Goal: Task Accomplishment & Management: Manage account settings

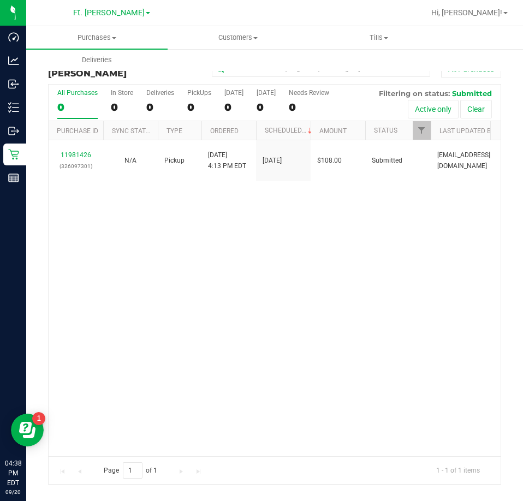
drag, startPoint x: 527, startPoint y: 4, endPoint x: 188, endPoint y: 239, distance: 411.7
click at [188, 239] on div "11981426 (326097301) N/A Pickup [DATE] 4:13 PM EDT 9/20/2025 $108.00 Submitted …" at bounding box center [275, 297] width 452 height 315
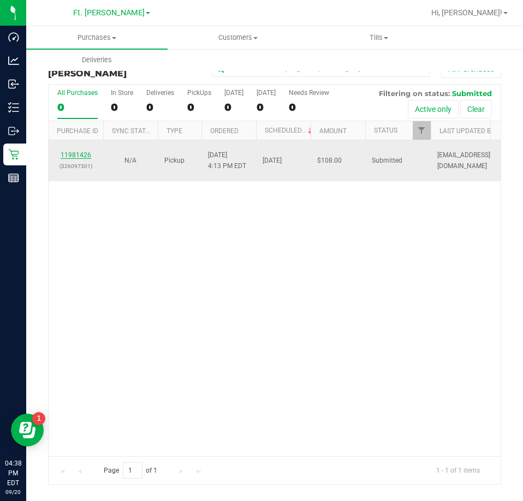
click at [70, 157] on link "11981426" at bounding box center [76, 155] width 31 height 8
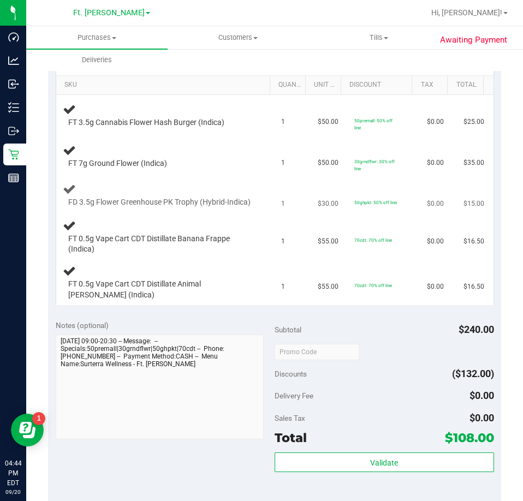
scroll to position [218, 0]
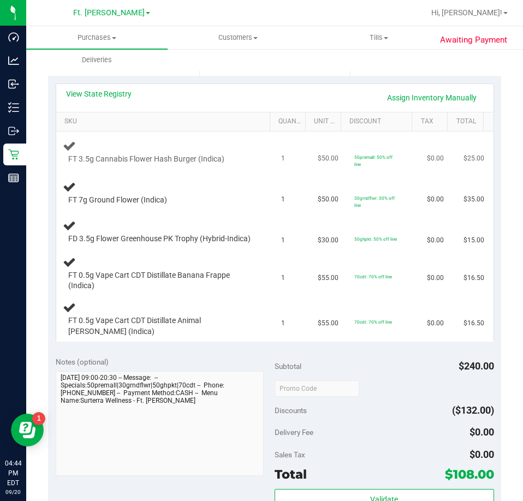
click at [170, 162] on span "FT 3.5g Cannabis Flower Hash Burger (Indica)" at bounding box center [146, 159] width 156 height 10
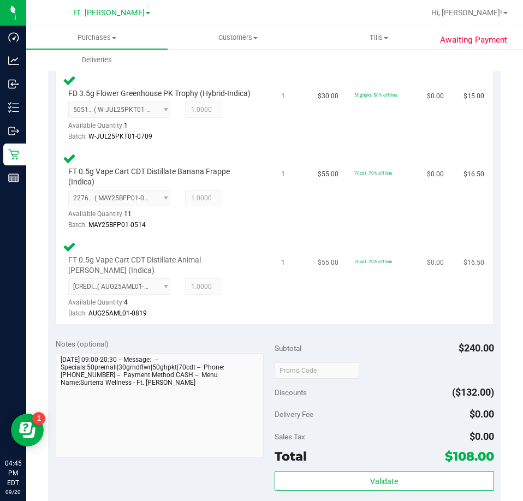
scroll to position [600, 0]
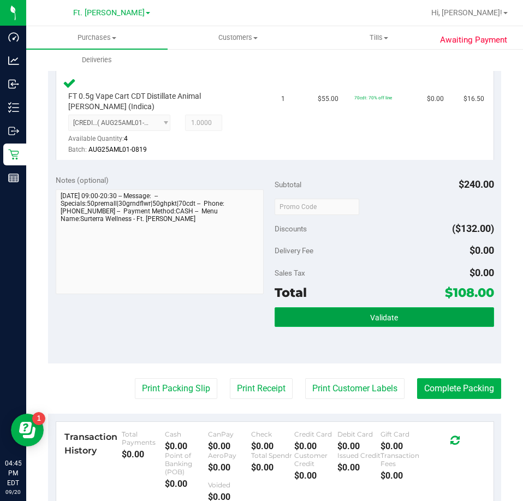
click at [370, 322] on span "Validate" at bounding box center [384, 317] width 28 height 9
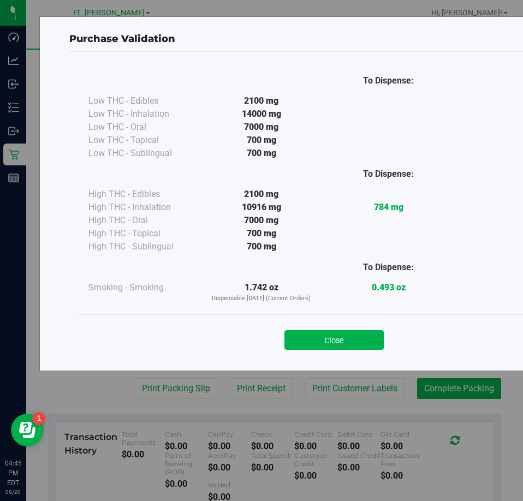
click at [301, 327] on div "Close" at bounding box center [334, 336] width 497 height 27
click at [306, 336] on button "Close" at bounding box center [333, 340] width 99 height 20
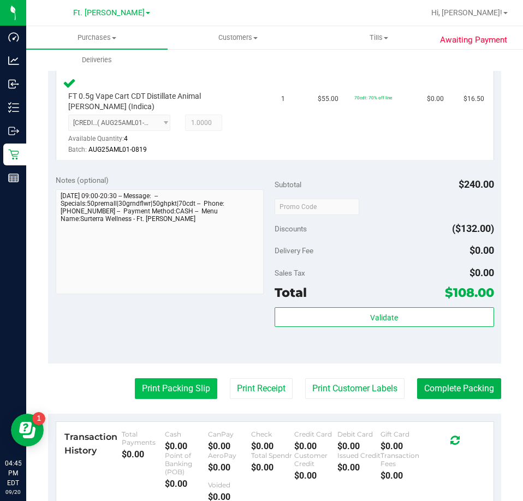
click at [195, 396] on button "Print Packing Slip" at bounding box center [176, 388] width 82 height 21
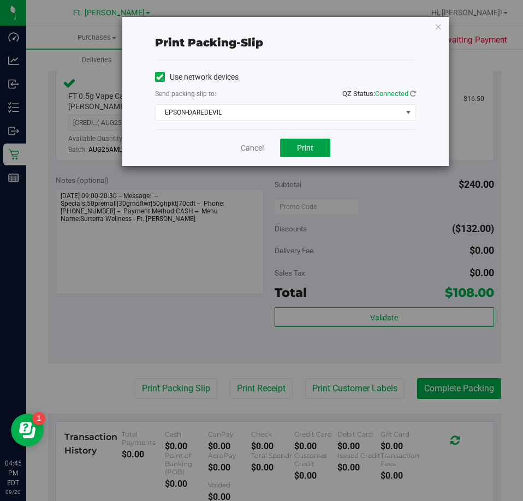
click at [320, 153] on button "Print" at bounding box center [305, 148] width 50 height 19
click at [247, 145] on link "Cancel" at bounding box center [252, 147] width 23 height 11
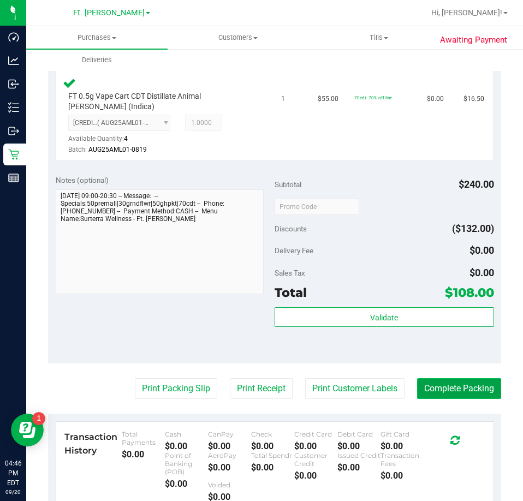
click at [472, 399] on button "Complete Packing" at bounding box center [459, 388] width 84 height 21
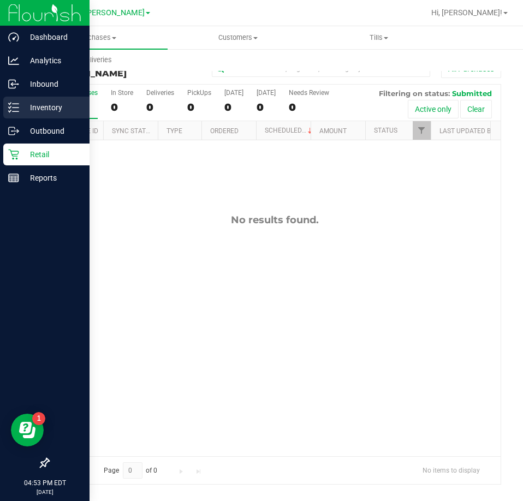
click at [22, 101] on p "Inventory" at bounding box center [51, 107] width 65 height 13
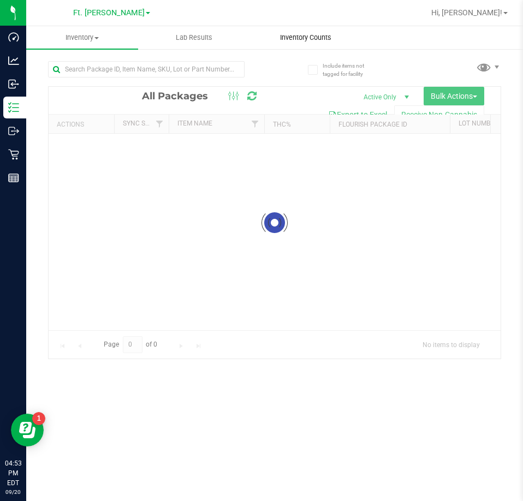
click at [303, 40] on span "Inventory Counts" at bounding box center [305, 38] width 81 height 10
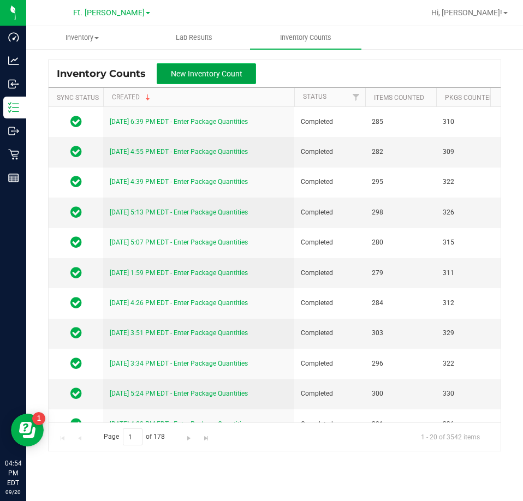
click at [236, 70] on span "New Inventory Count" at bounding box center [206, 73] width 71 height 9
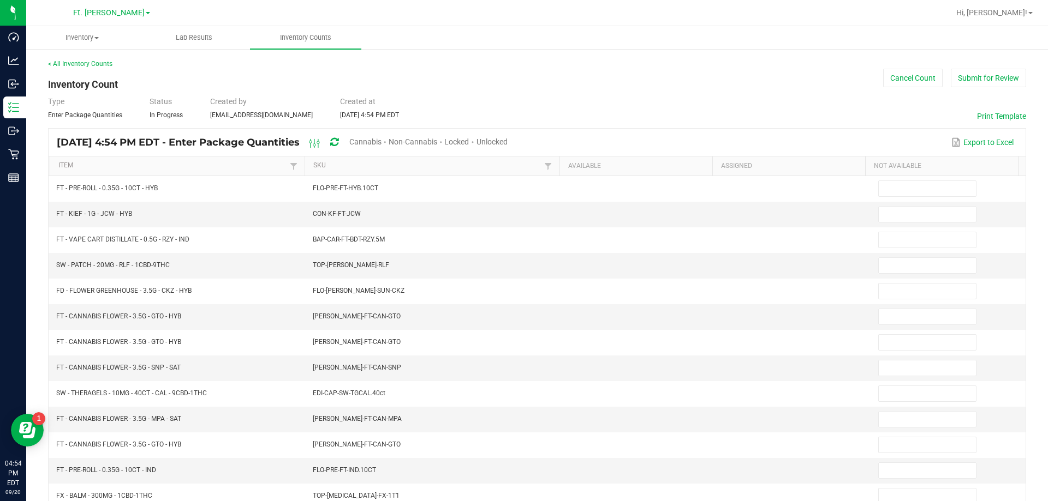
click at [507, 139] on span "Unlocked" at bounding box center [491, 142] width 31 height 9
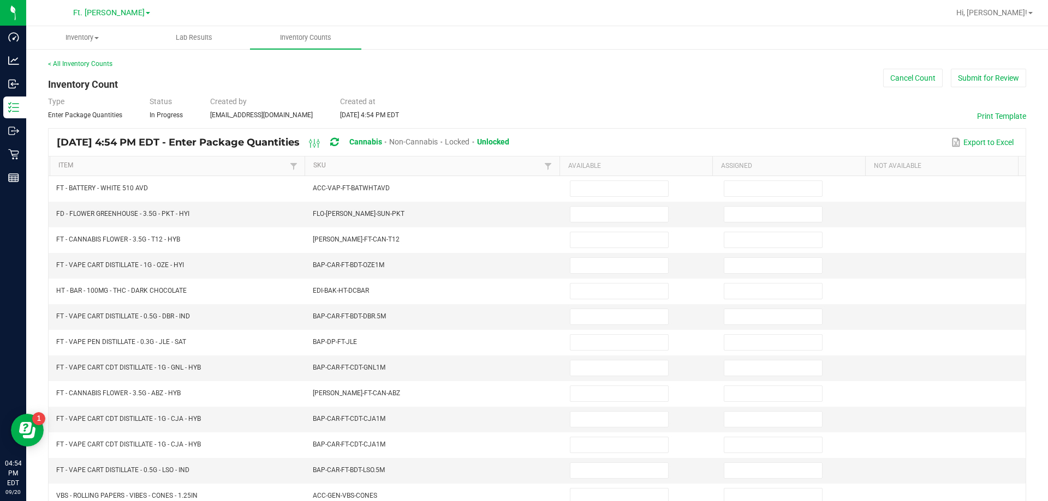
click at [116, 159] on th "Item" at bounding box center [177, 167] width 255 height 20
click at [117, 165] on link "Item" at bounding box center [172, 166] width 228 height 9
click at [178, 162] on link "Item" at bounding box center [172, 166] width 228 height 9
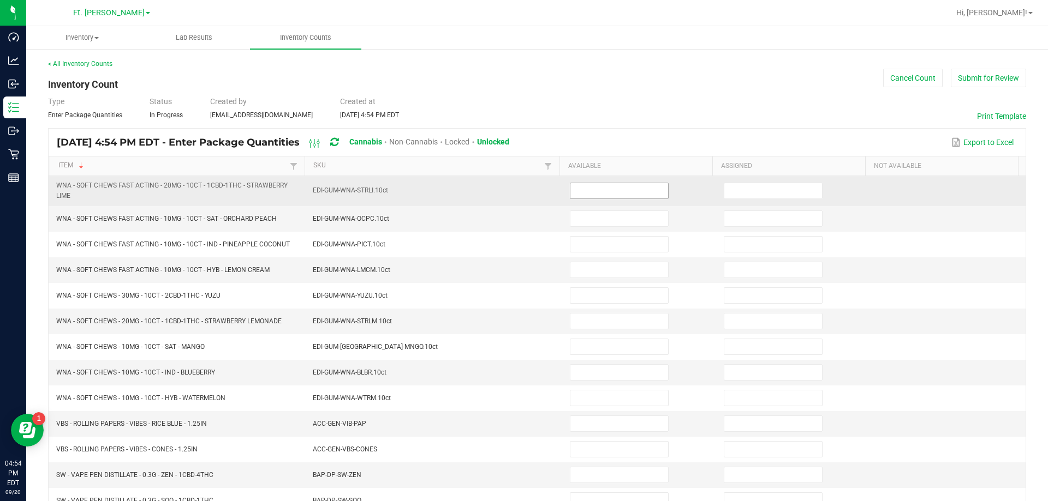
click at [600, 193] on input at bounding box center [619, 190] width 98 height 15
type input "0"
type input "1"
type input "0"
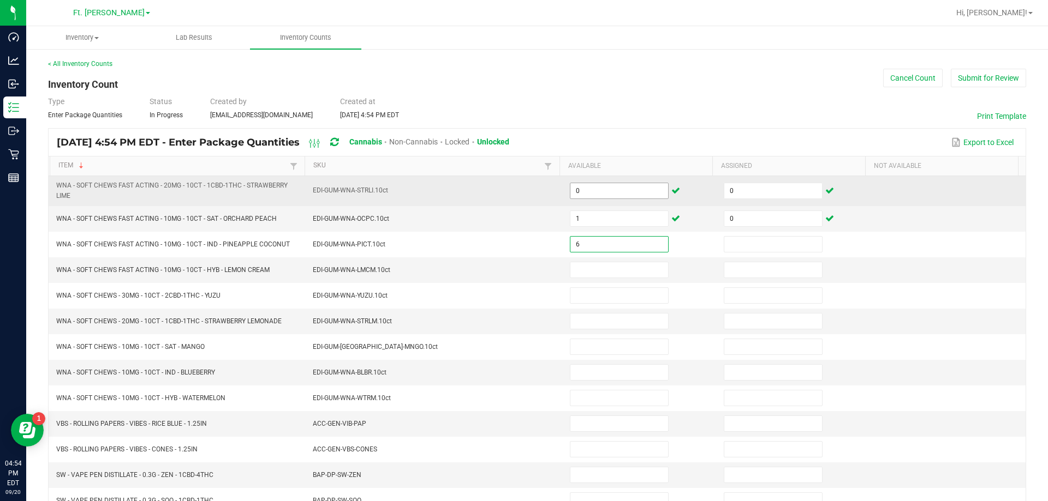
type input "6"
type input "0"
type input "1"
type input "0"
type input "4"
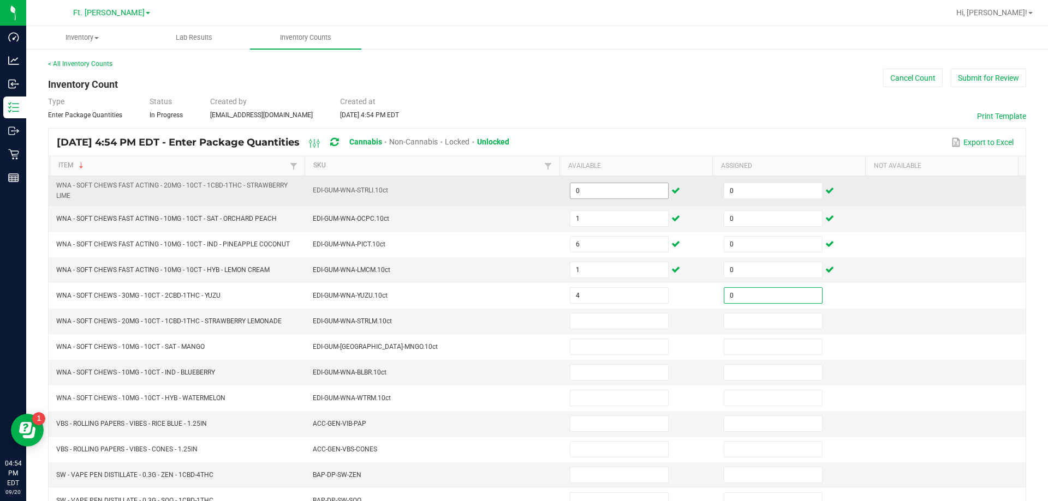
type input "0"
type input "3"
type input "0"
type input "3"
type input "0"
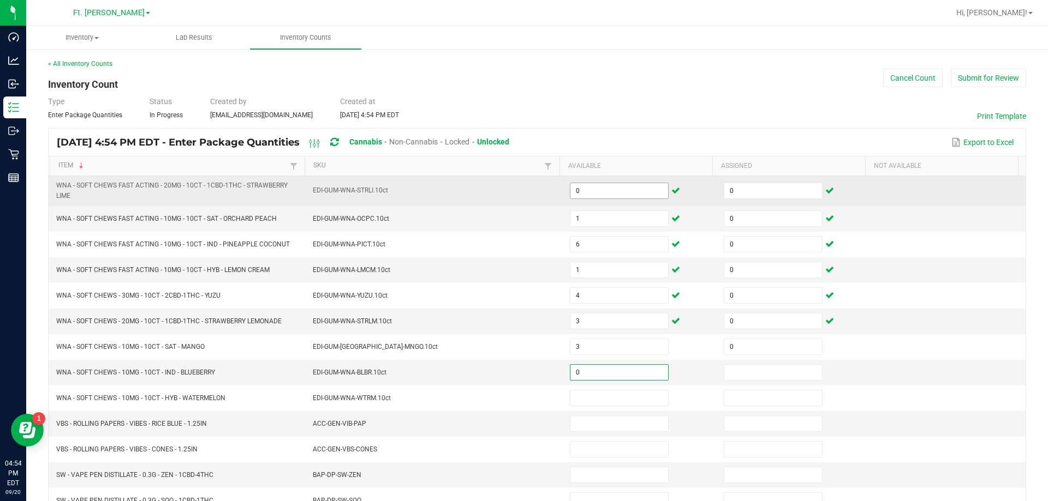
type input "0"
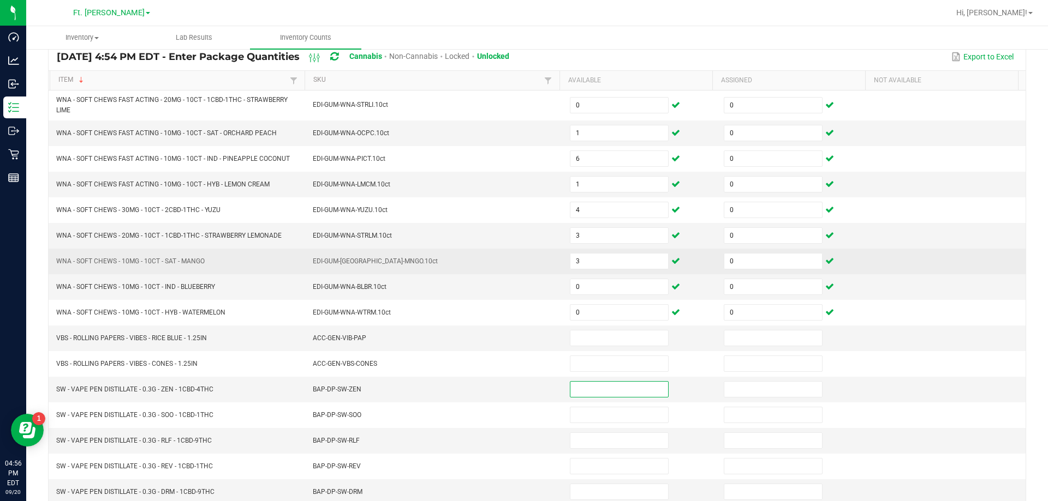
scroll to position [109, 0]
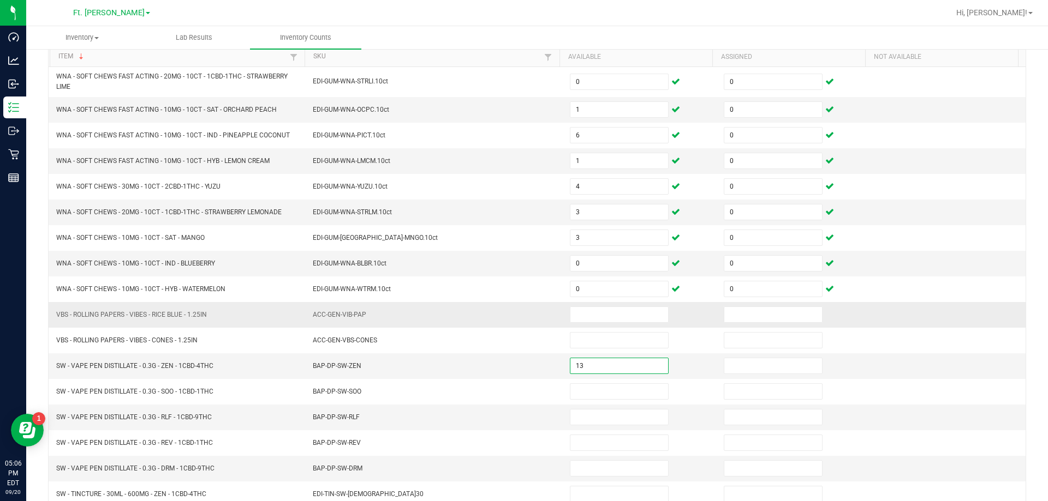
type input "13"
type input "0"
type input "19"
type input "0"
type input "32"
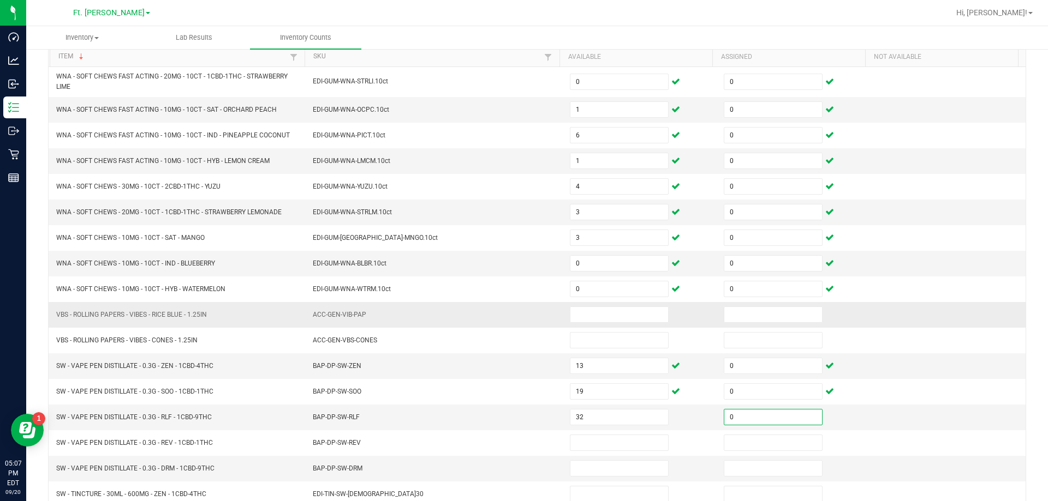
type input "0"
type input "9"
type input "0"
type input "18"
type input "0"
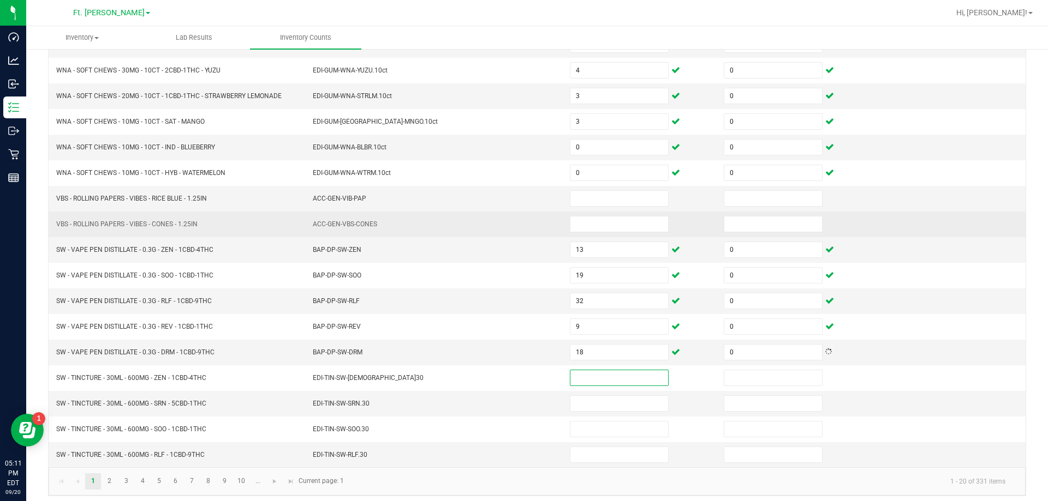
scroll to position [231, 0]
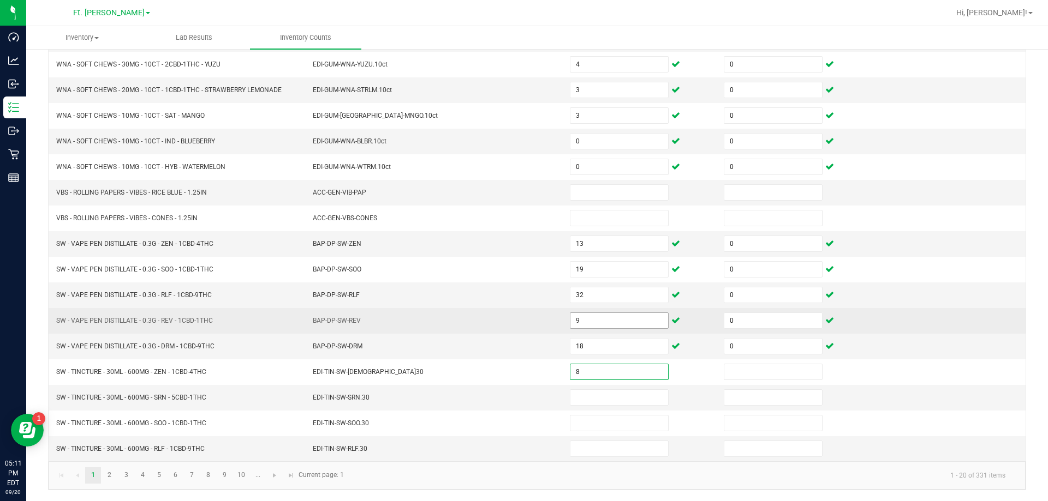
type input "8"
type input "0"
type input "3"
type input "0"
type input "1"
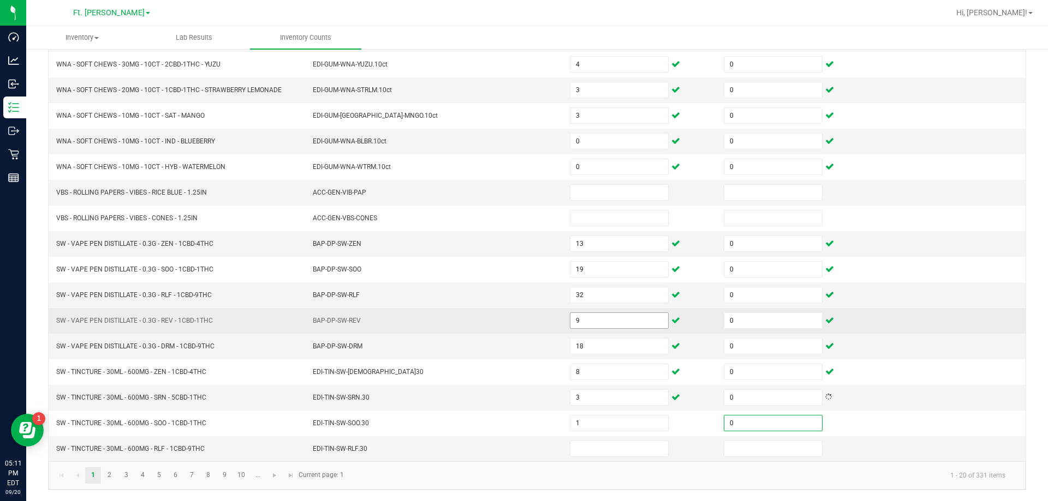
type input "0"
type input "6"
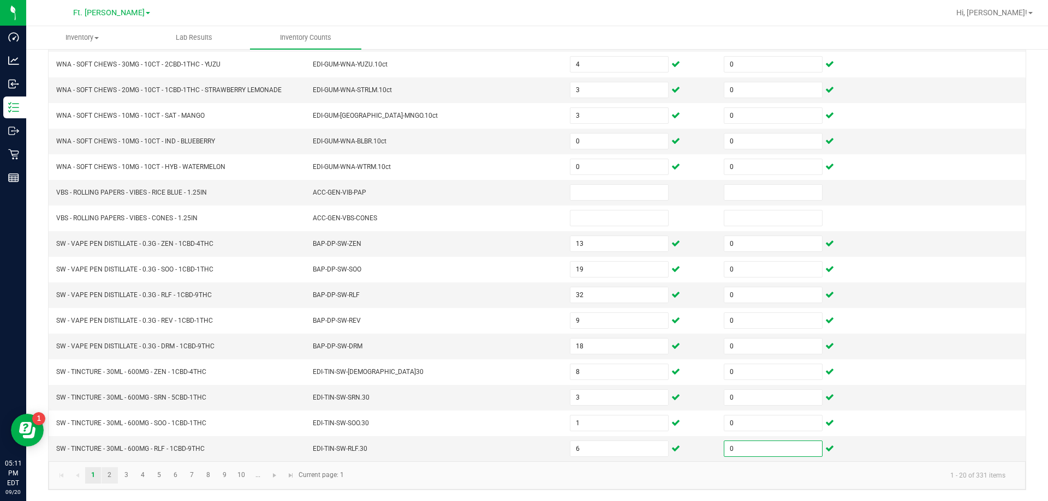
type input "0"
click at [111, 470] on link "2" at bounding box center [109, 476] width 16 height 16
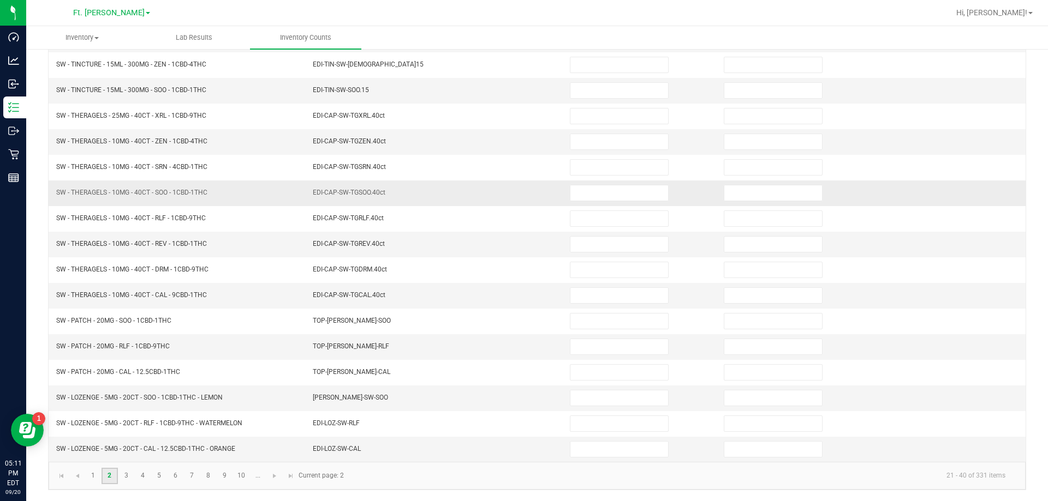
scroll to position [63, 0]
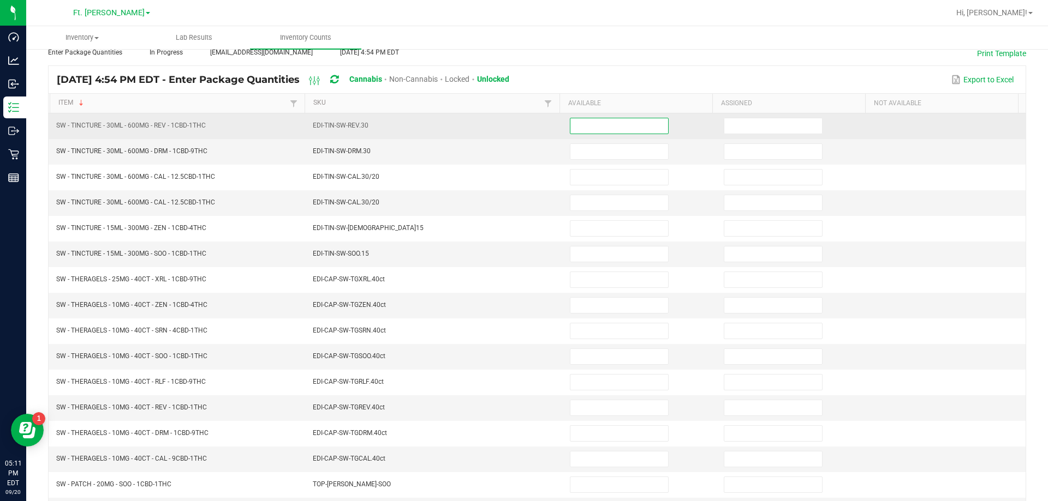
click at [631, 126] on input at bounding box center [619, 125] width 98 height 15
type input "8"
type input "0"
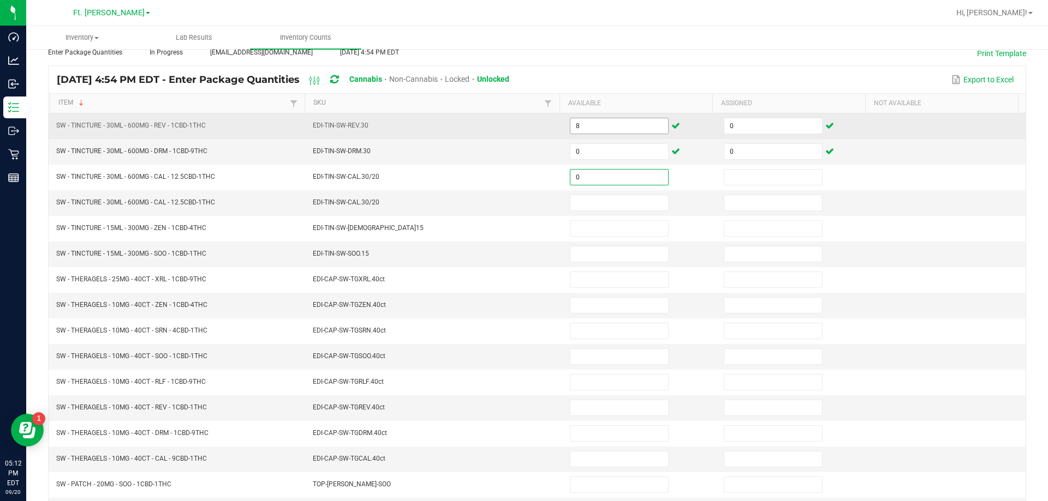
type input "0"
type input "4"
type input "0"
type input "7"
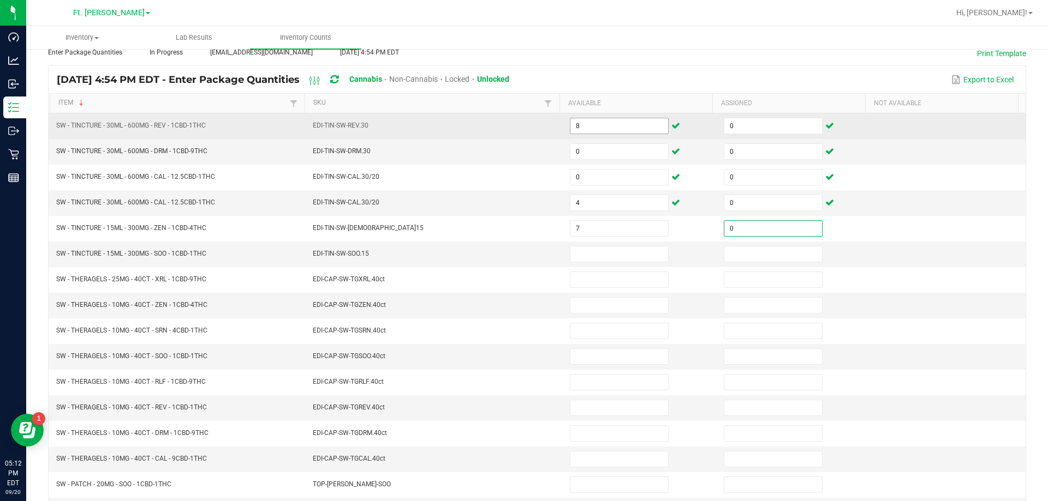
type input "0"
type input "7"
type input "0"
type input "5"
type input "0"
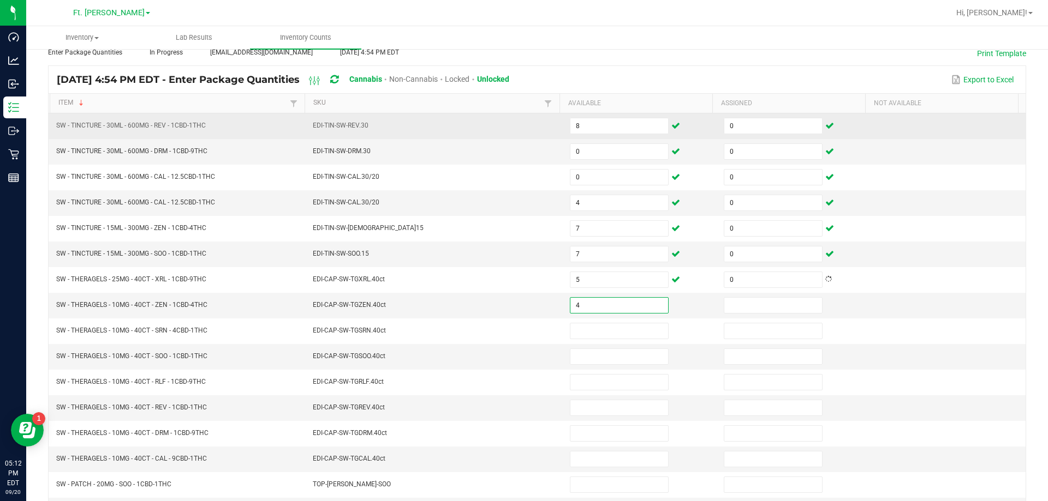
type input "4"
type input "0"
type input "4"
type input "0"
type input "5"
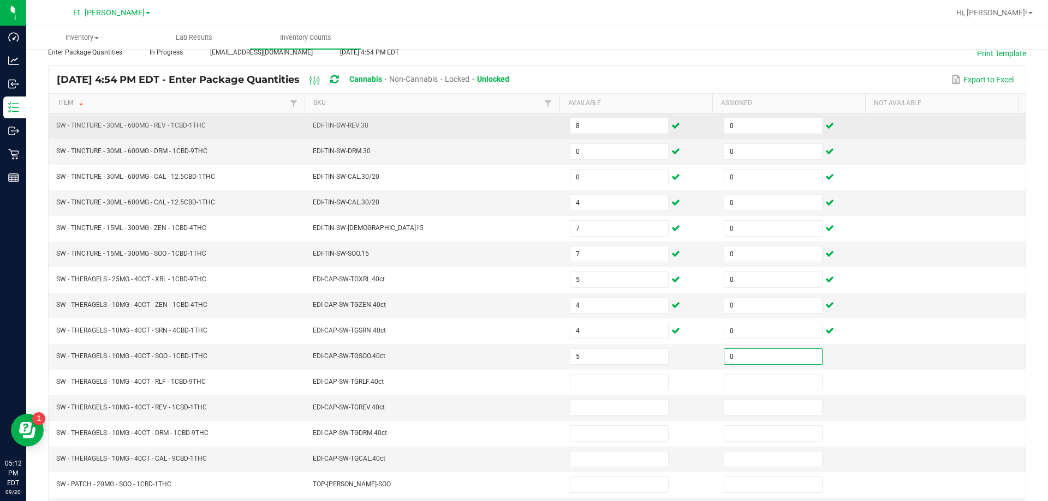
type input "0"
type input "4"
type input "0"
type input "5"
type input "0"
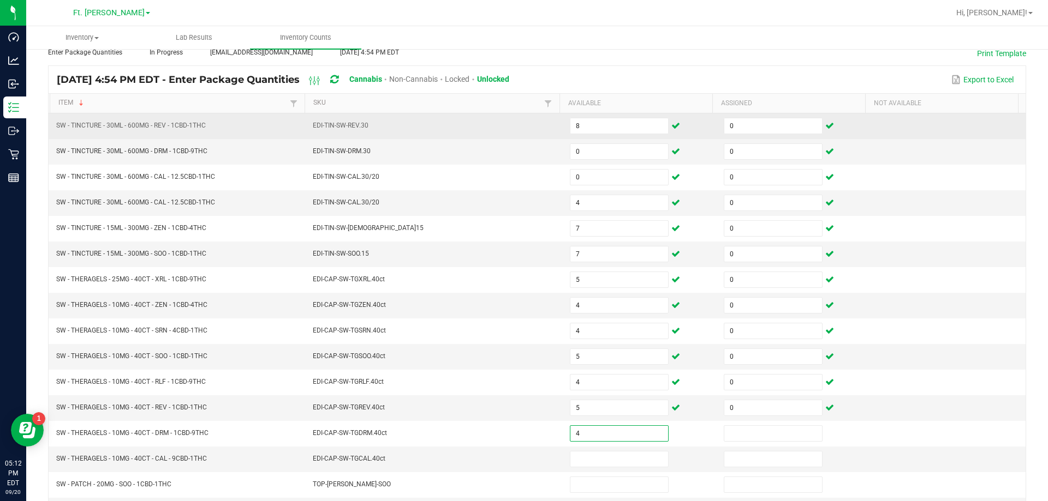
type input "4"
type input "0"
type input "5"
type input "0"
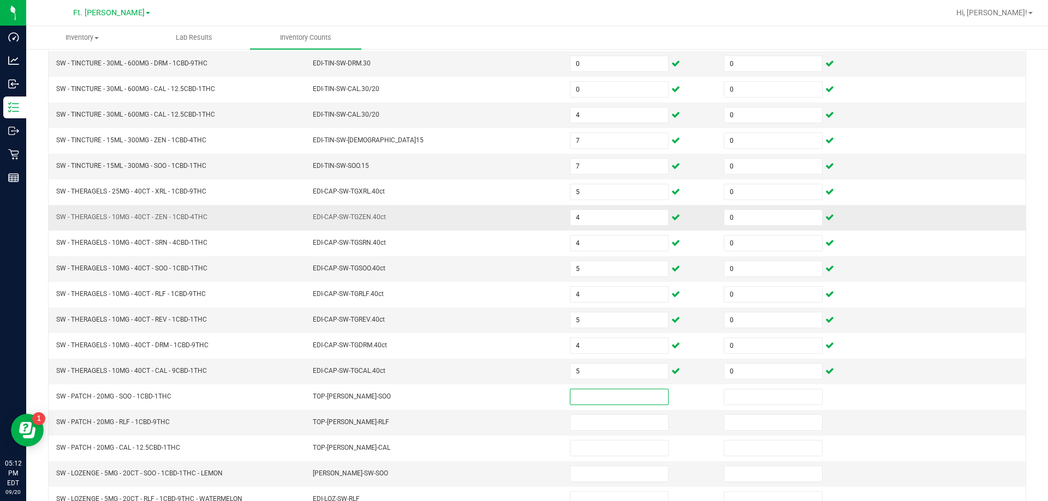
scroll to position [226, 0]
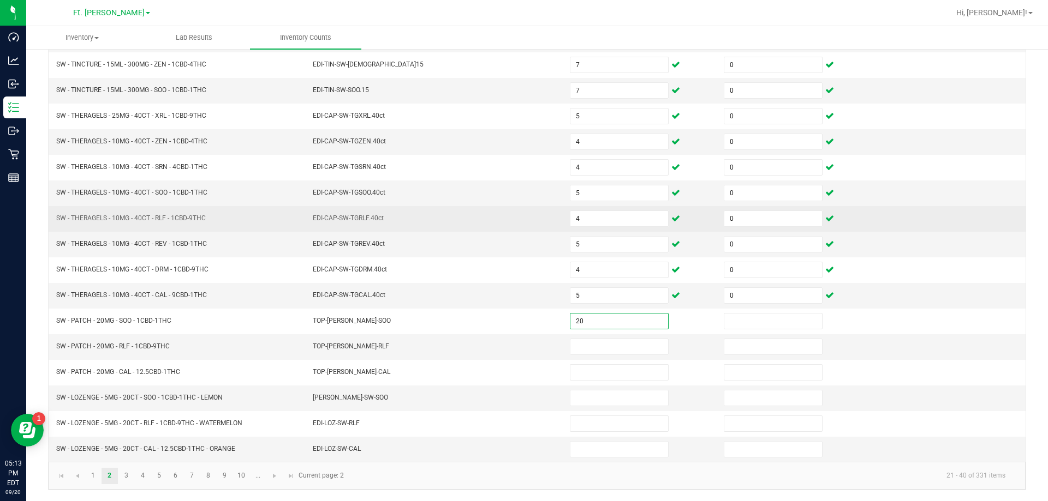
type input "20"
type input "0"
type input "15"
type input "0"
type input "18"
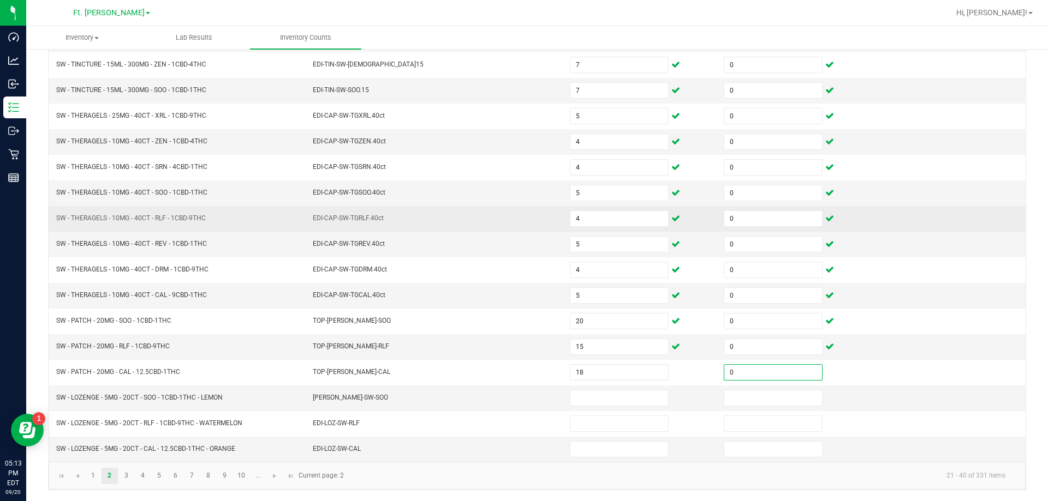
type input "0"
type input "6"
type input "0"
type input "3"
type input "0"
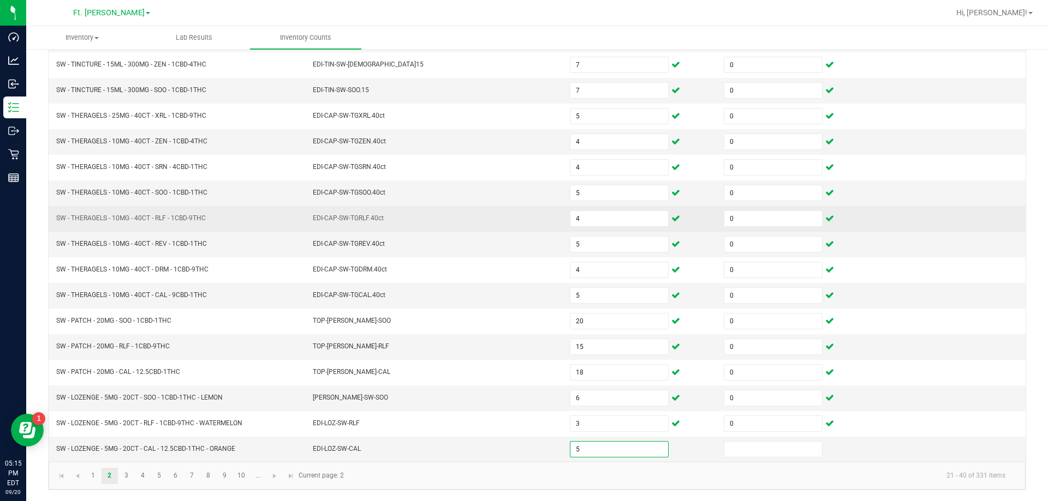
type input "5"
type input "0"
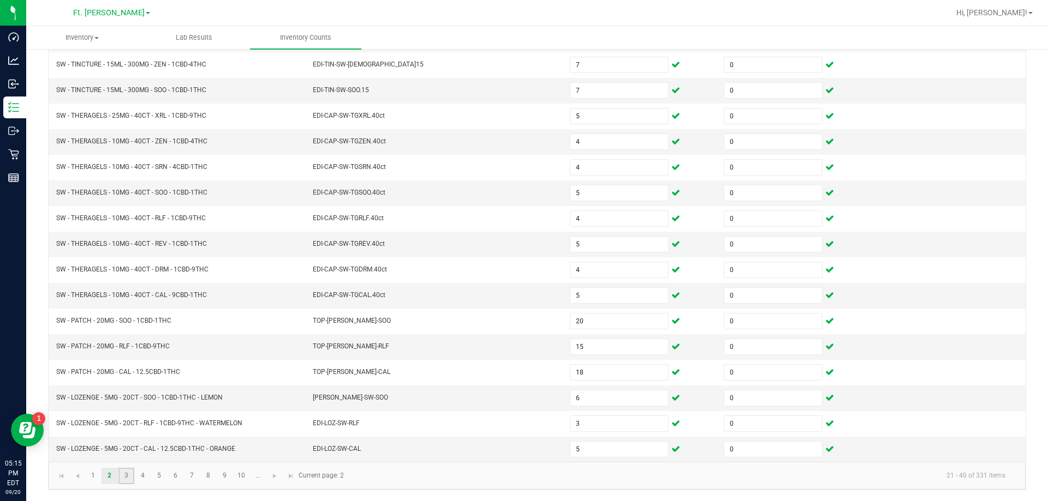
click at [129, 480] on link "3" at bounding box center [126, 476] width 16 height 16
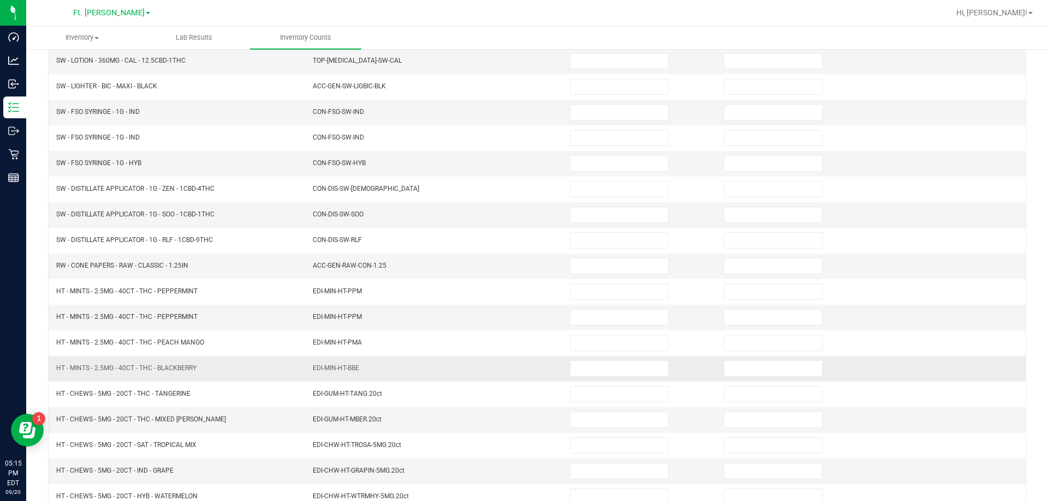
scroll to position [63, 0]
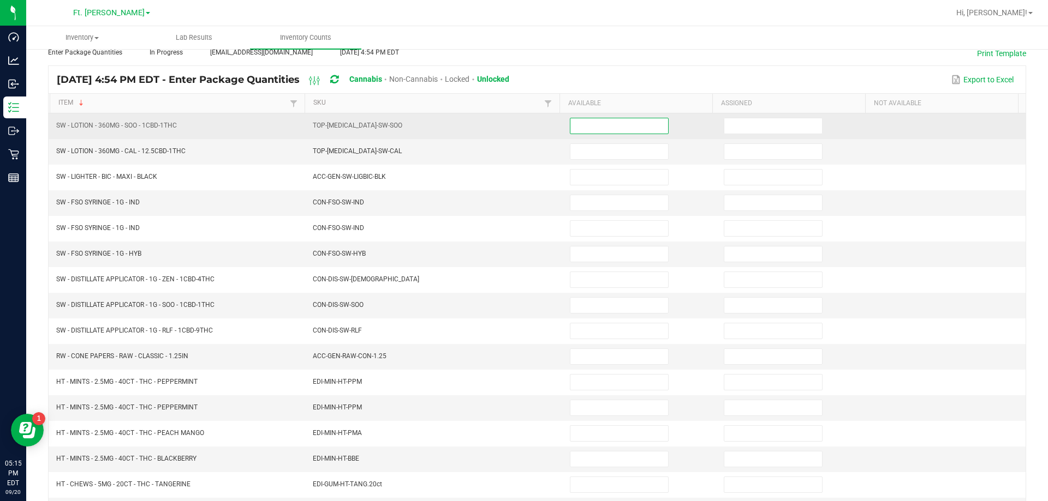
click at [606, 119] on input at bounding box center [619, 125] width 98 height 15
type input "2"
type input "0"
type input "11"
type input "0"
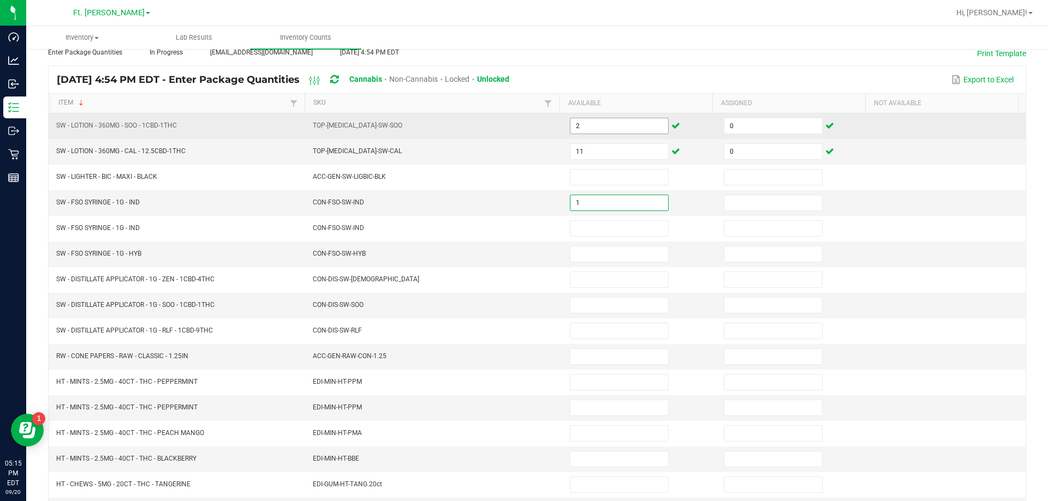
type input "1"
type input "0"
type input "1"
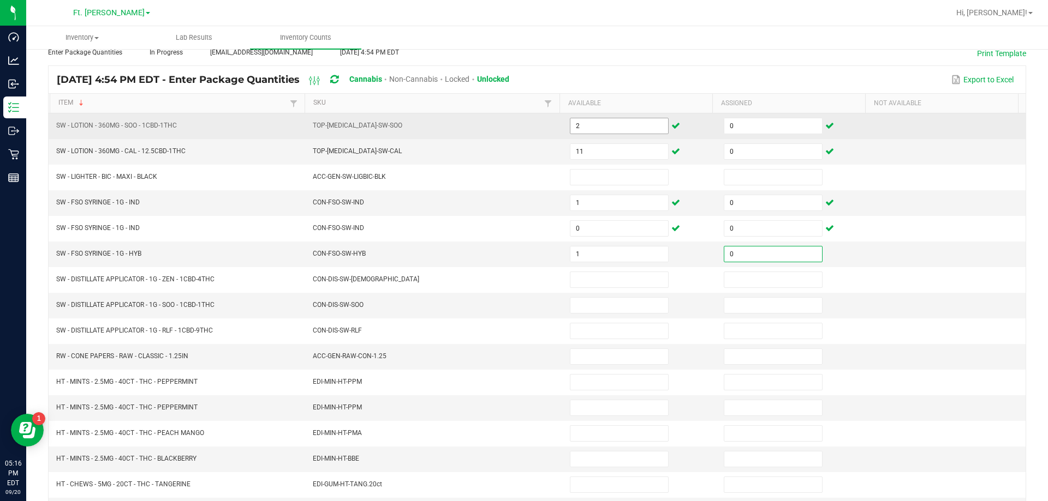
type input "0"
type input "2"
type input "0"
type input "9"
type input "0"
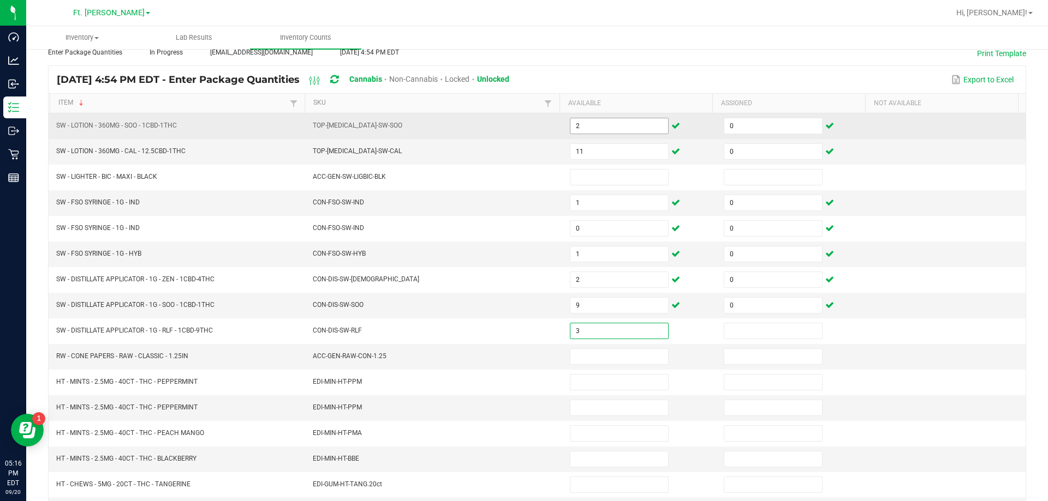
type input "3"
type input "0"
type input "9"
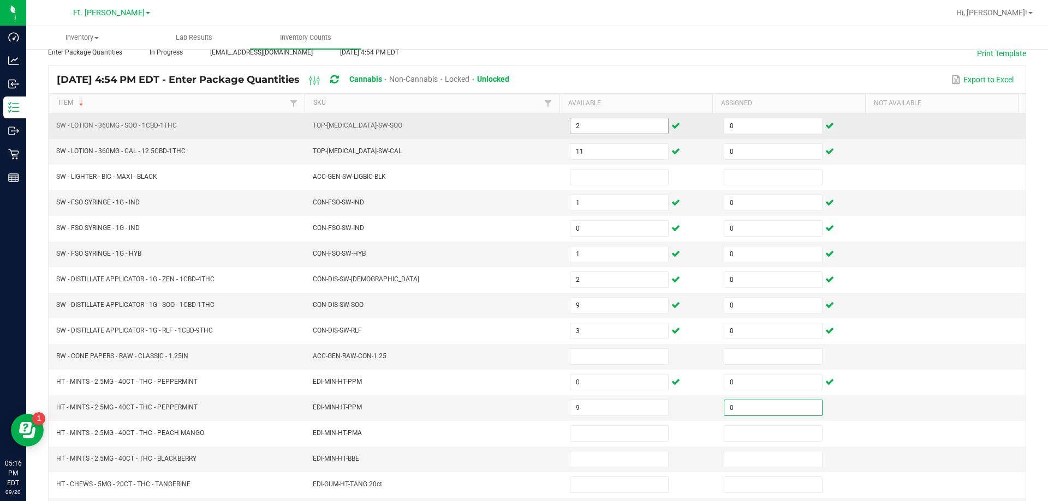
type input "0"
type input "8"
type input "0"
type input "12"
type input "0"
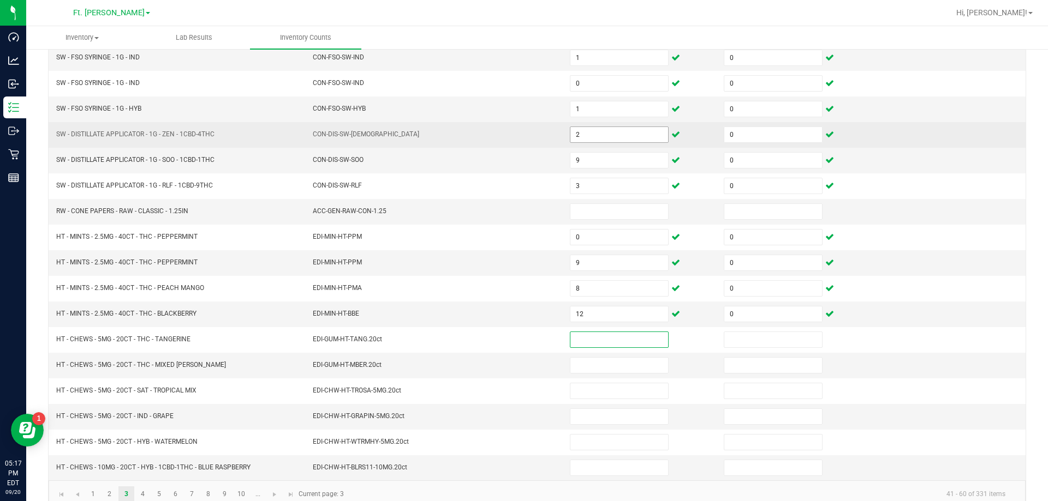
scroll to position [226, 0]
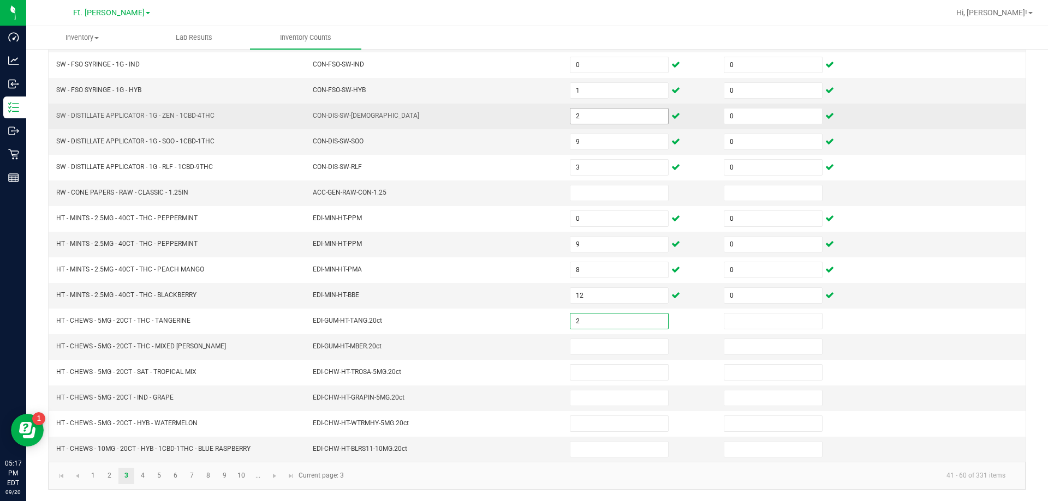
type input "2"
type input "0"
type input "7"
type input "0"
type input "12"
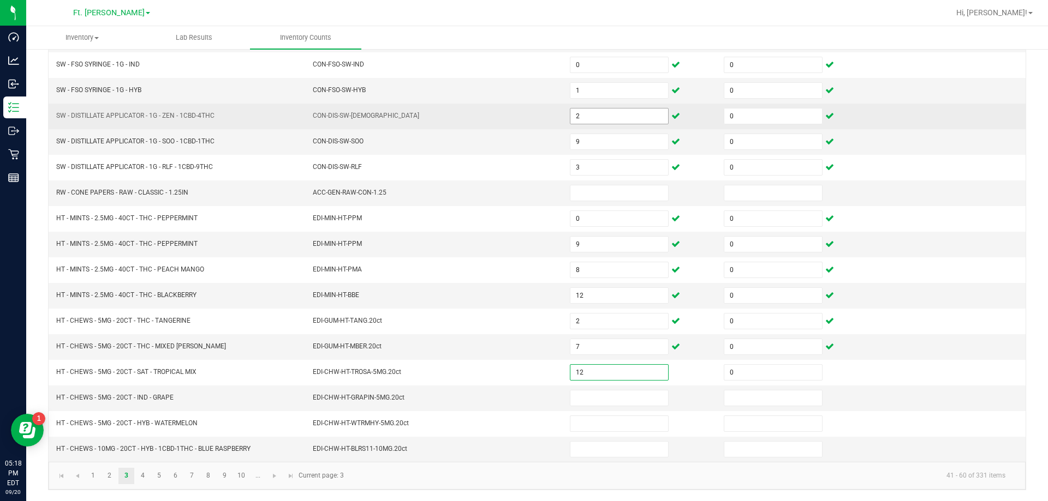
type input "0"
type input "4"
type input "0"
type input "2"
type input "0"
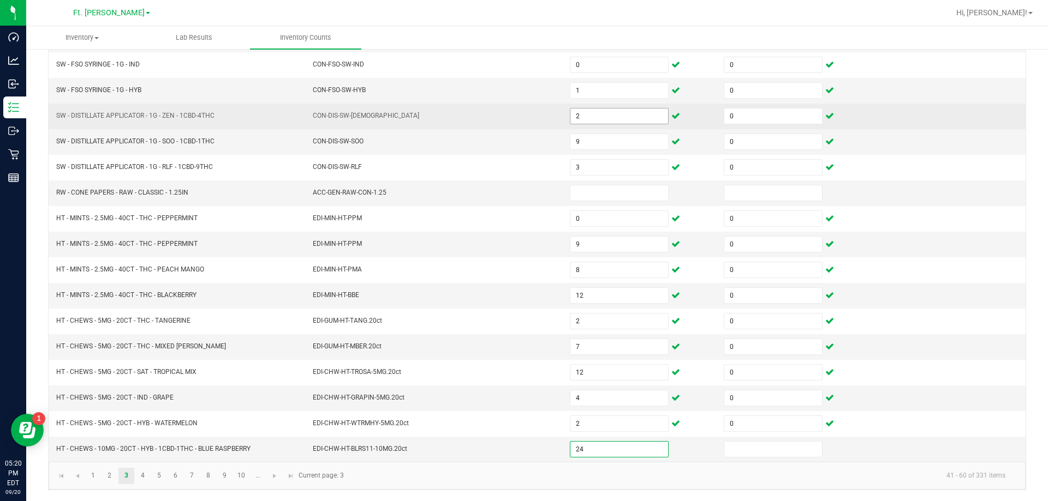
type input "24"
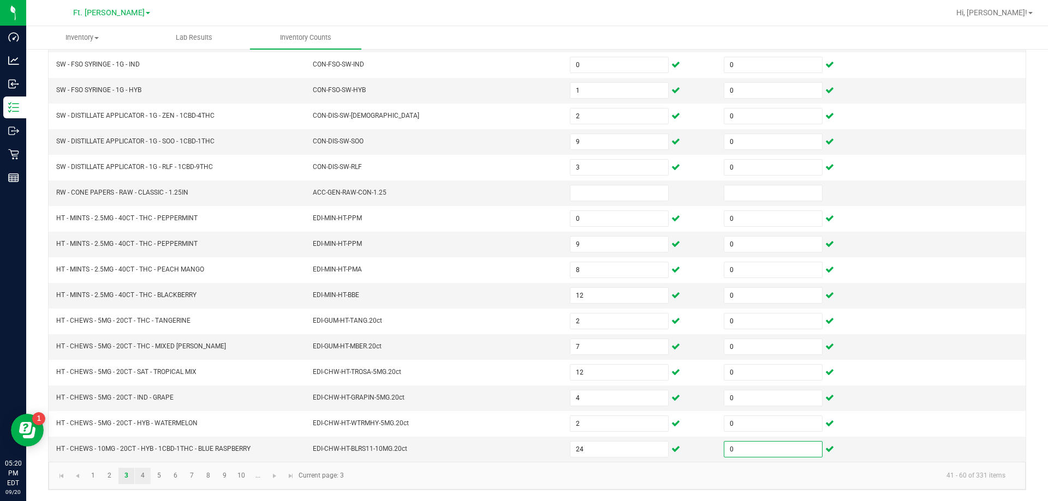
type input "0"
click at [150, 474] on link "4" at bounding box center [143, 476] width 16 height 16
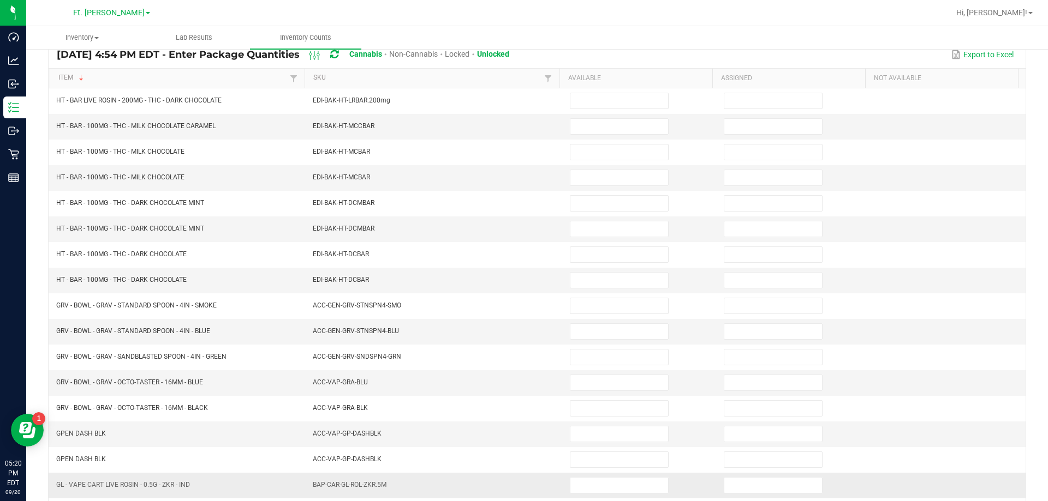
scroll to position [63, 0]
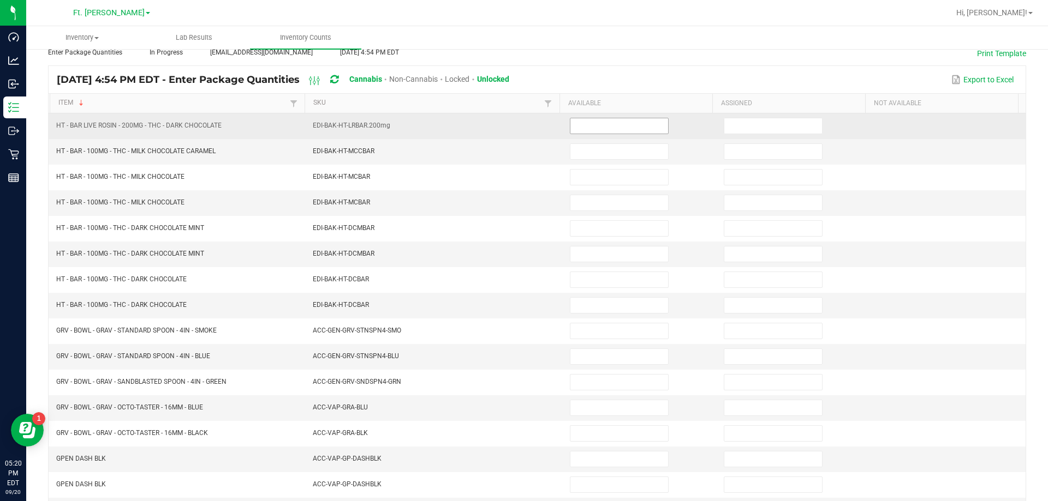
click at [585, 119] on input at bounding box center [619, 125] width 98 height 15
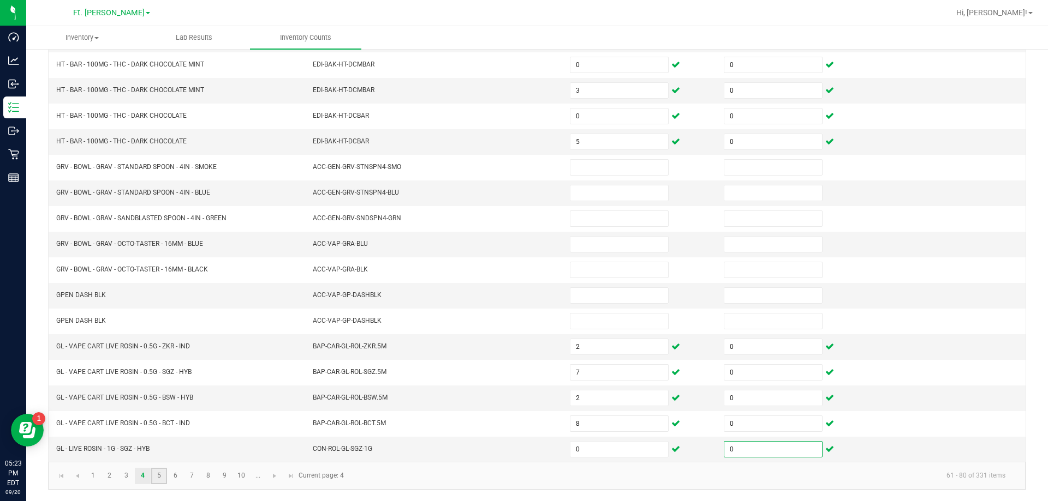
click at [160, 471] on link "5" at bounding box center [159, 476] width 16 height 16
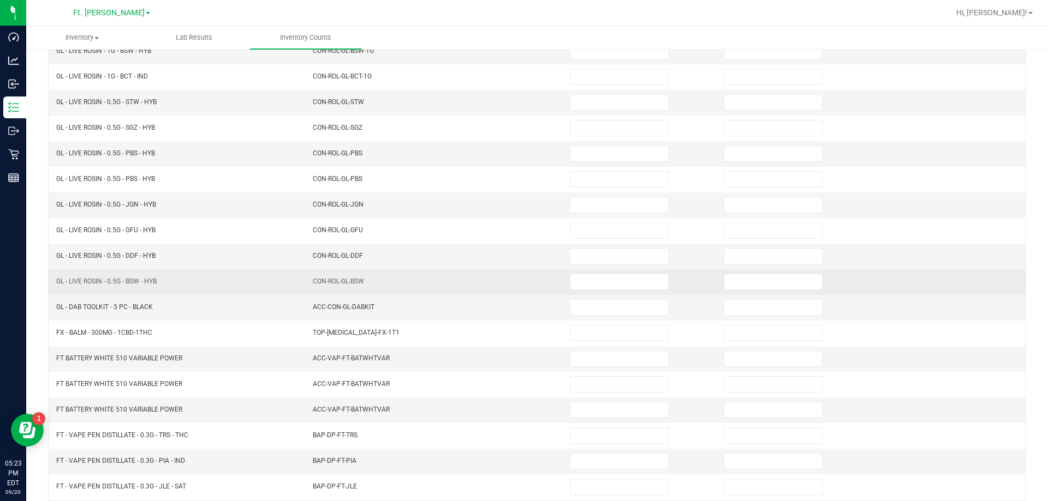
scroll to position [63, 0]
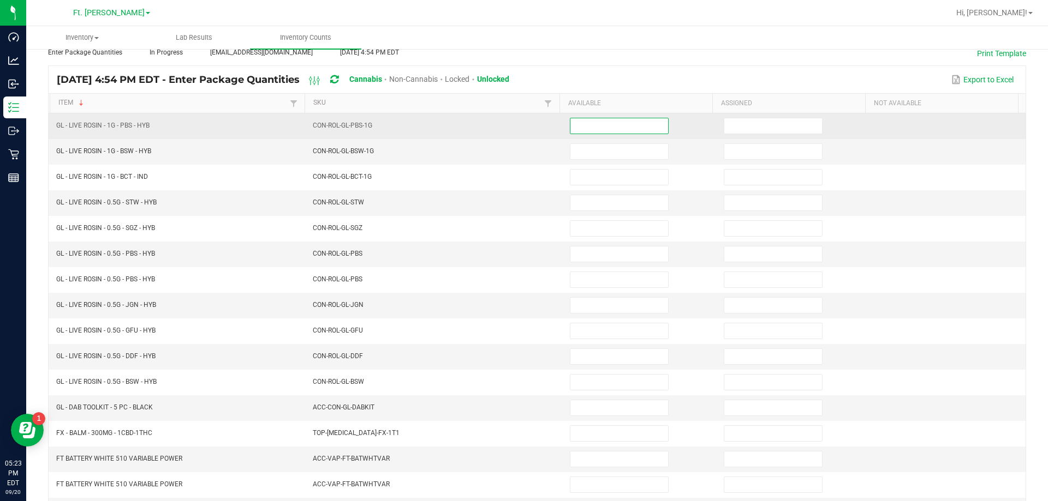
click at [594, 133] on input at bounding box center [619, 125] width 98 height 15
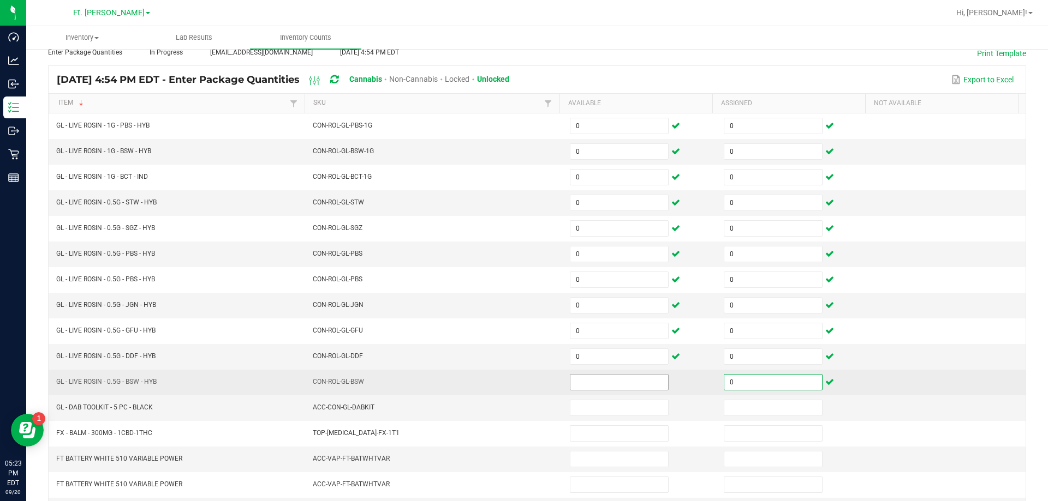
click at [577, 378] on input at bounding box center [619, 382] width 98 height 15
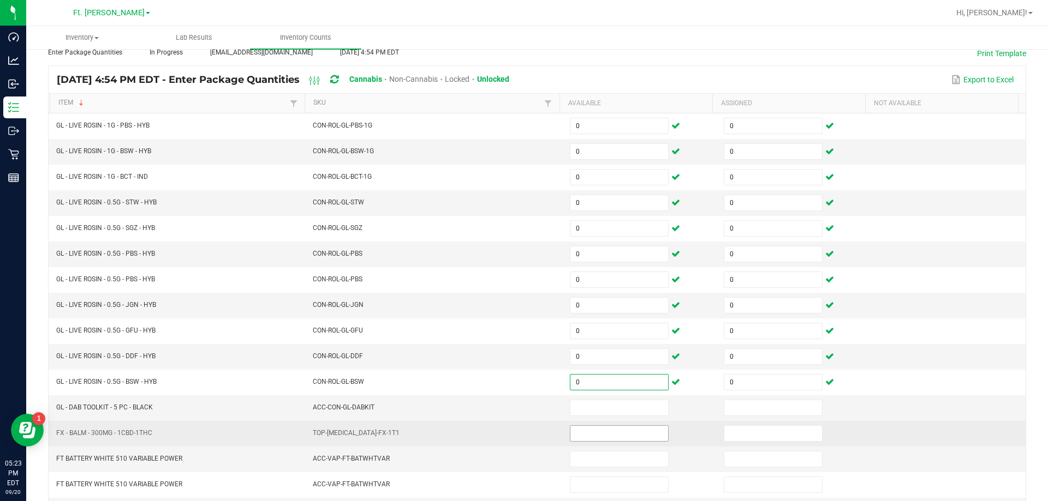
click at [641, 428] on input at bounding box center [619, 433] width 98 height 15
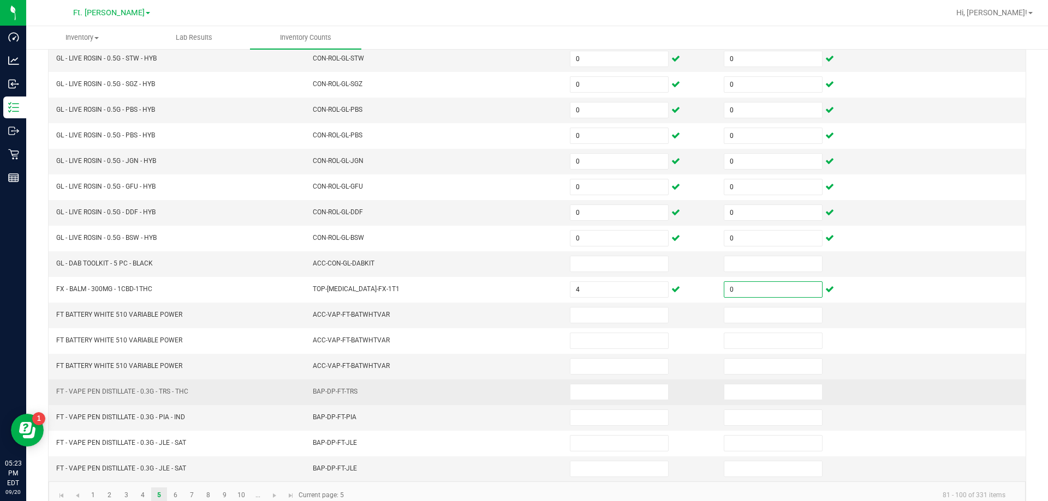
scroll to position [226, 0]
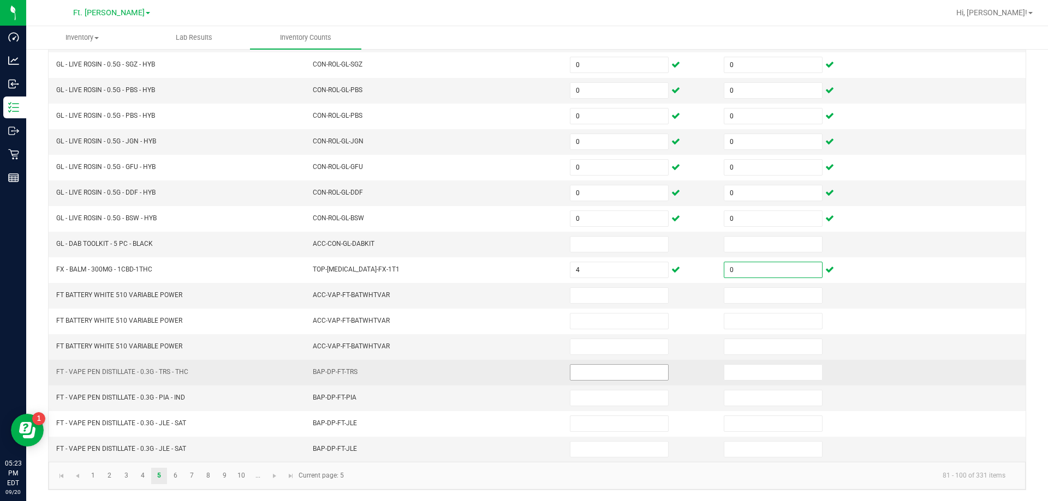
click at [577, 369] on input at bounding box center [619, 372] width 98 height 15
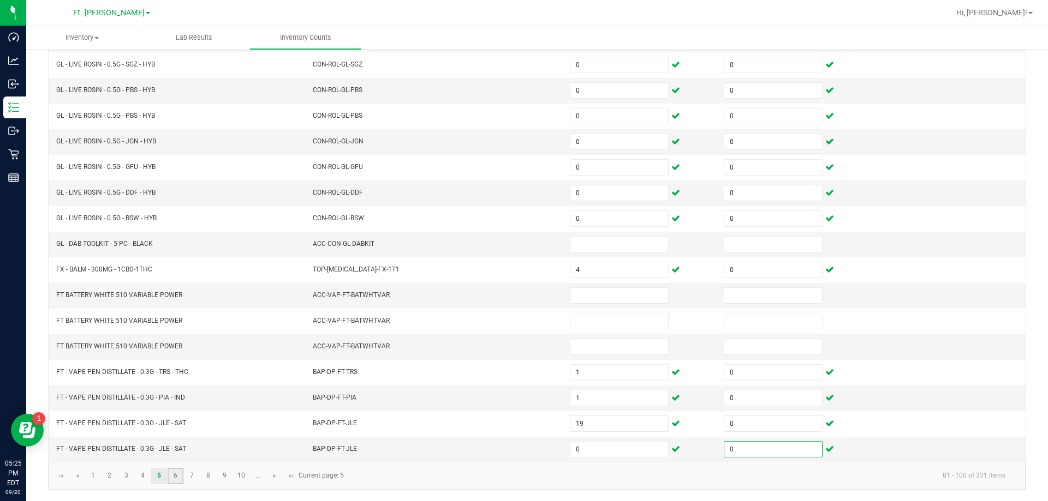
click at [178, 480] on link "6" at bounding box center [176, 476] width 16 height 16
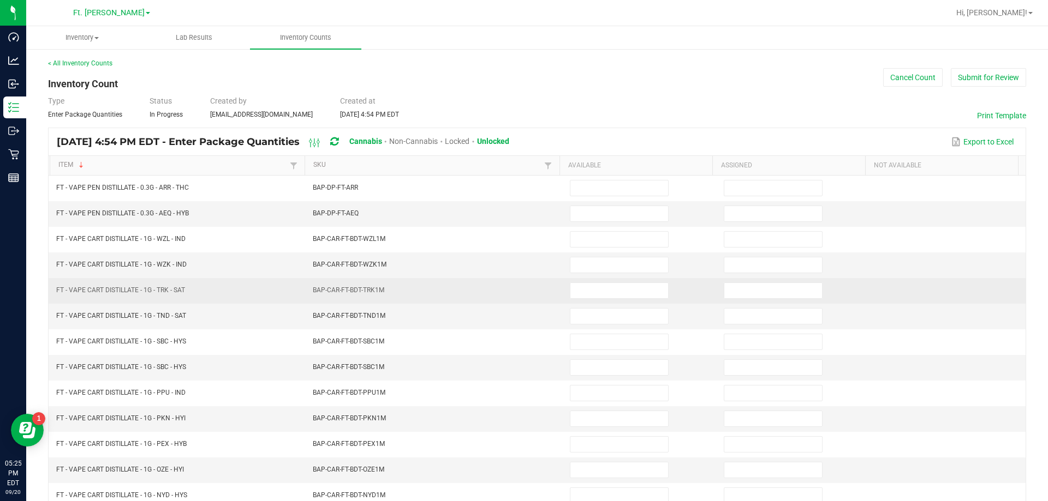
scroll to position [0, 0]
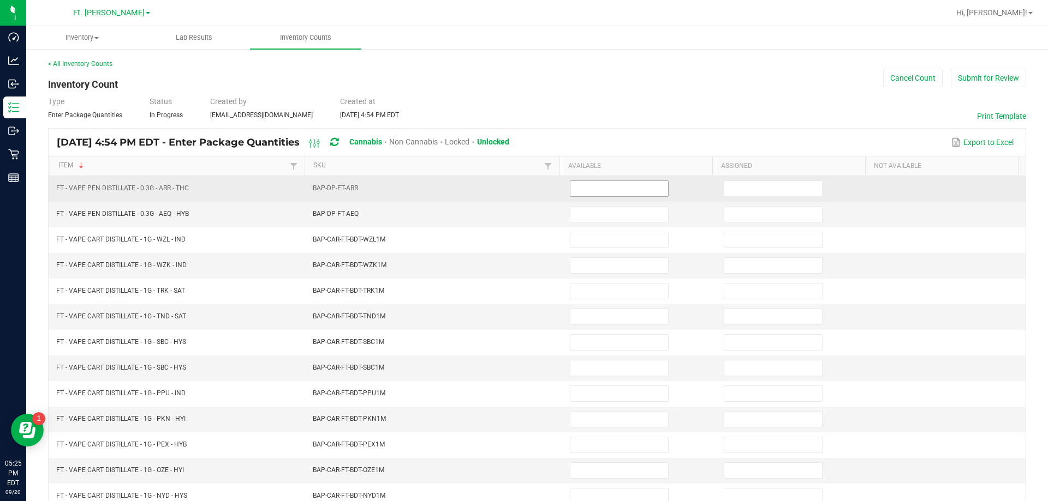
click at [586, 184] on input at bounding box center [619, 188] width 98 height 15
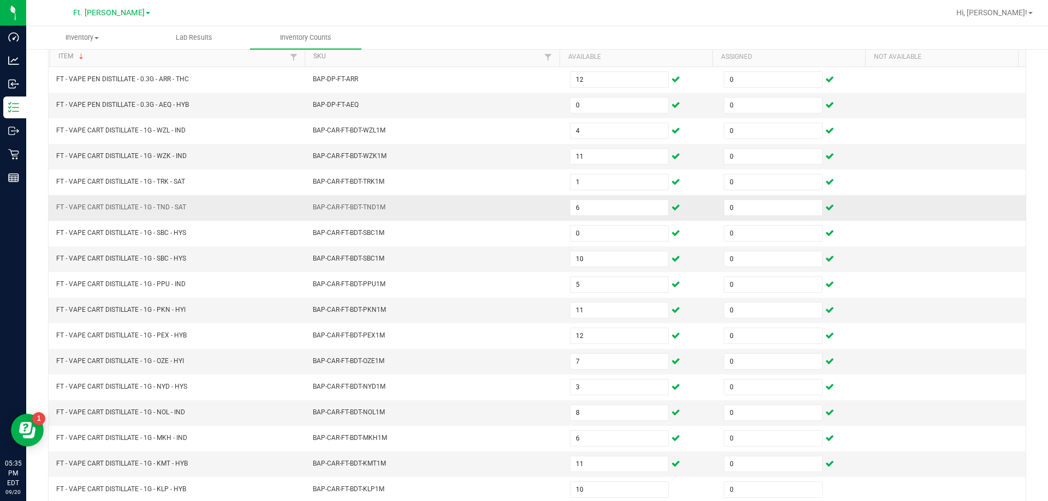
scroll to position [226, 0]
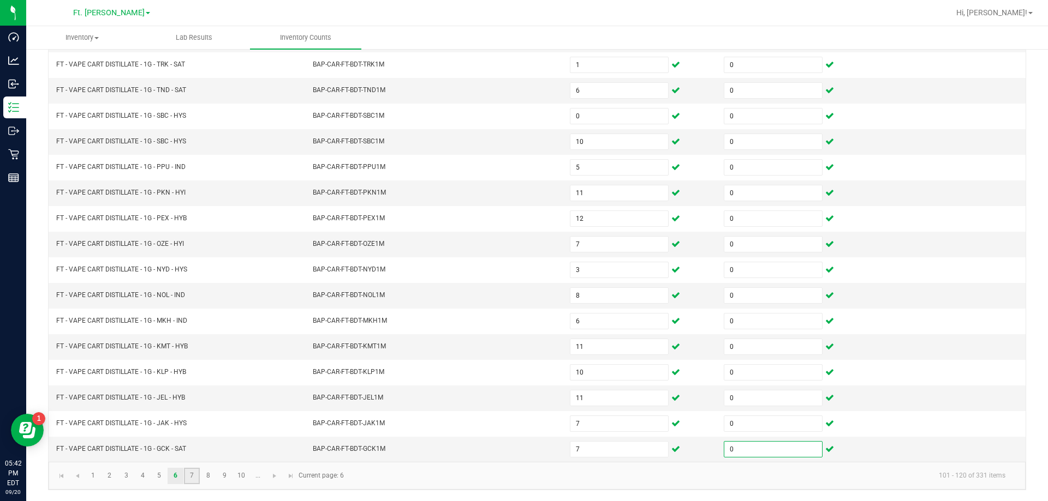
click at [198, 476] on link "7" at bounding box center [192, 476] width 16 height 16
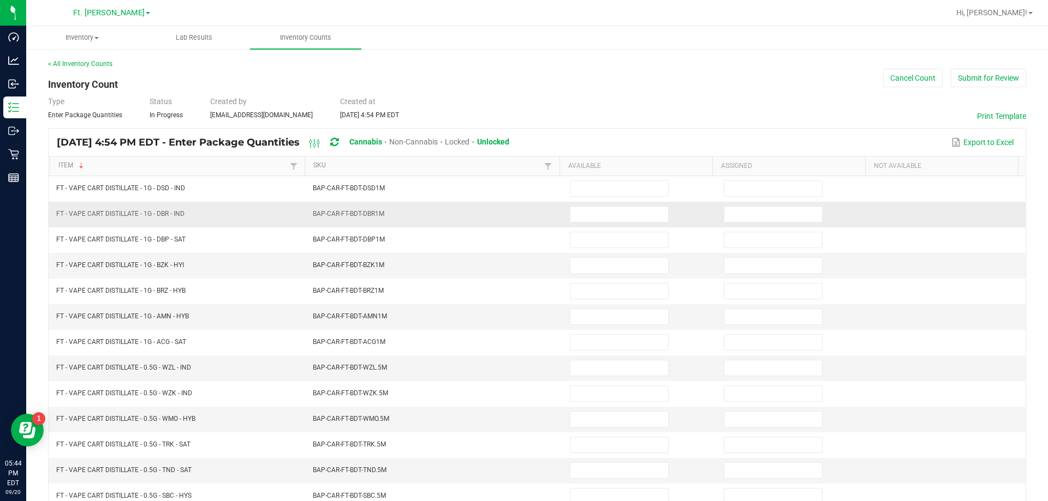
scroll to position [55, 0]
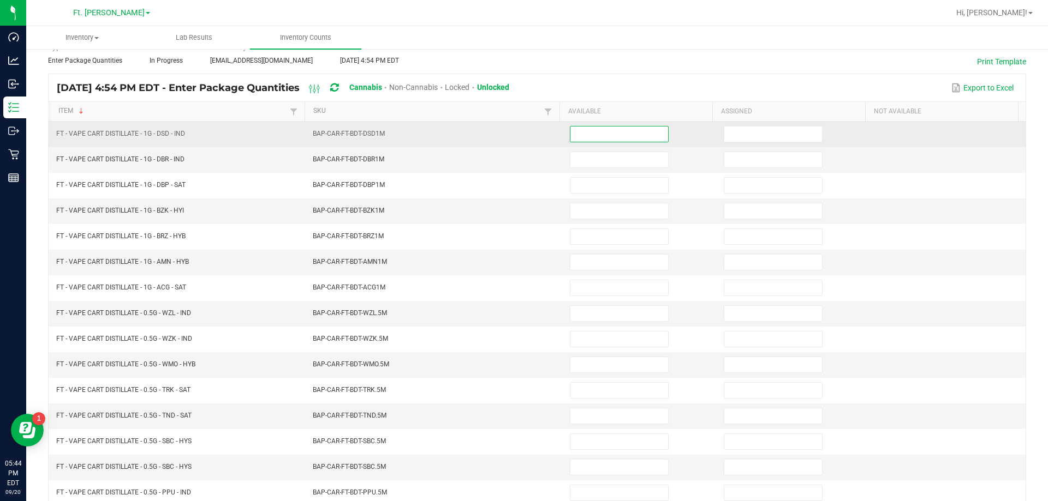
click at [629, 135] on input at bounding box center [619, 134] width 98 height 15
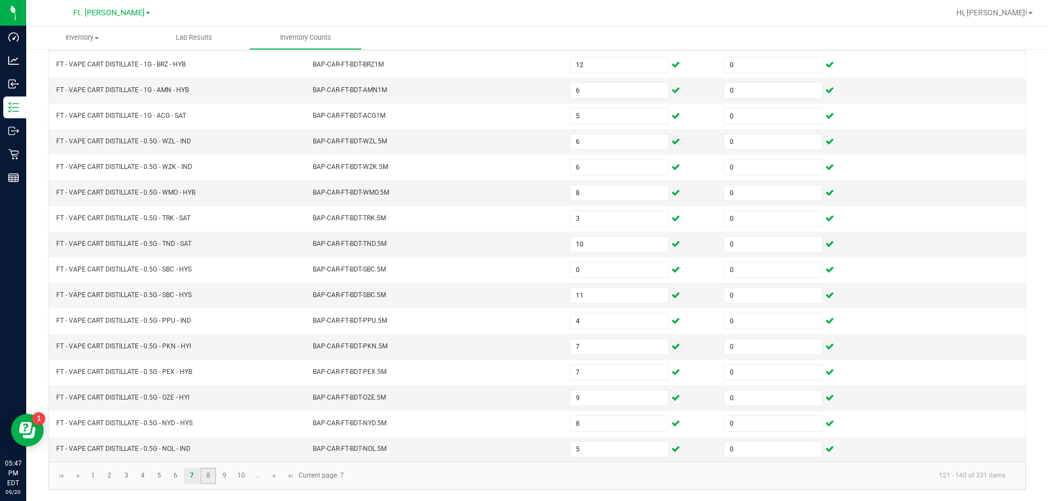
click at [205, 473] on link "8" at bounding box center [208, 476] width 16 height 16
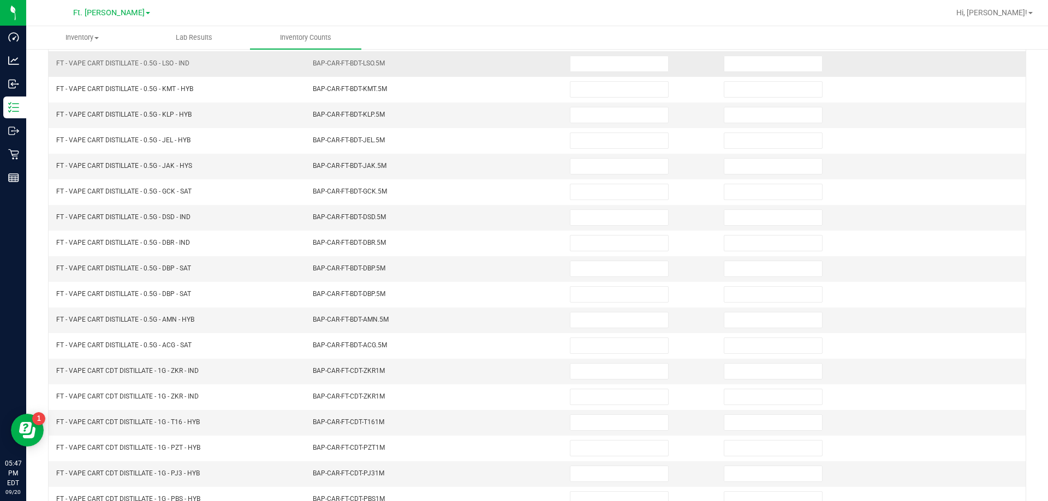
scroll to position [8, 0]
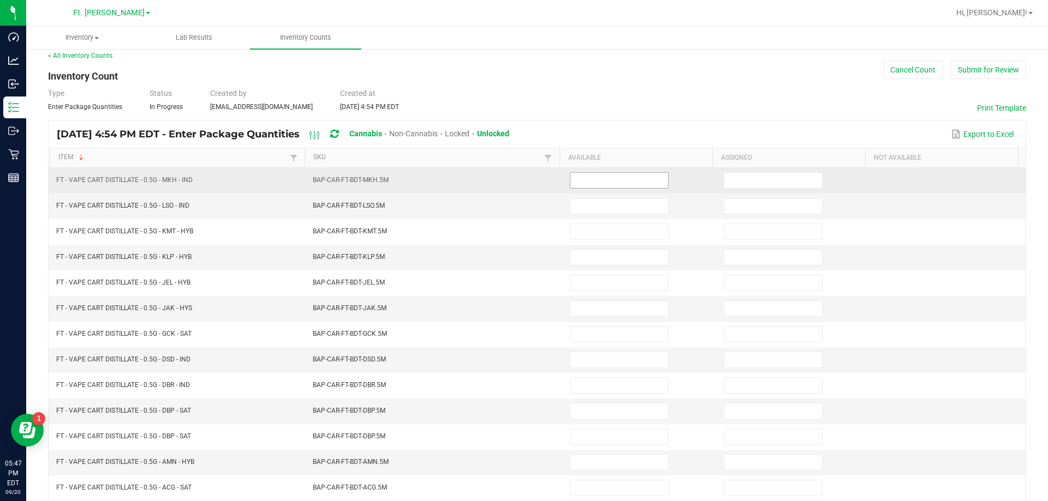
click at [589, 178] on input at bounding box center [619, 180] width 98 height 15
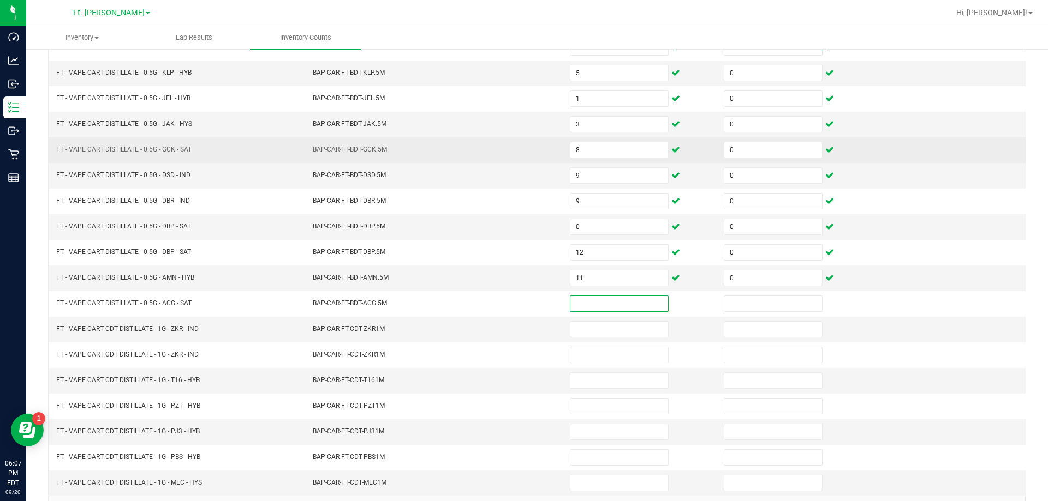
scroll to position [226, 0]
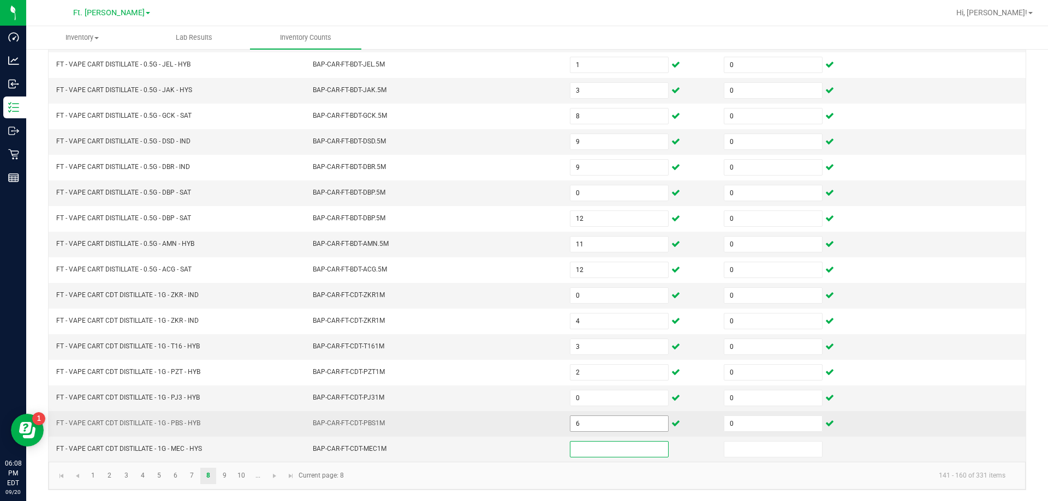
click at [615, 427] on input "6" at bounding box center [619, 423] width 98 height 15
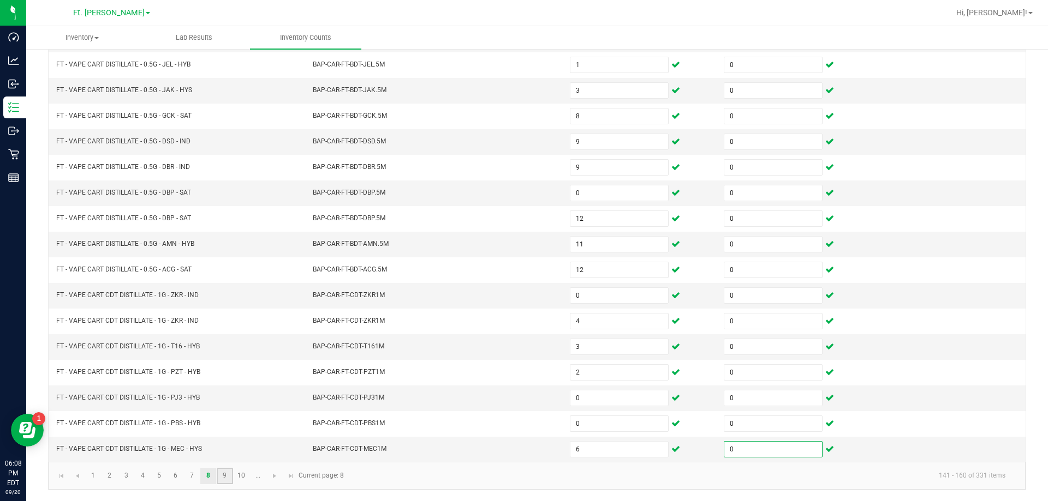
click at [225, 475] on link "9" at bounding box center [225, 476] width 16 height 16
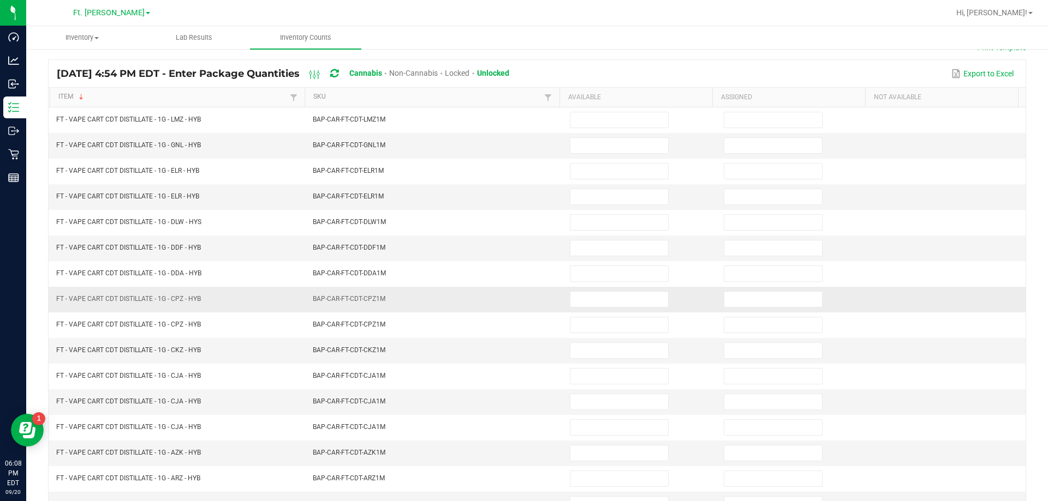
scroll to position [63, 0]
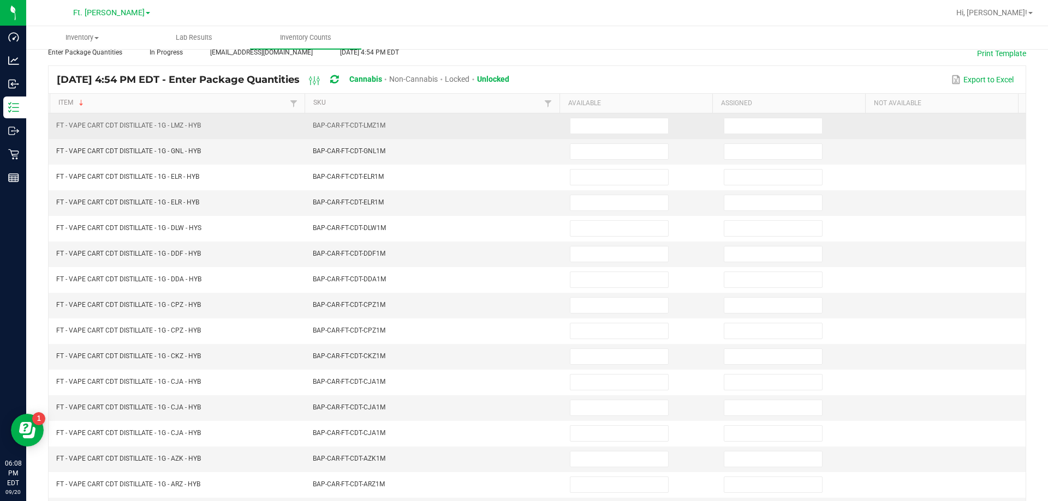
click at [634, 115] on td at bounding box center [640, 126] width 154 height 26
click at [599, 129] on input at bounding box center [619, 125] width 98 height 15
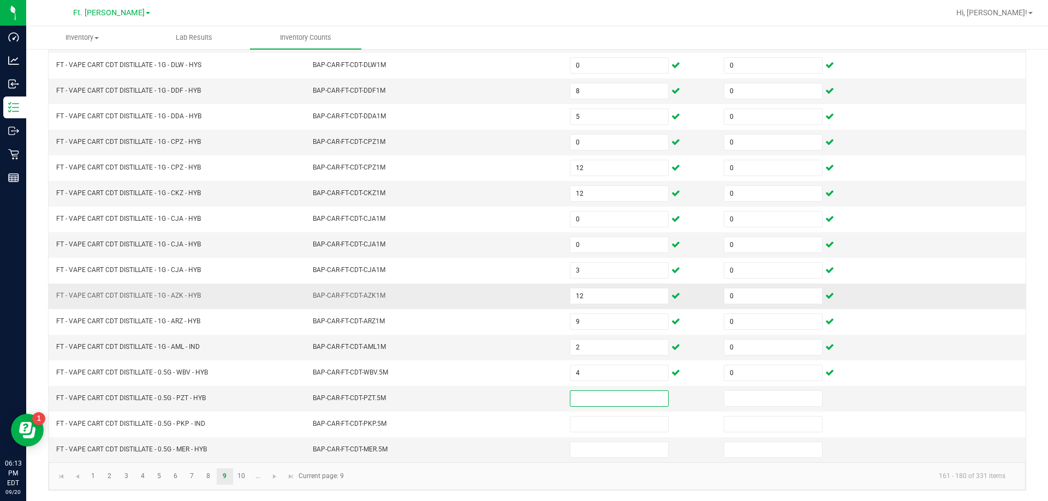
scroll to position [226, 0]
click at [241, 477] on link "10" at bounding box center [242, 476] width 16 height 16
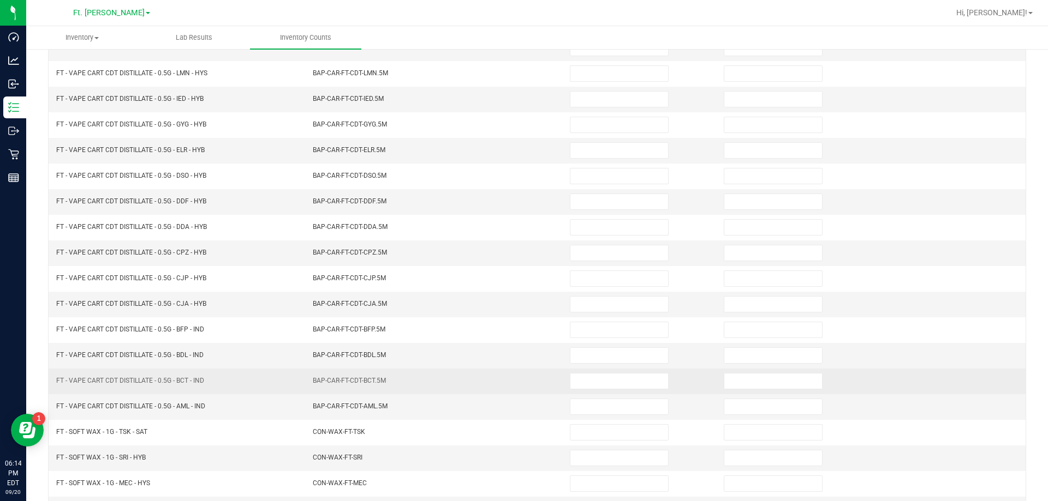
scroll to position [8, 0]
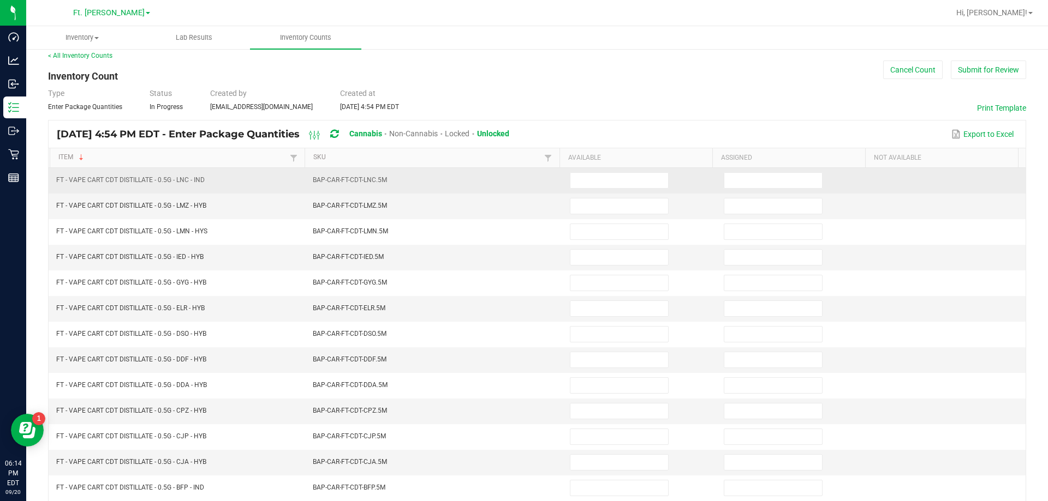
click at [588, 168] on td at bounding box center [640, 181] width 154 height 26
click at [586, 178] on input at bounding box center [619, 180] width 98 height 15
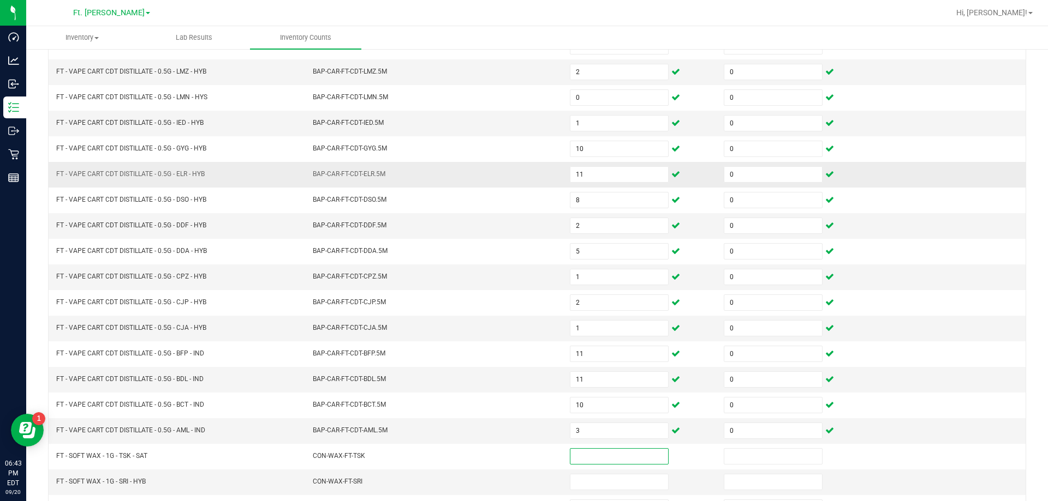
scroll to position [0, 0]
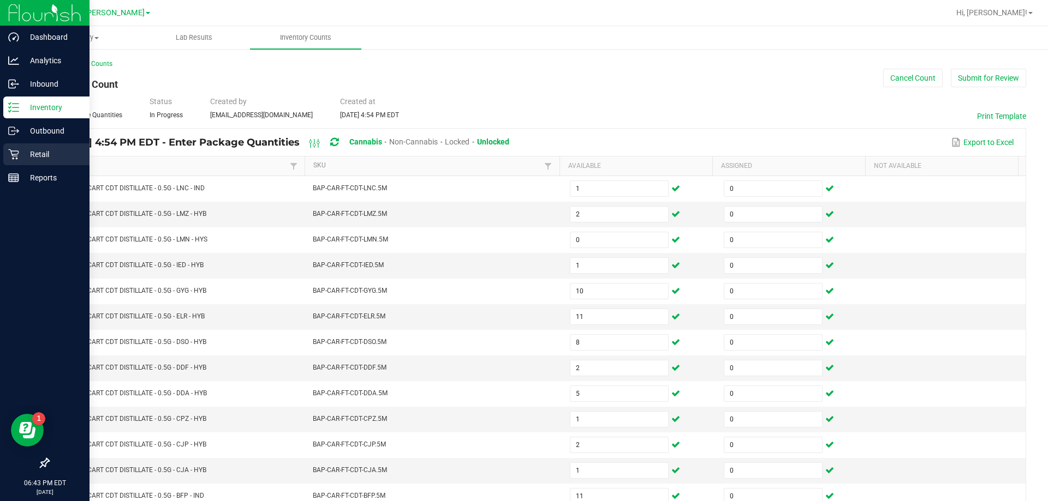
click at [15, 148] on div "Retail" at bounding box center [46, 155] width 86 height 22
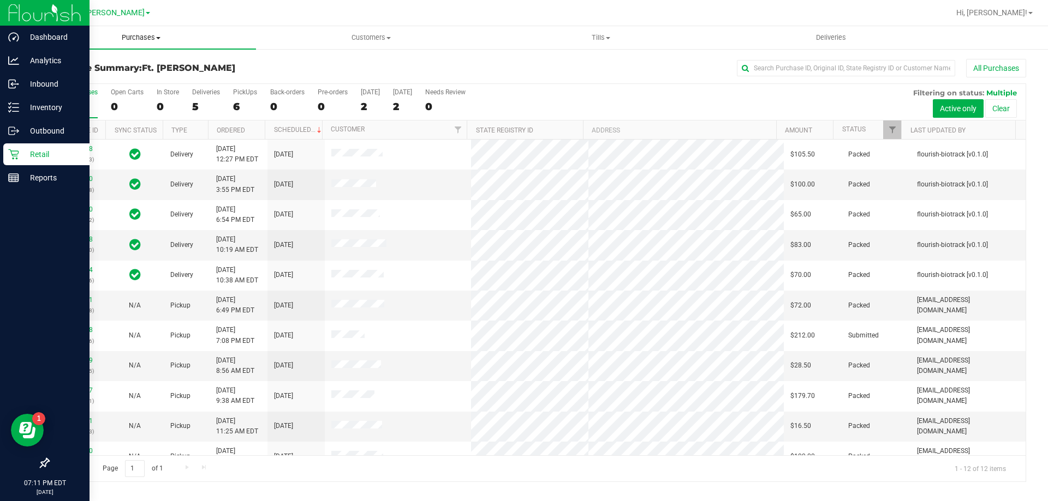
click at [136, 36] on span "Purchases" at bounding box center [141, 38] width 230 height 10
click at [104, 83] on li "Fulfillment" at bounding box center [141, 79] width 230 height 13
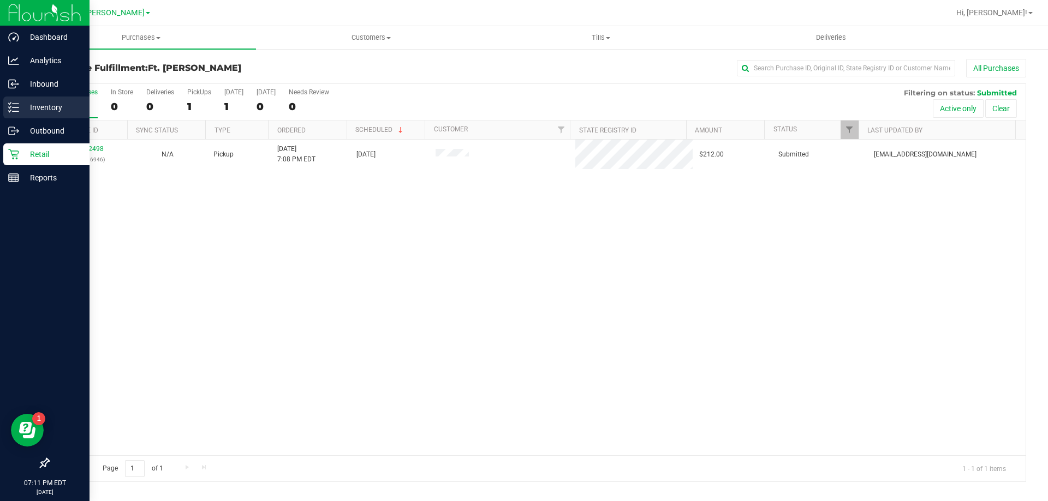
click at [19, 112] on icon at bounding box center [13, 107] width 11 height 11
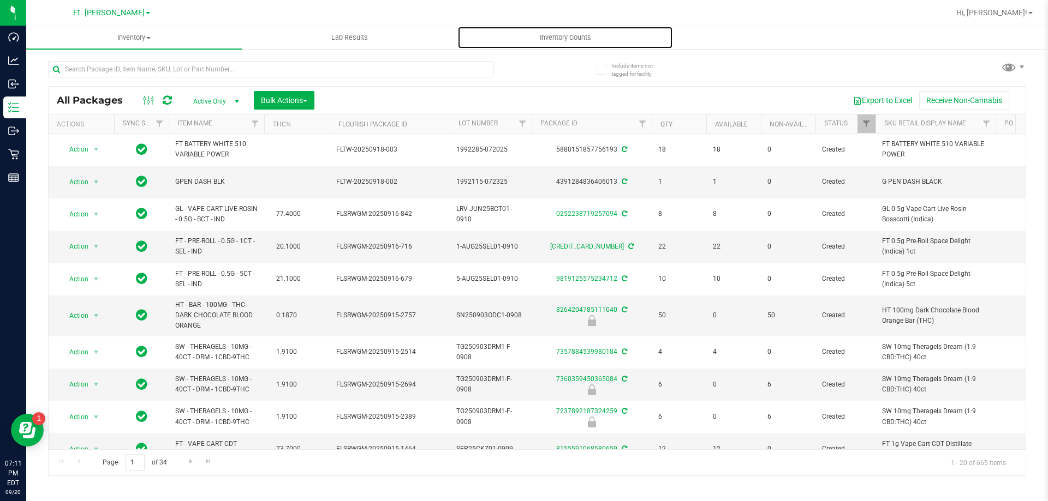
click at [572, 39] on span "Inventory Counts" at bounding box center [565, 38] width 81 height 10
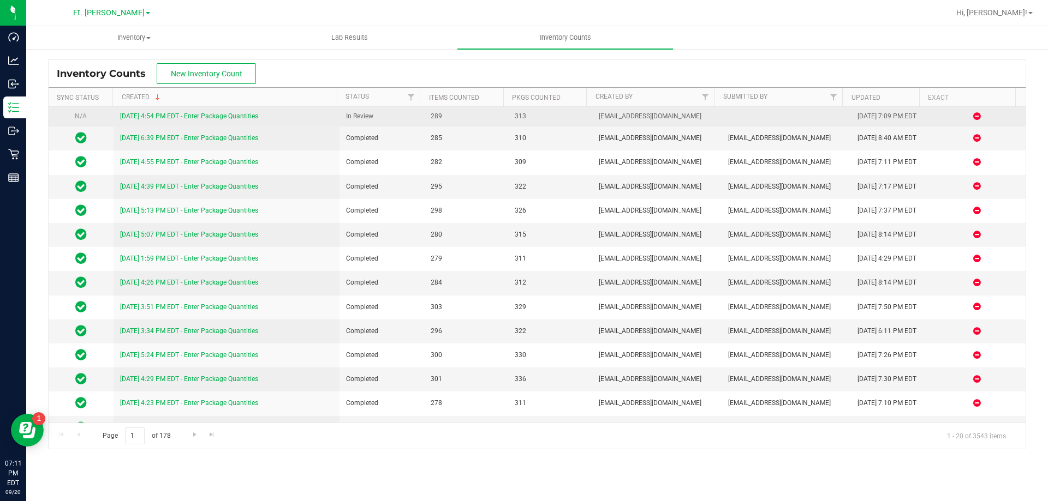
click at [248, 118] on link "9/20/25 4:54 PM EDT - Enter Package Quantities" at bounding box center [189, 116] width 138 height 8
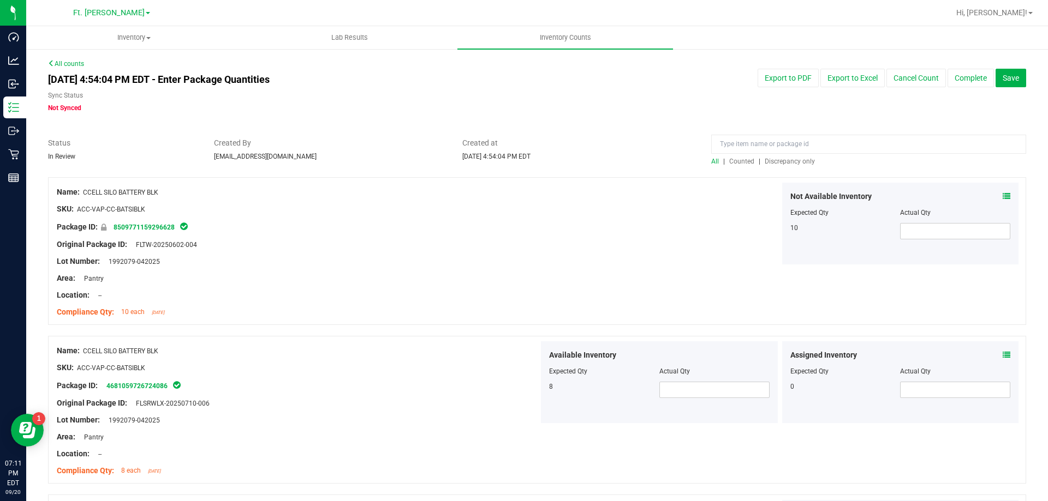
click at [696, 158] on span "Discrepancy only" at bounding box center [789, 162] width 50 height 8
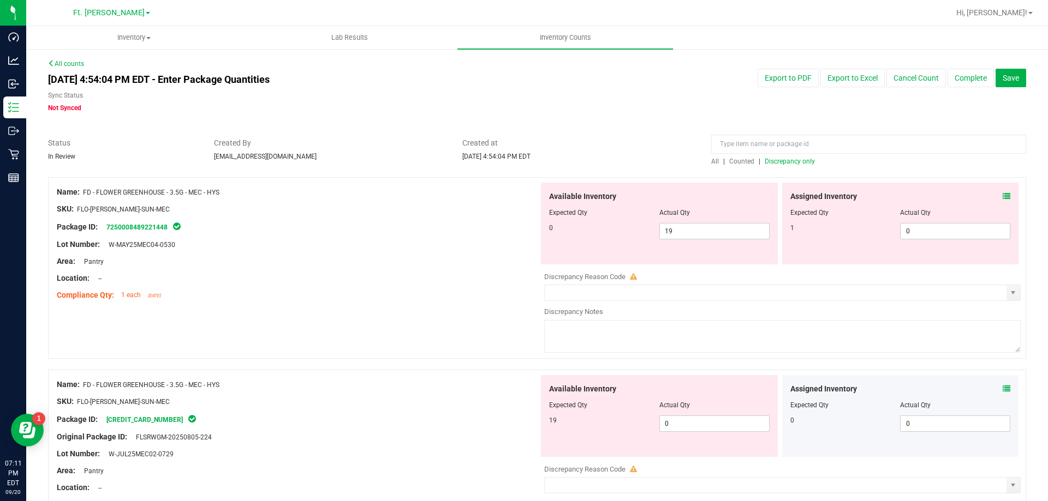
drag, startPoint x: 334, startPoint y: 186, endPoint x: 362, endPoint y: 260, distance: 79.1
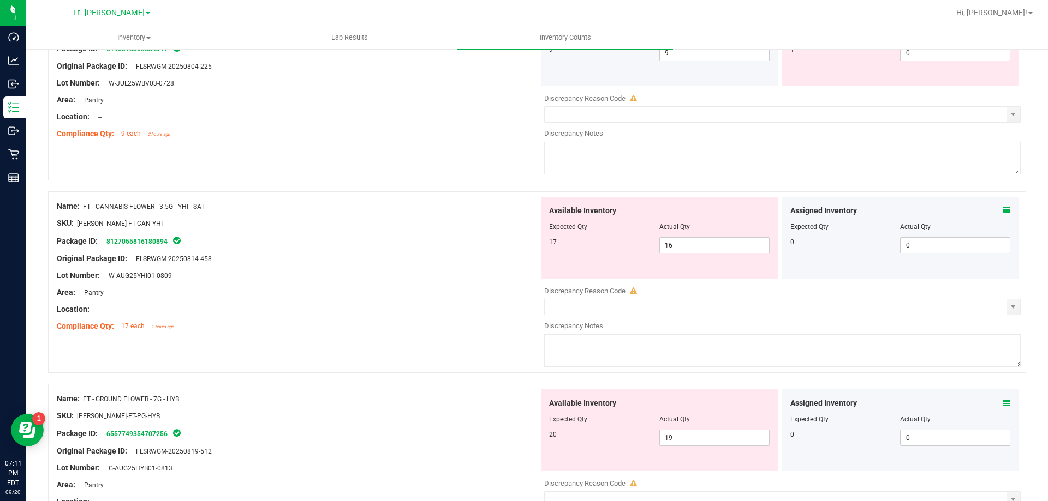
scroll to position [3565, 0]
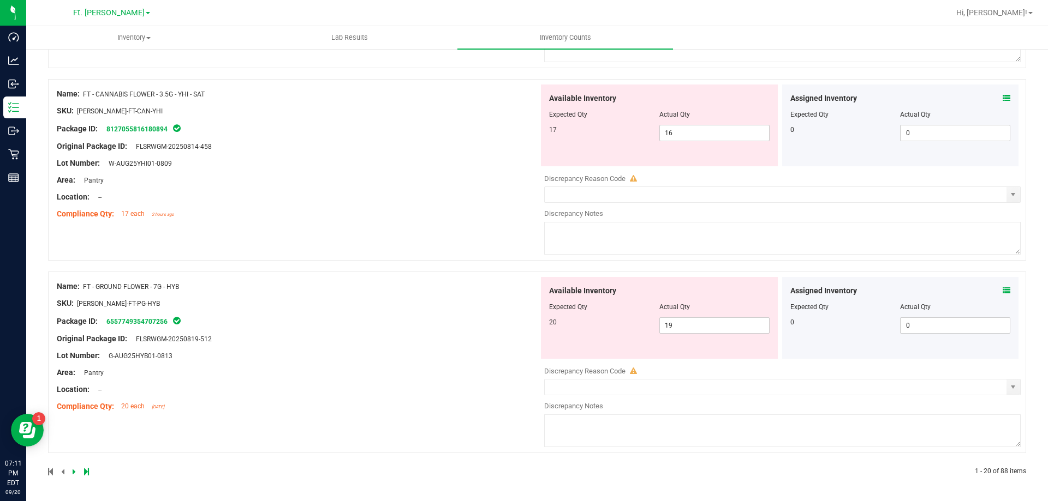
click at [85, 471] on icon at bounding box center [86, 472] width 5 height 7
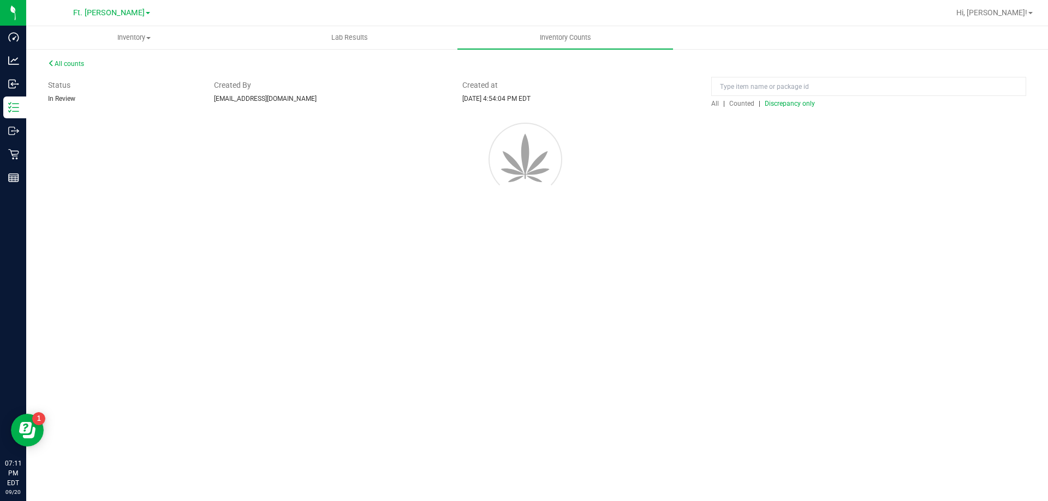
scroll to position [0, 0]
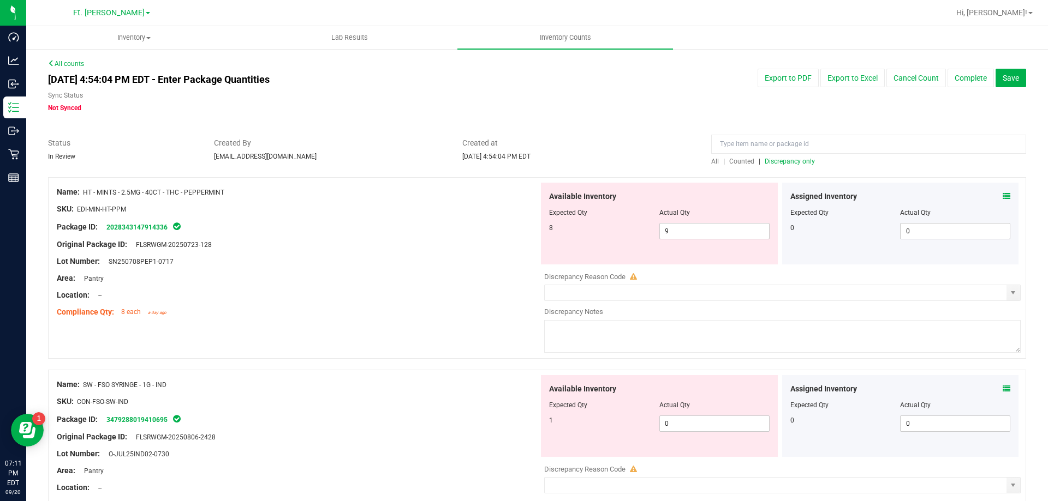
drag, startPoint x: 319, startPoint y: 294, endPoint x: 328, endPoint y: 302, distance: 12.4
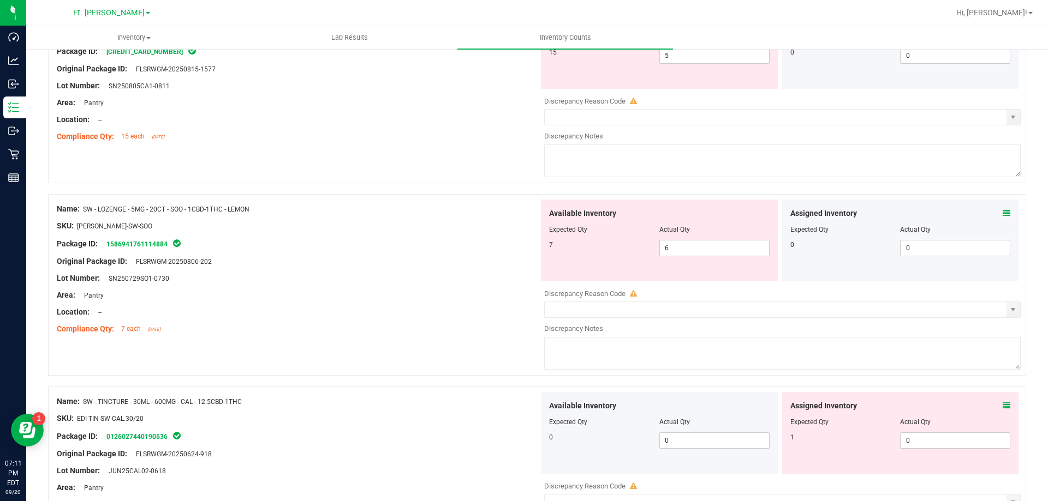
scroll to position [1254, 0]
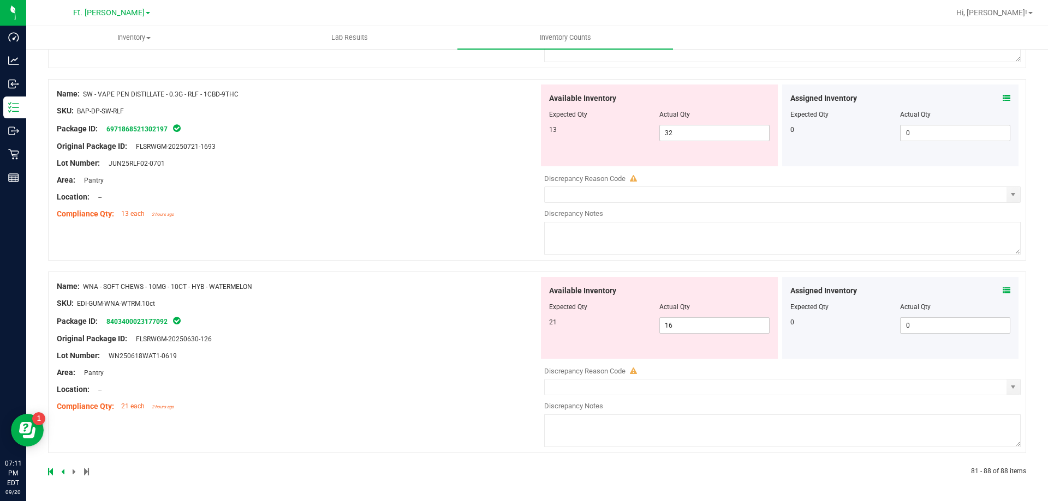
click at [696, 288] on icon at bounding box center [1006, 291] width 8 height 8
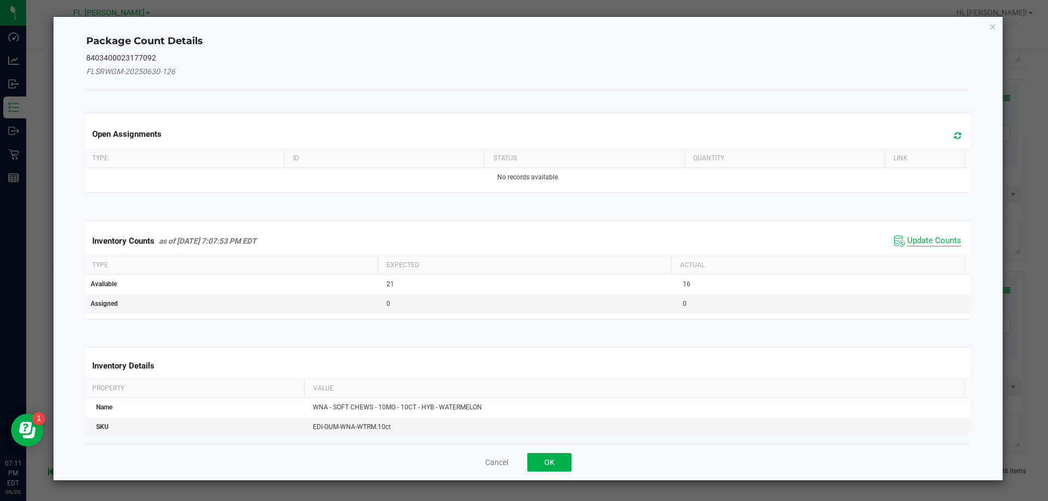
click at [696, 240] on span "Update Counts" at bounding box center [934, 241] width 54 height 11
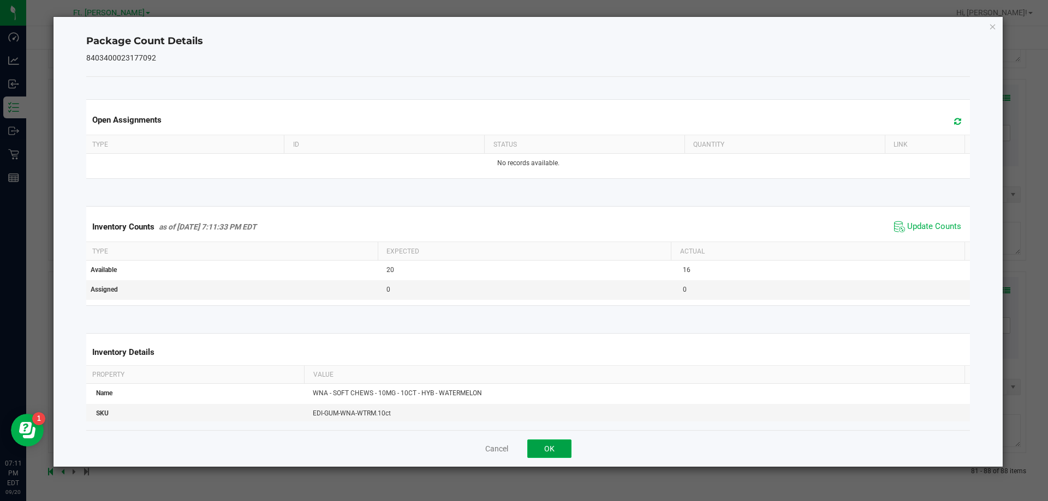
click at [554, 455] on button "OK" at bounding box center [549, 449] width 44 height 19
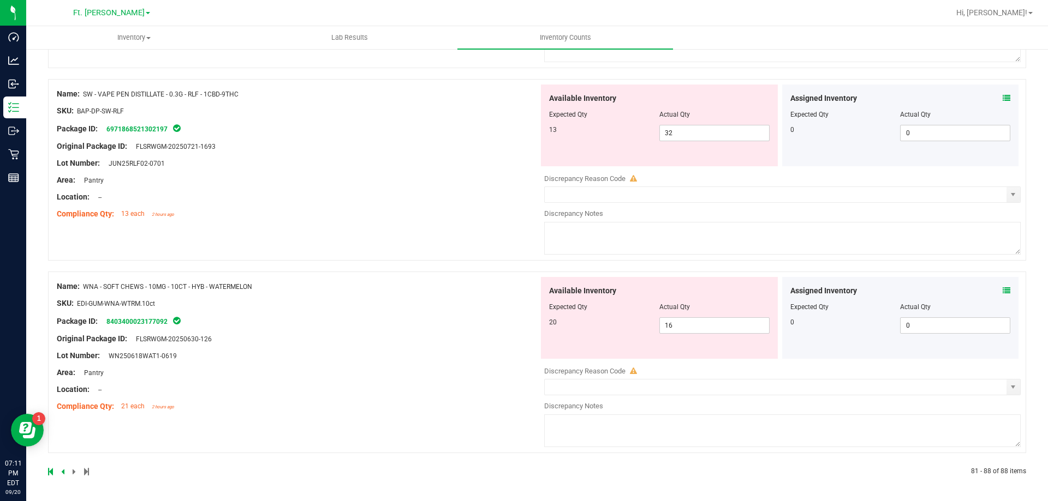
click at [494, 331] on div at bounding box center [298, 330] width 482 height 5
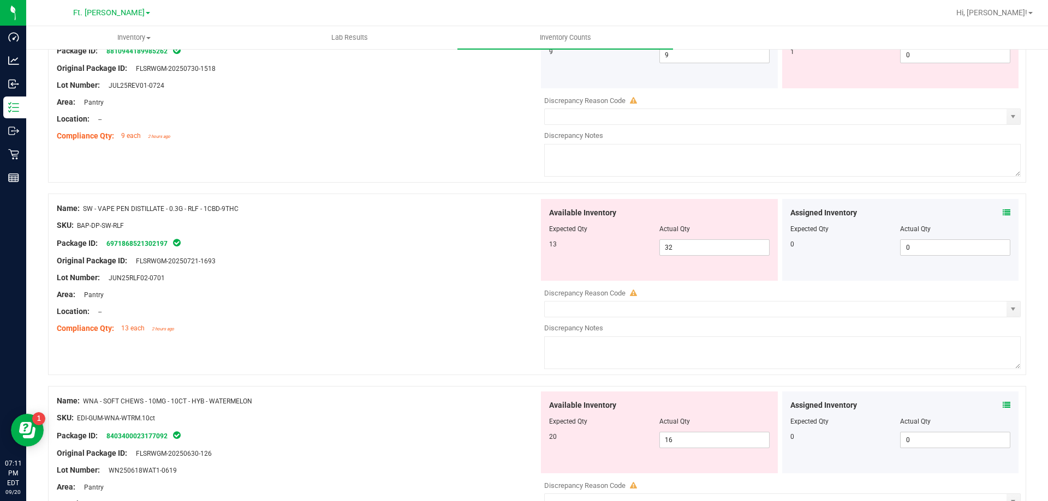
scroll to position [1145, 0]
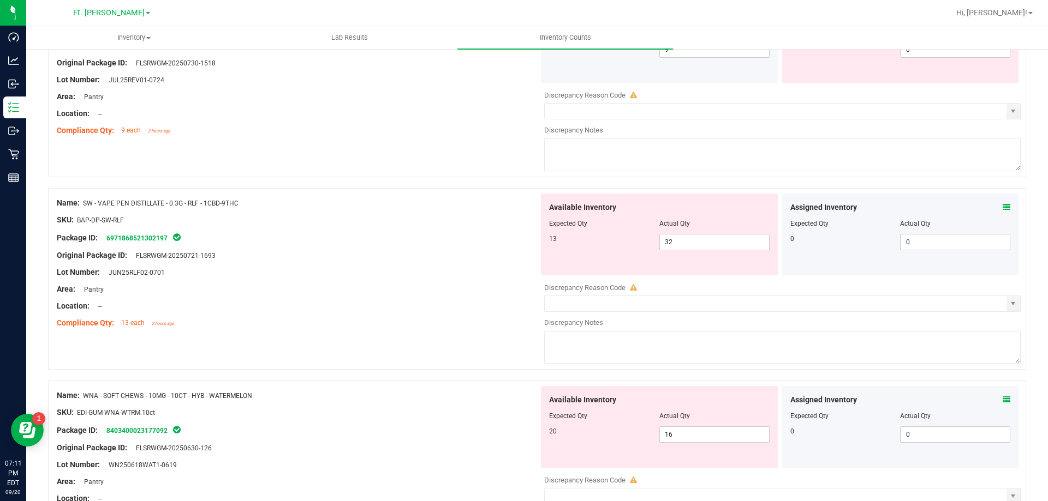
click at [696, 207] on icon at bounding box center [1006, 208] width 8 height 8
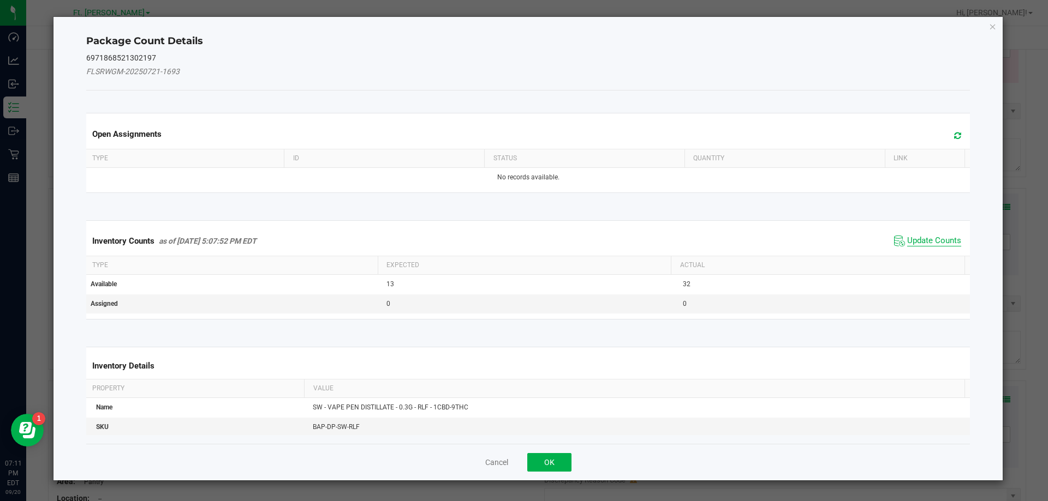
click at [696, 237] on span "Update Counts" at bounding box center [934, 241] width 54 height 11
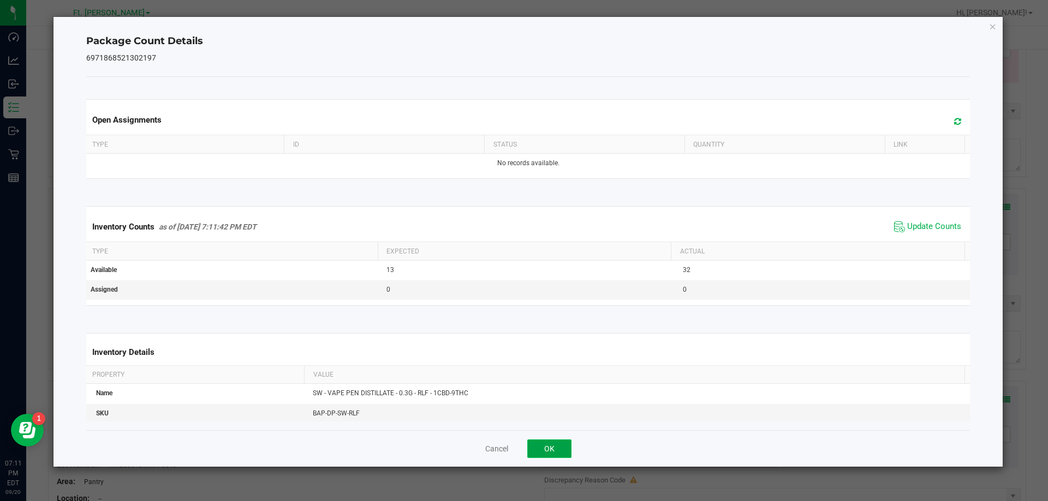
click at [565, 450] on button "OK" at bounding box center [549, 449] width 44 height 19
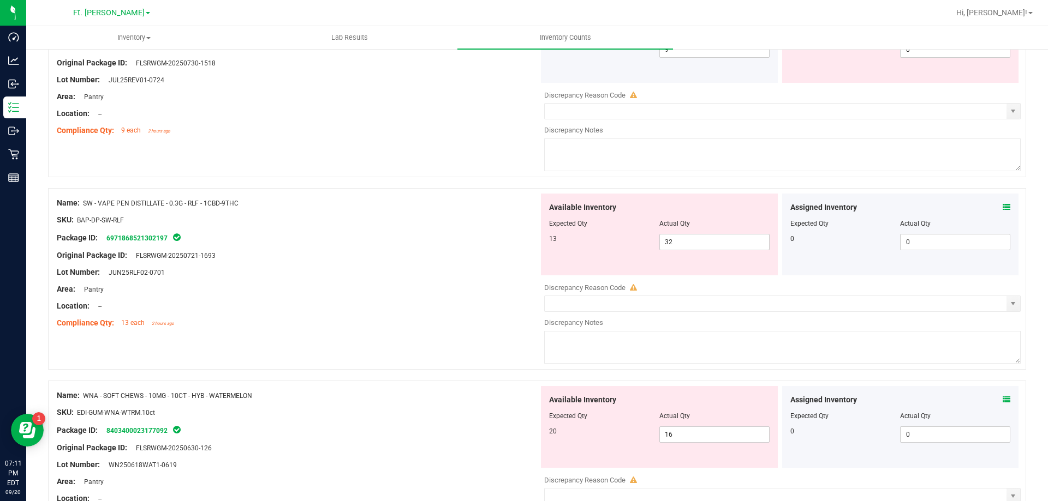
drag, startPoint x: 292, startPoint y: 195, endPoint x: 84, endPoint y: 206, distance: 208.2
click at [84, 206] on div "Name: SW - VAPE PEN DISTILLATE - 0.3G - RLF - 1CBD-9THC SKU: BAP-DP-SW-RLF Pack…" at bounding box center [298, 263] width 482 height 139
copy span "SW - VAPE PEN DISTILLATE - 0.3G - RLF - 1CBD-9THC"
drag, startPoint x: 327, startPoint y: 298, endPoint x: 349, endPoint y: 349, distance: 55.5
click at [328, 298] on div at bounding box center [298, 297] width 482 height 5
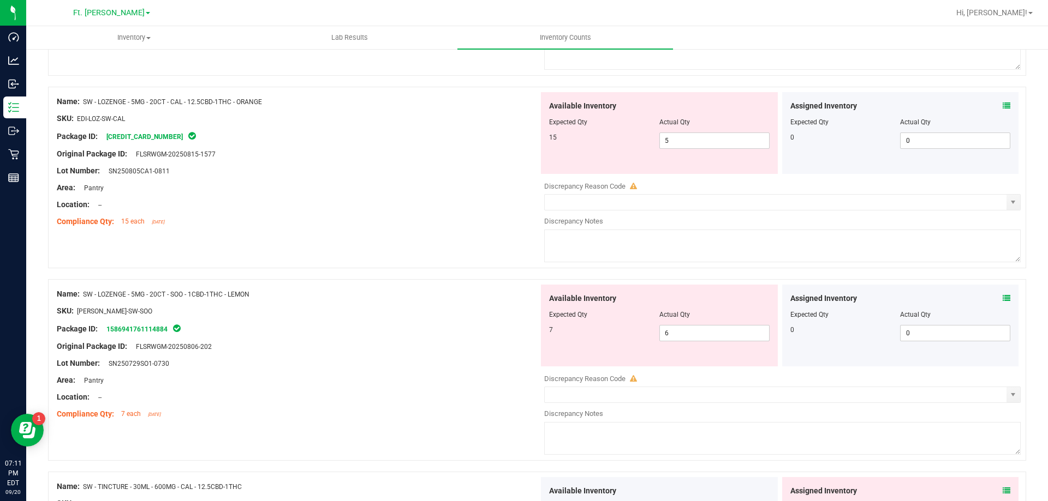
scroll to position [0, 0]
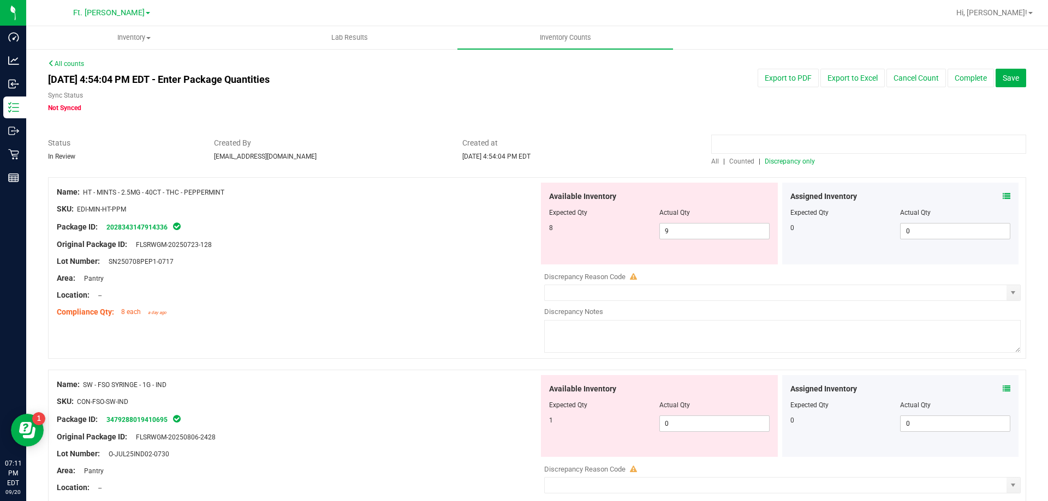
click at [696, 141] on input at bounding box center [868, 144] width 315 height 19
paste input "SW - VAPE PEN DISTILLATE - 0.3G - RLF - 1CBD-9THC"
click at [696, 162] on span "Counted" at bounding box center [741, 162] width 25 height 8
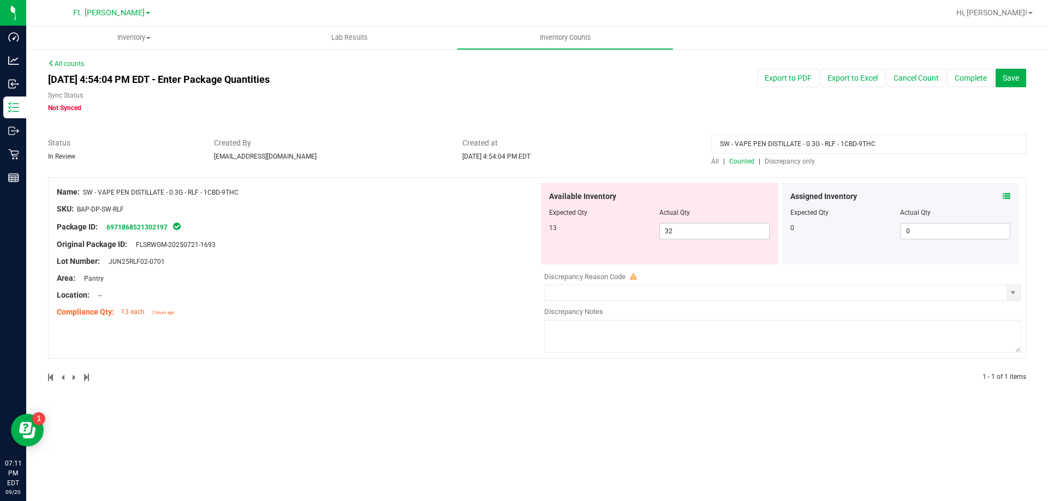
click at [696, 161] on span "All" at bounding box center [715, 162] width 8 height 8
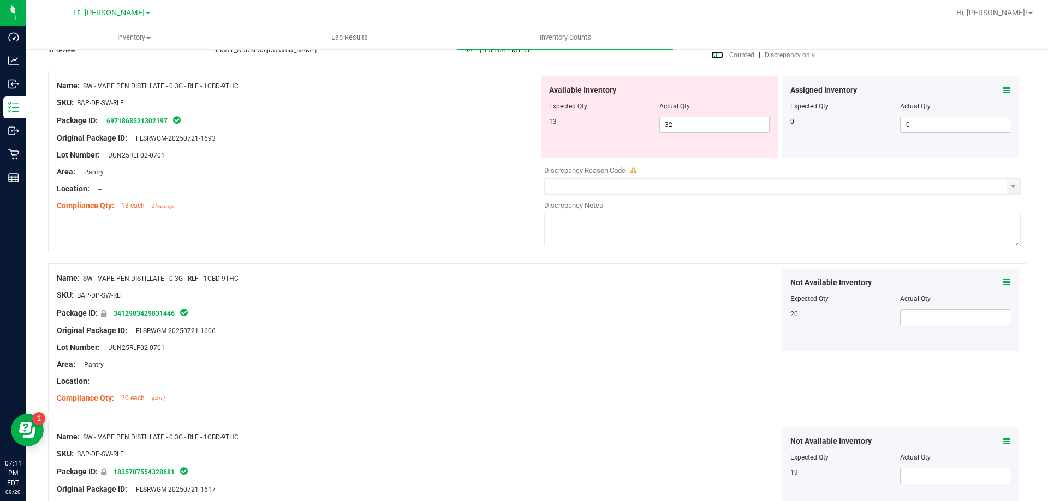
scroll to position [218, 0]
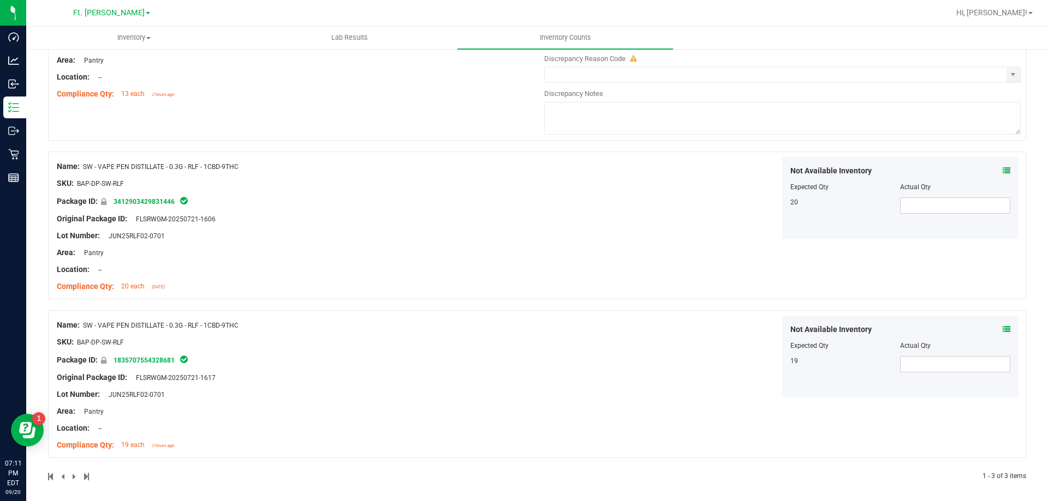
click at [696, 328] on icon at bounding box center [1006, 330] width 8 height 8
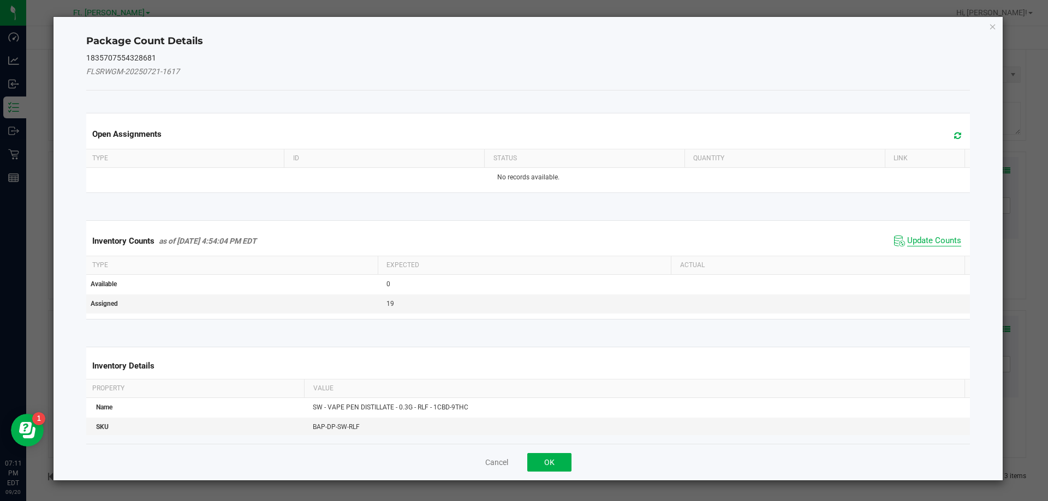
click at [696, 241] on span "Update Counts" at bounding box center [934, 241] width 54 height 11
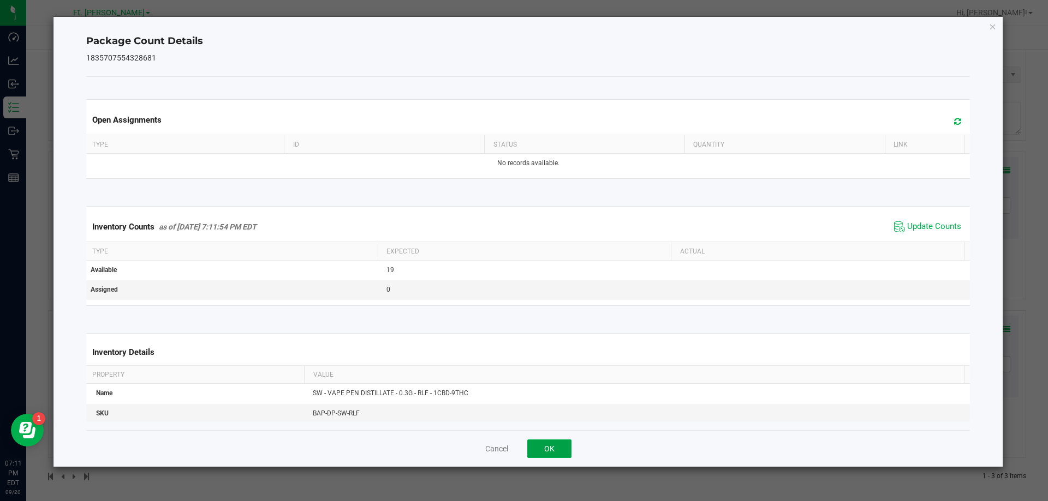
click at [568, 452] on button "OK" at bounding box center [549, 449] width 44 height 19
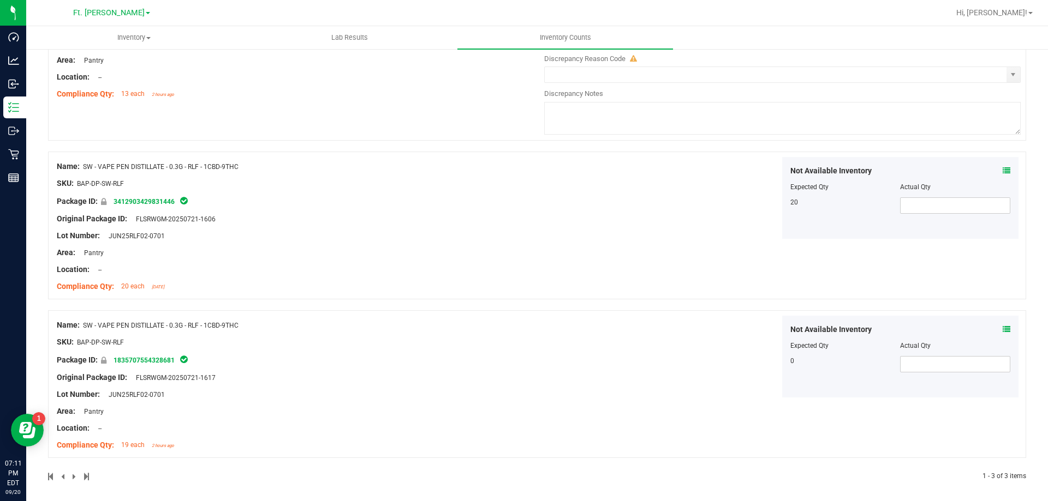
scroll to position [0, 0]
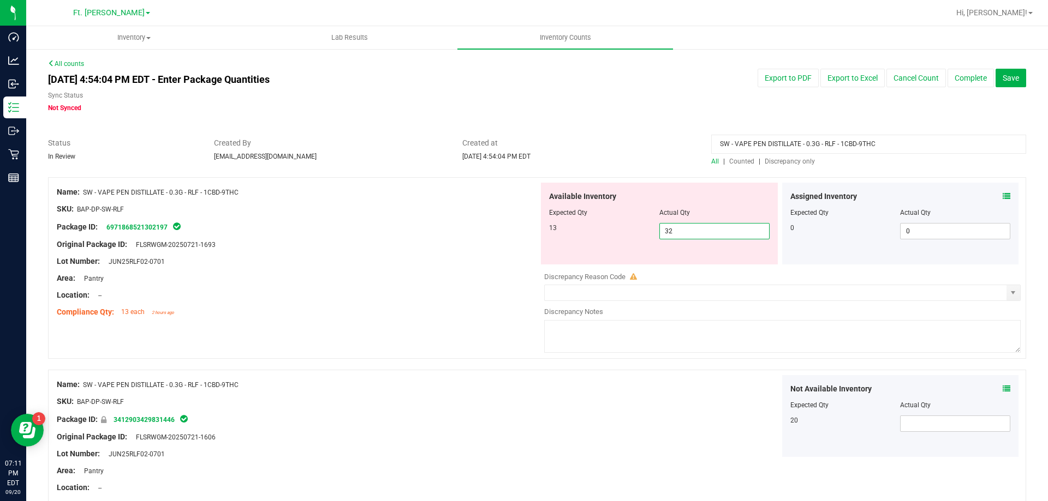
drag, startPoint x: 699, startPoint y: 226, endPoint x: 504, endPoint y: 214, distance: 195.1
click at [504, 214] on div "Name: SW - VAPE PEN DISTILLATE - 0.3G - RLF - 1CBD-9THC SKU: BAP-DP-SW-RLF Pack…" at bounding box center [537, 268] width 978 height 182
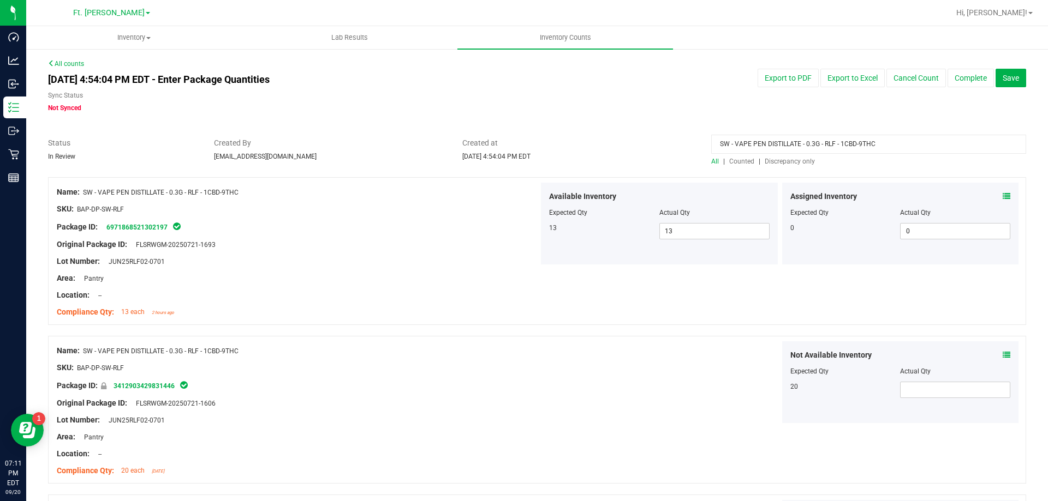
drag, startPoint x: 901, startPoint y: 147, endPoint x: 491, endPoint y: 145, distance: 409.8
click at [491, 145] on div "Status In Review Created By cstutz@liveparallel.com Created at Sep 20, 2025 4:5…" at bounding box center [537, 152] width 994 height 29
drag, startPoint x: 644, startPoint y: 96, endPoint x: 653, endPoint y: 96, distance: 9.3
click at [649, 96] on div "Sep 20, 2025 4:54:04 PM EDT - Enter Package Quantities Sync Status Not Synced E…" at bounding box center [537, 91] width 994 height 44
click at [696, 161] on span "Discrepancy only" at bounding box center [789, 162] width 50 height 8
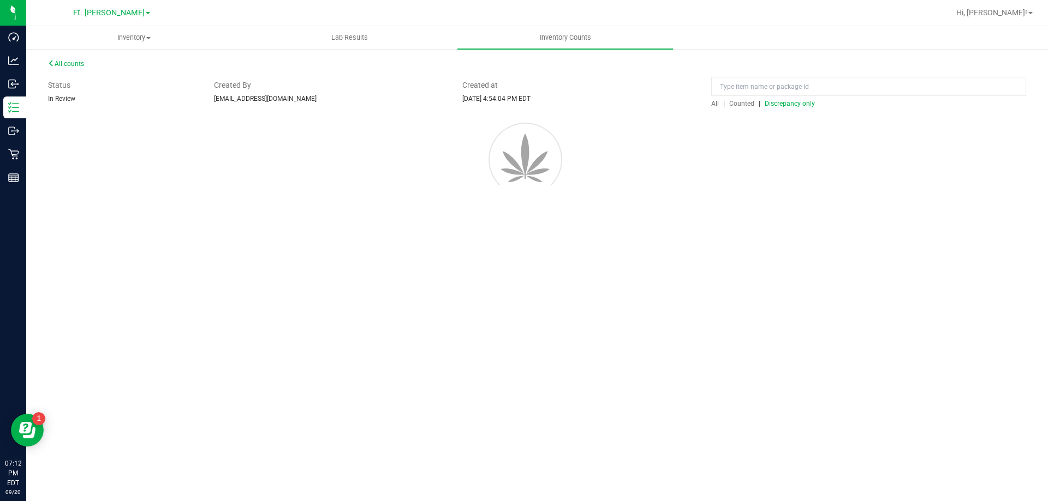
click at [696, 161] on div at bounding box center [537, 158] width 1011 height 98
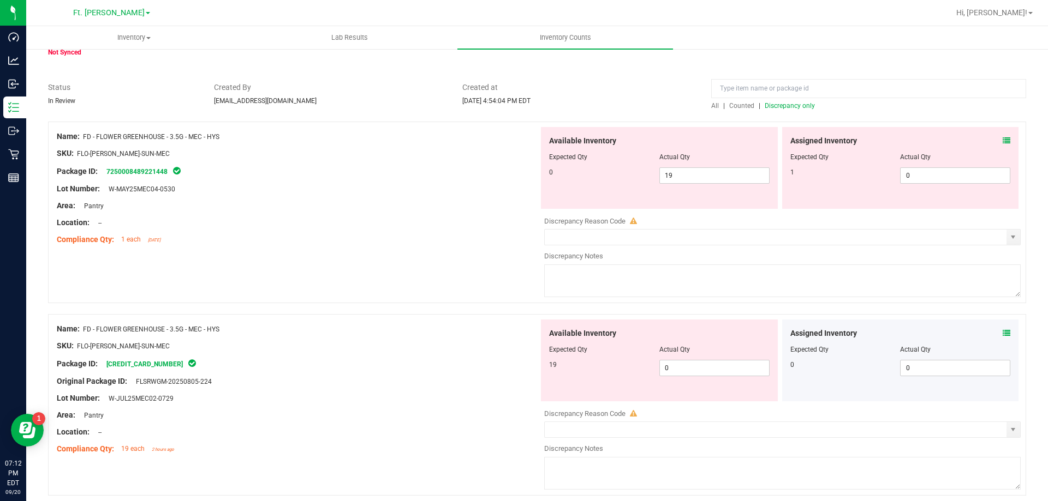
scroll to position [109, 0]
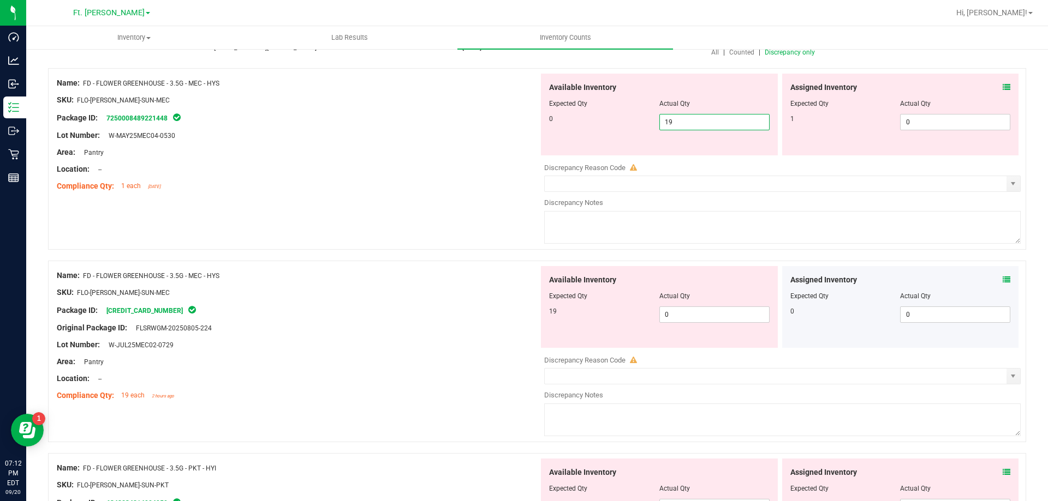
drag, startPoint x: 707, startPoint y: 117, endPoint x: 340, endPoint y: 145, distance: 367.8
click at [340, 145] on div "Name: FD - FLOWER GREENHOUSE - 3.5G - MEC - HYS SKU: FLO-BUD-FD-SUN-MEC Package…" at bounding box center [537, 159] width 978 height 182
click at [688, 317] on span "0 0" at bounding box center [714, 315] width 110 height 16
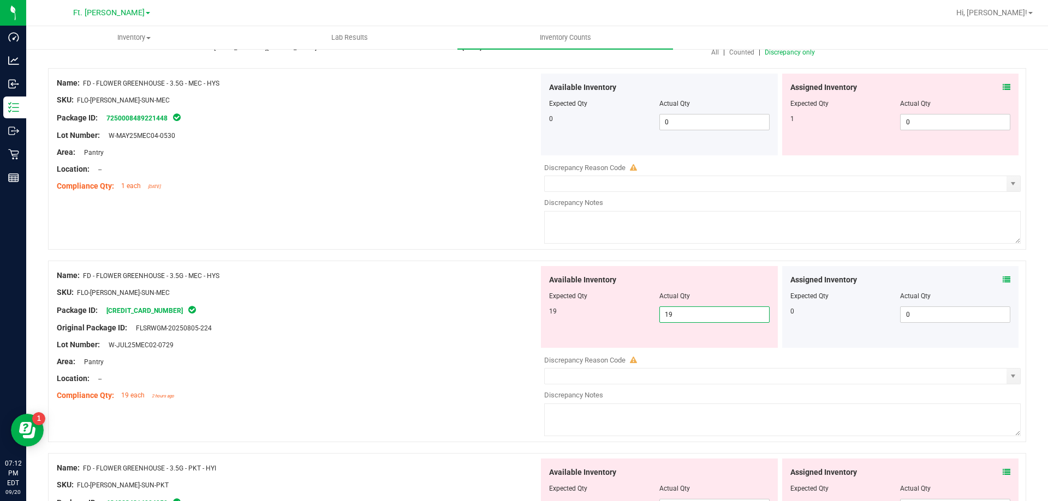
click at [437, 256] on div at bounding box center [537, 255] width 978 height 11
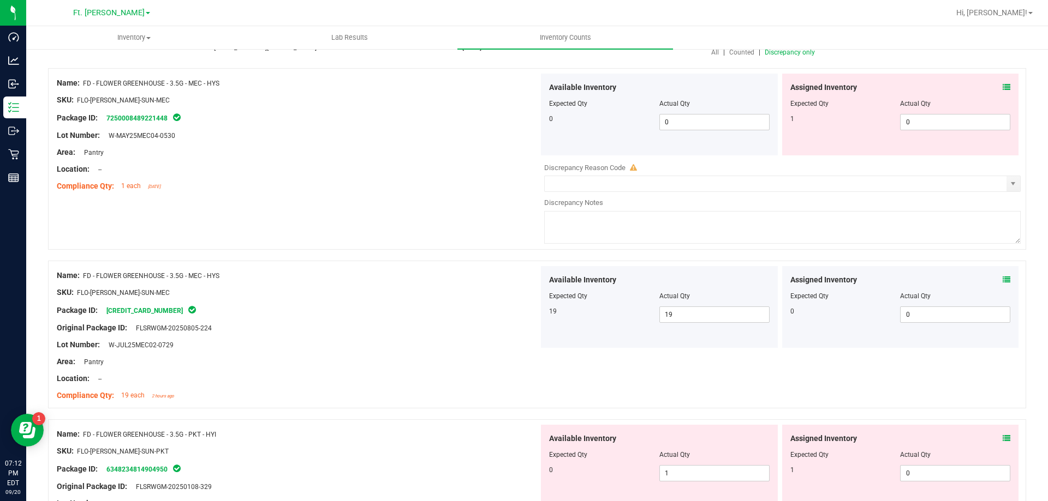
click at [696, 85] on icon at bounding box center [1006, 87] width 8 height 8
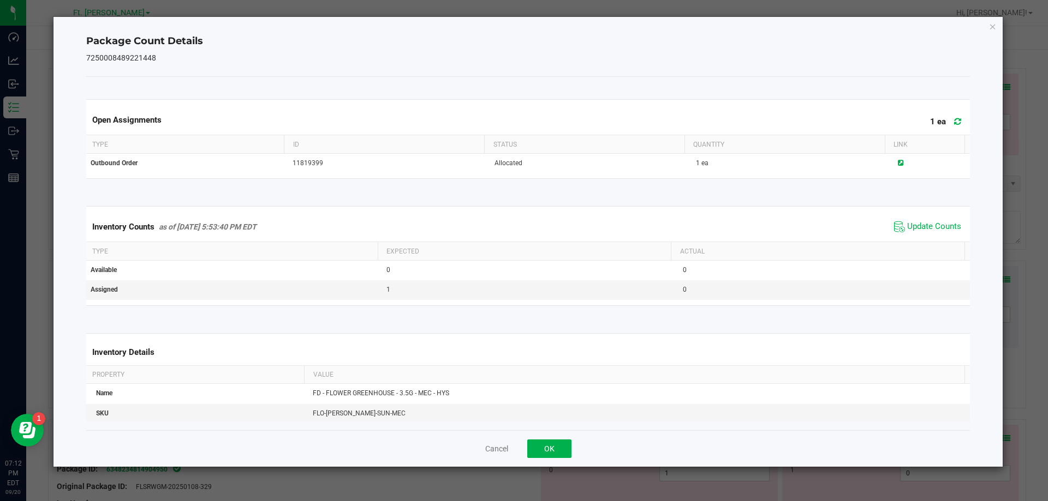
click at [541, 459] on div "Cancel OK" at bounding box center [528, 449] width 884 height 37
click at [549, 449] on button "OK" at bounding box center [549, 449] width 44 height 19
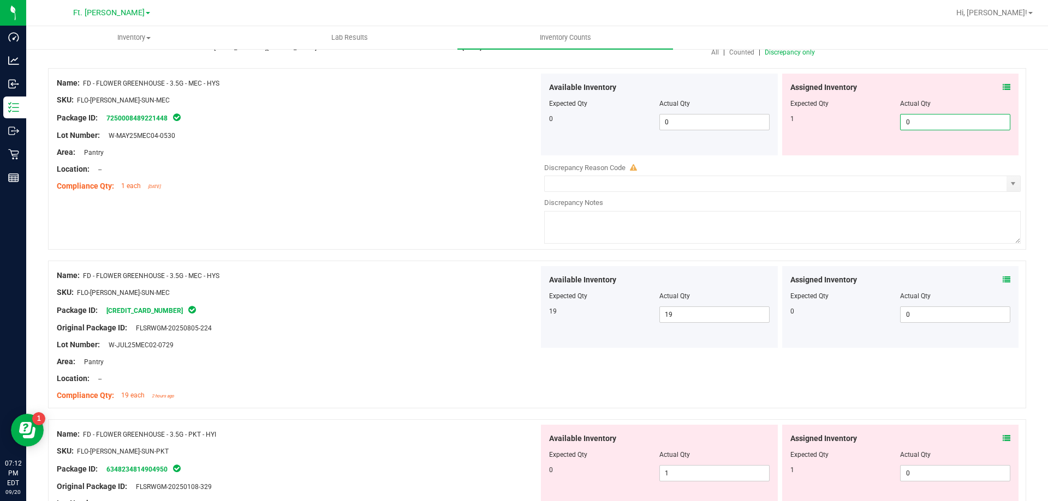
click at [696, 120] on span "0 0" at bounding box center [955, 122] width 110 height 16
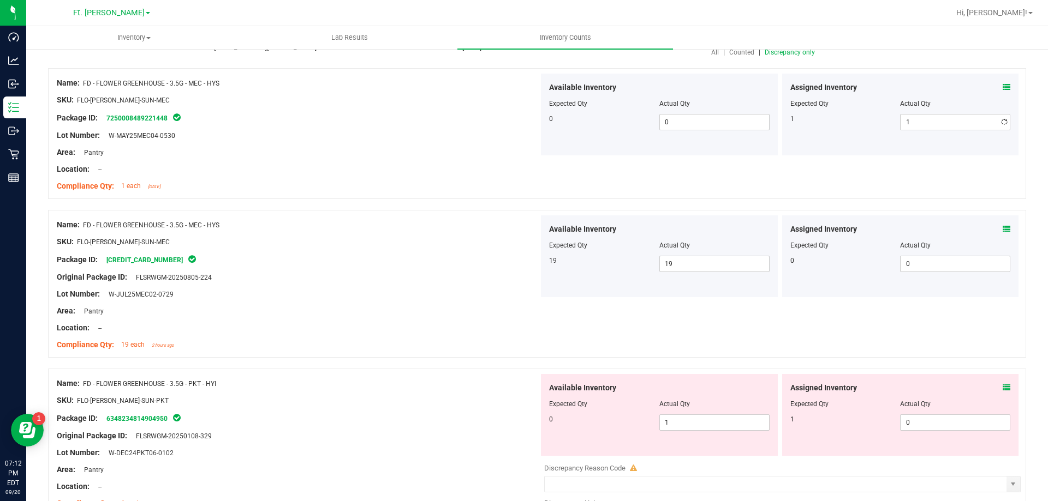
click at [350, 174] on div "Location: --" at bounding box center [298, 169] width 482 height 11
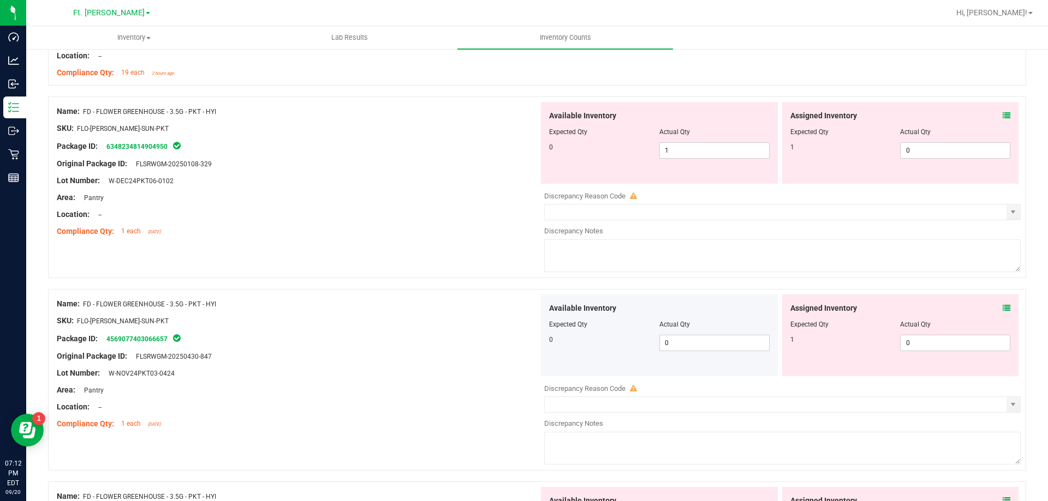
scroll to position [382, 0]
click at [696, 115] on icon at bounding box center [1006, 115] width 8 height 8
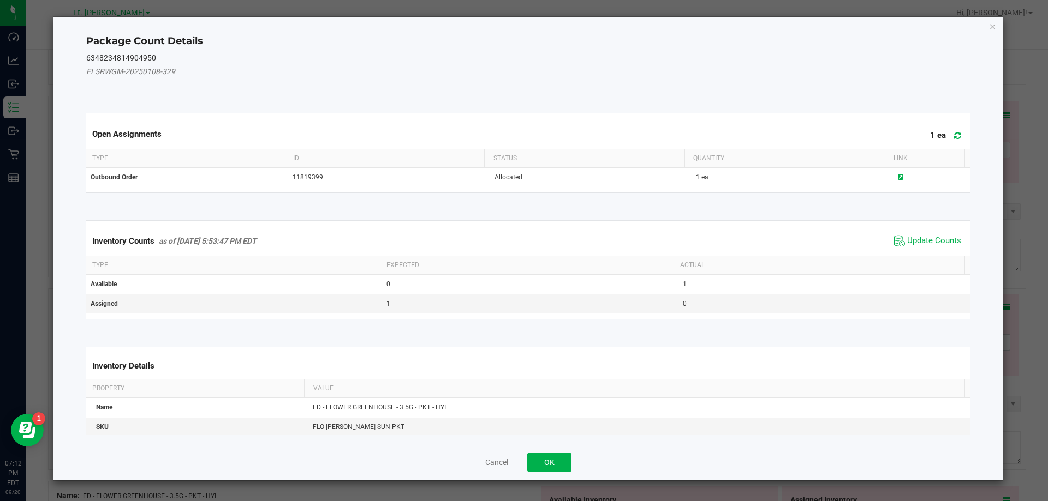
click at [696, 239] on span "Update Counts" at bounding box center [934, 241] width 54 height 11
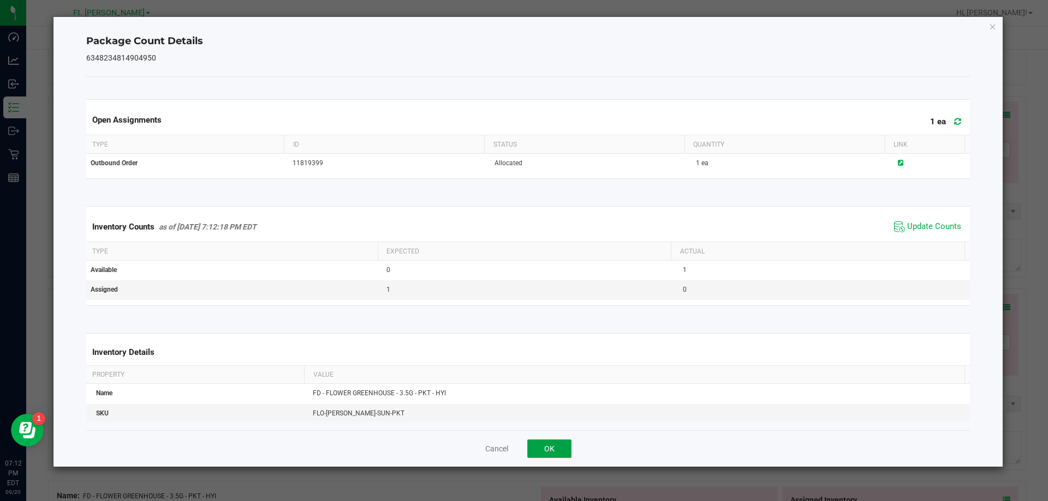
click at [557, 452] on button "OK" at bounding box center [549, 449] width 44 height 19
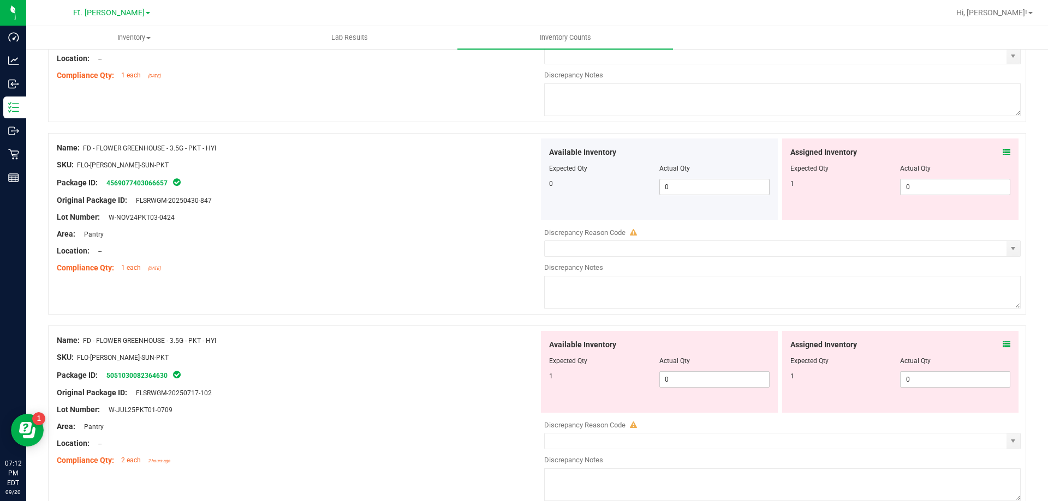
scroll to position [546, 0]
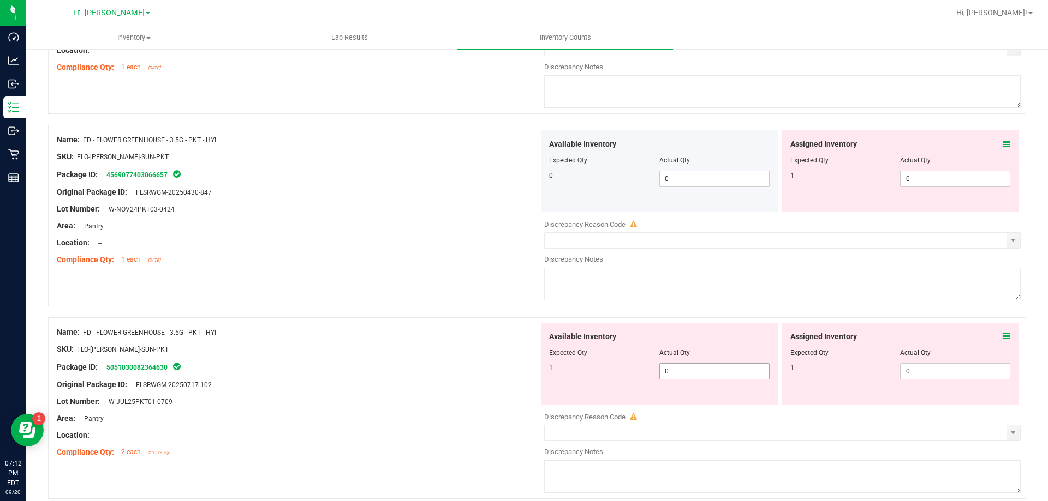
click at [696, 369] on span "0 0" at bounding box center [714, 371] width 110 height 16
click at [347, 277] on div "Name: FD - FLOWER GREENHOUSE - 3.5G - PKT - HYI SKU: FLO-BUD-FD-SUN-PKT Package…" at bounding box center [537, 216] width 978 height 182
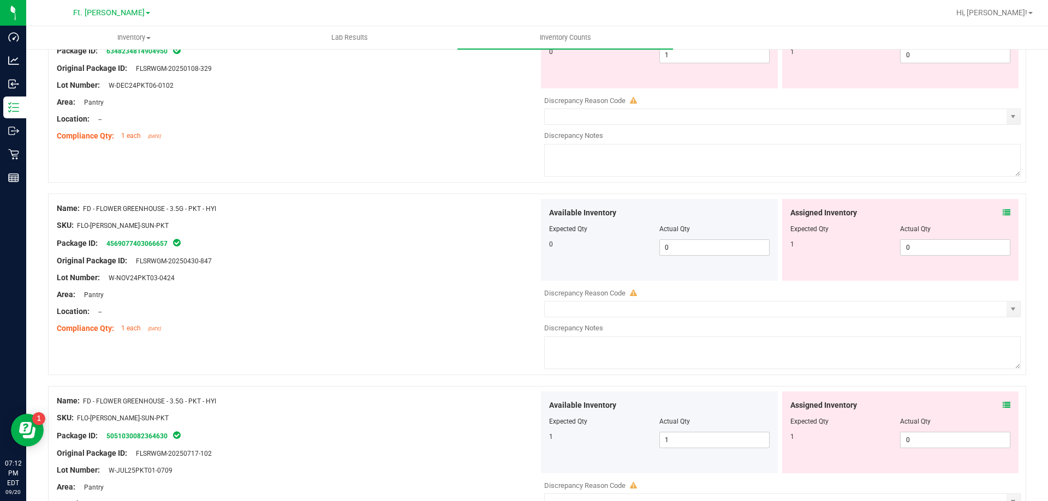
scroll to position [327, 0]
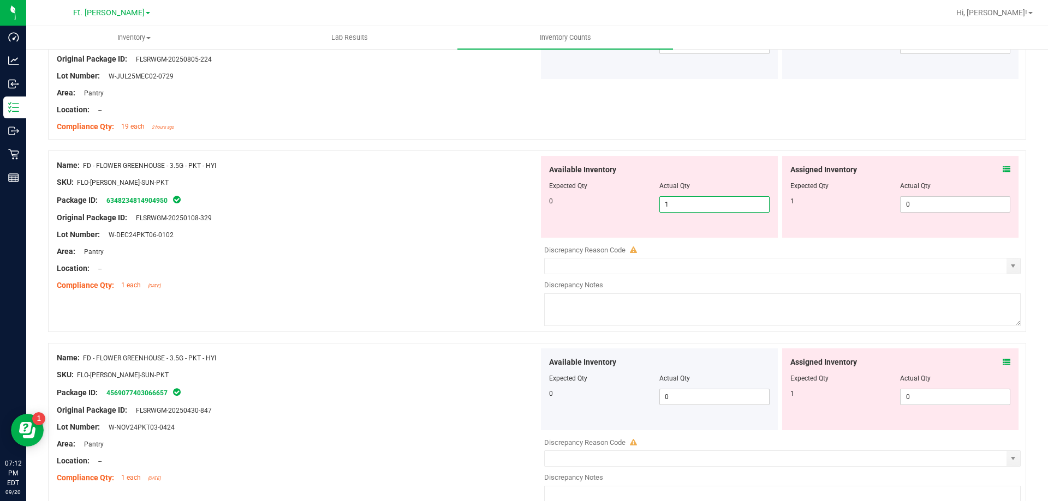
drag, startPoint x: 727, startPoint y: 206, endPoint x: 384, endPoint y: 224, distance: 343.7
click at [387, 224] on div "Name: FD - FLOWER GREENHOUSE - 3.5G - PKT - HYI SKU: FLO-BUD-FD-SUN-PKT Package…" at bounding box center [537, 242] width 978 height 182
click at [384, 224] on div at bounding box center [298, 226] width 482 height 5
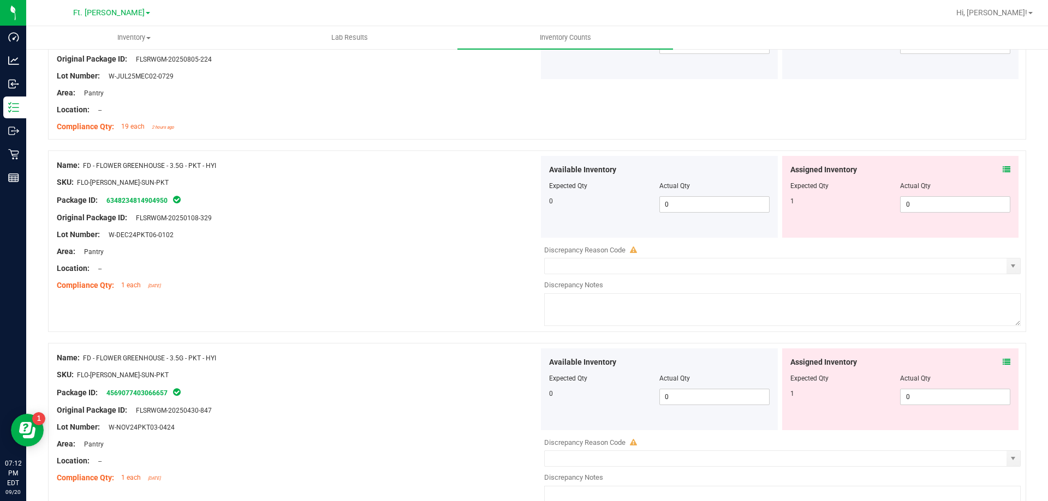
click at [696, 165] on span at bounding box center [1006, 169] width 8 height 11
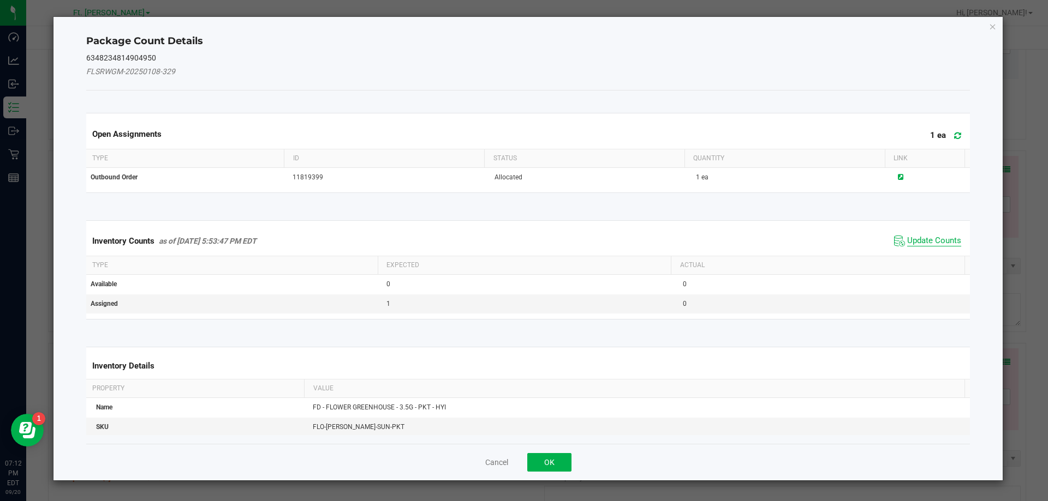
click at [696, 236] on span "Update Counts" at bounding box center [934, 241] width 54 height 11
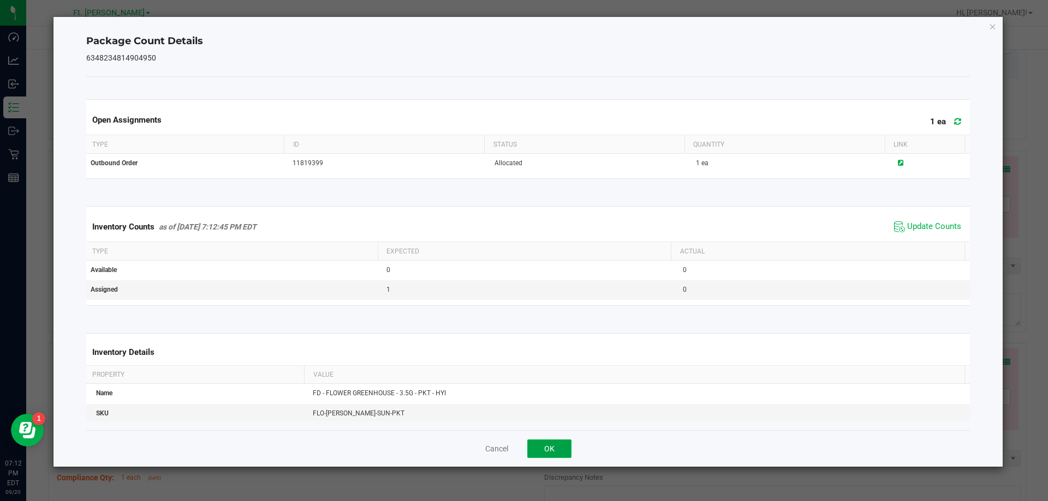
click at [549, 447] on button "OK" at bounding box center [549, 449] width 44 height 19
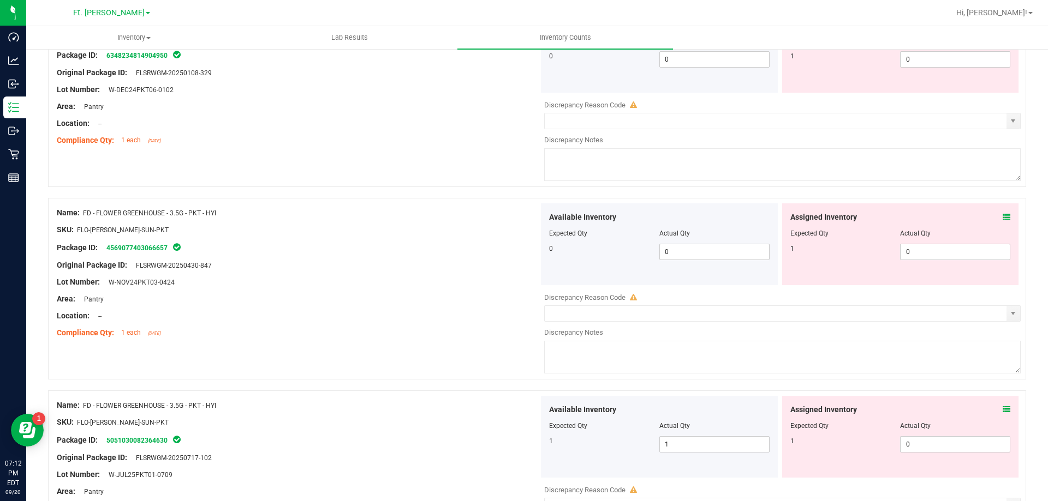
scroll to position [491, 0]
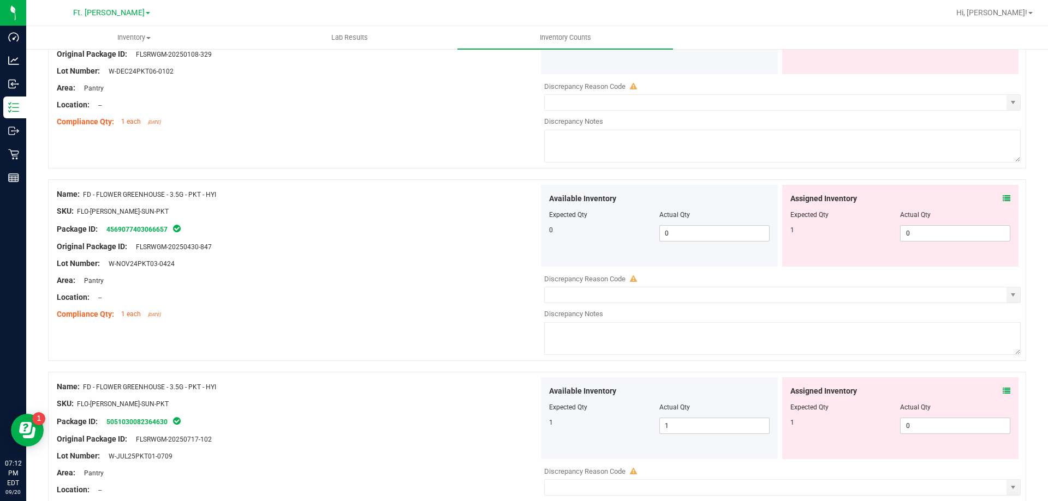
click at [696, 194] on div "Assigned Inventory" at bounding box center [900, 198] width 220 height 11
click at [696, 201] on icon at bounding box center [1006, 199] width 8 height 8
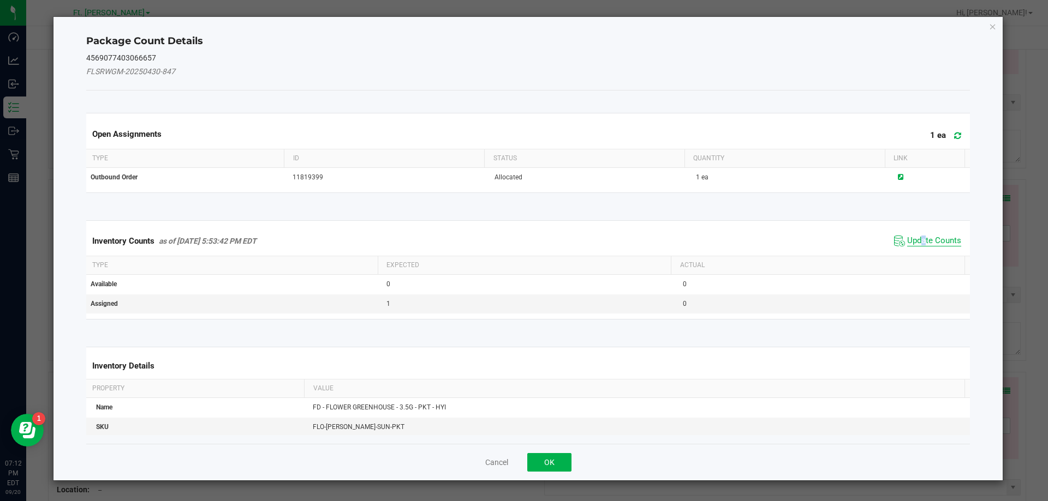
click at [696, 244] on span "Update Counts" at bounding box center [934, 241] width 54 height 11
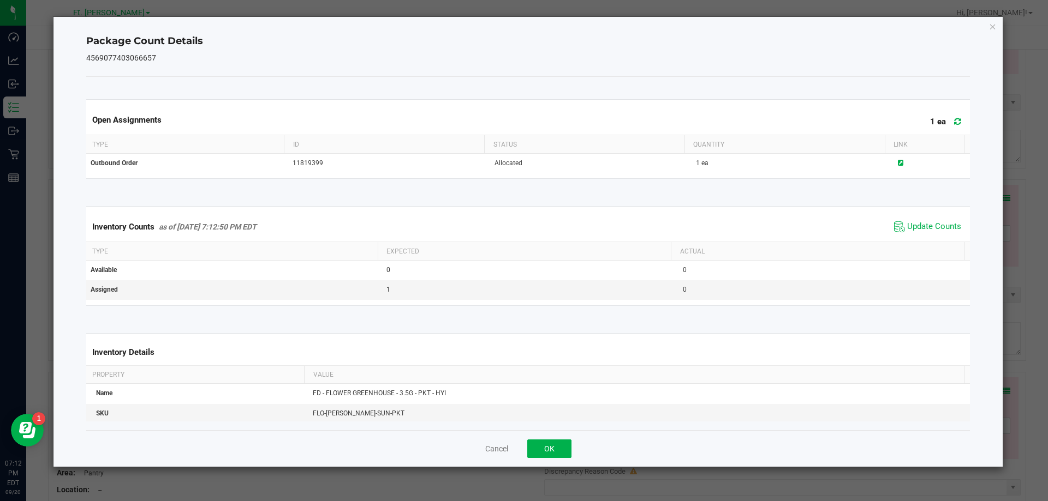
click at [560, 437] on div "Cancel OK" at bounding box center [528, 449] width 884 height 37
click at [557, 443] on button "OK" at bounding box center [549, 449] width 44 height 19
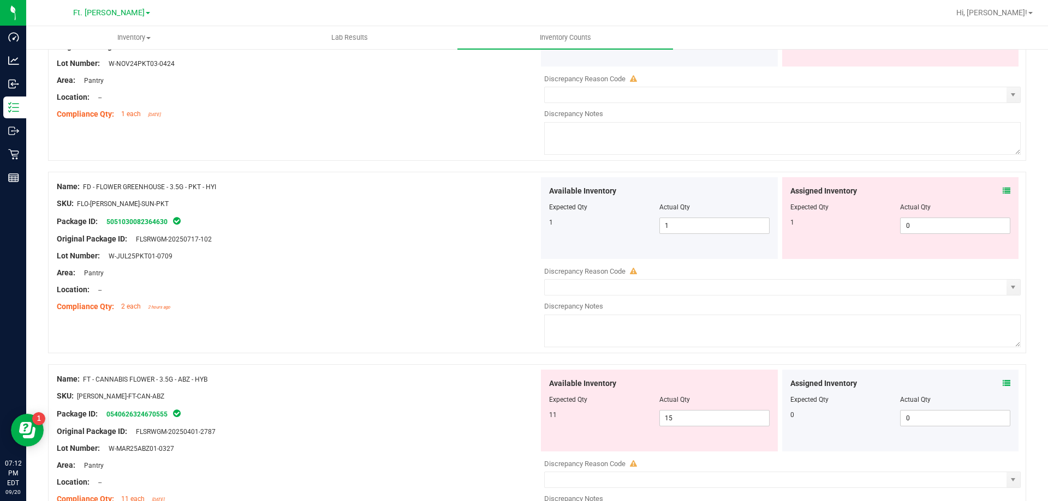
scroll to position [709, 0]
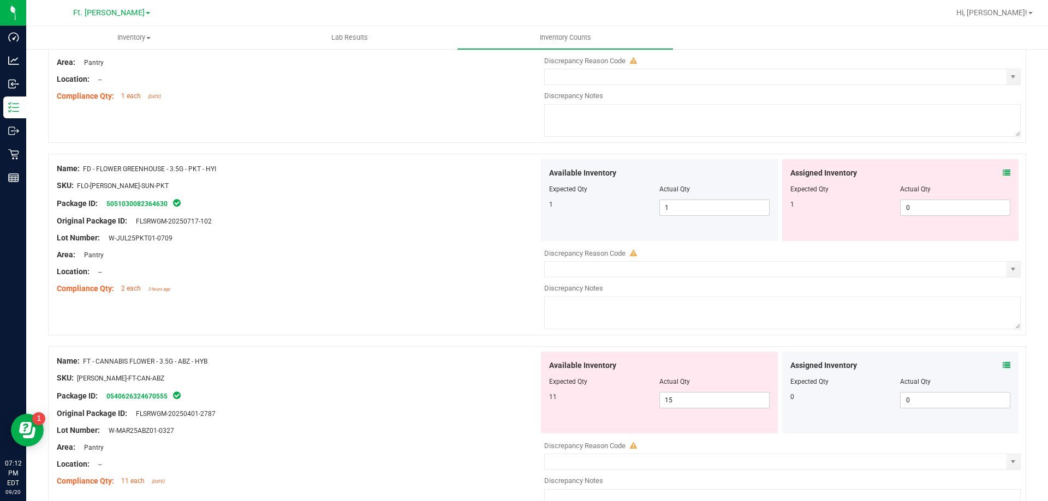
click at [696, 174] on icon at bounding box center [1006, 173] width 8 height 8
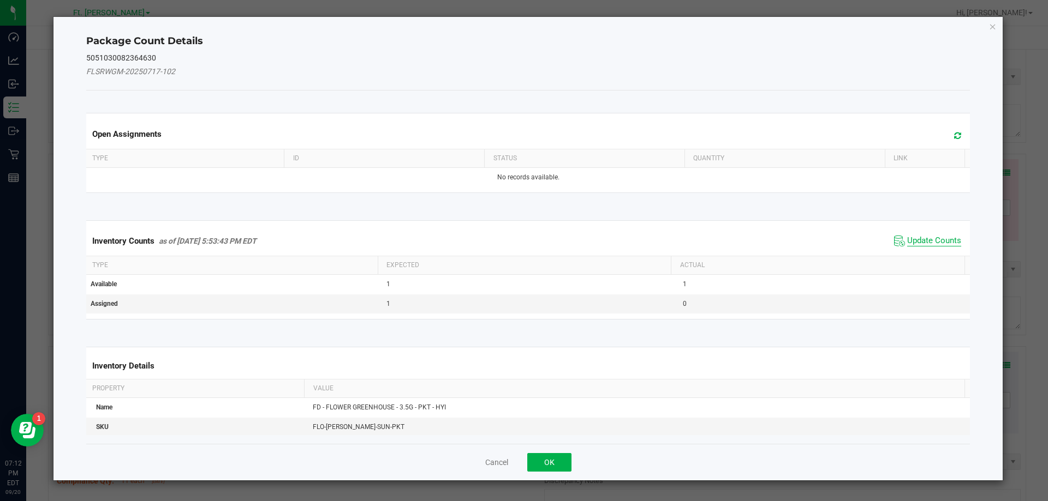
click at [696, 242] on span "Update Counts" at bounding box center [934, 241] width 54 height 11
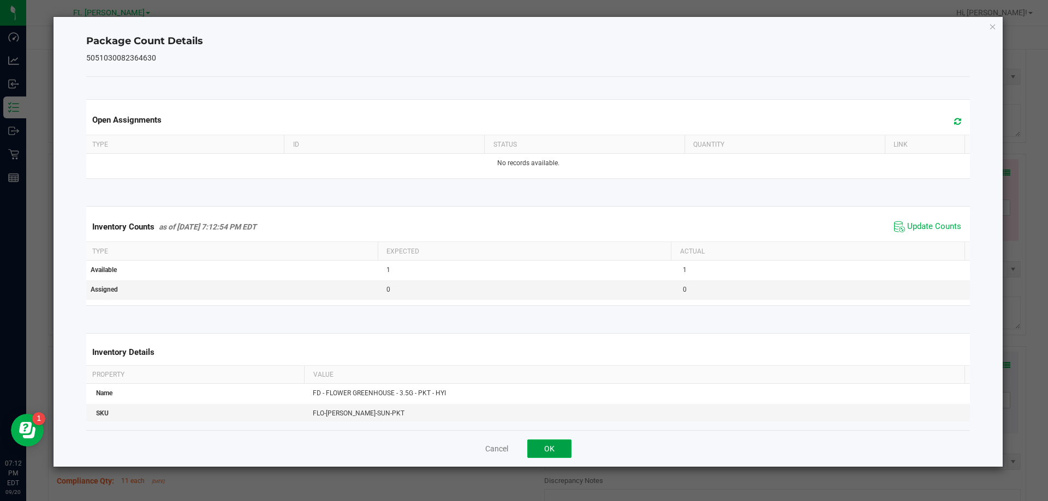
click at [545, 444] on button "OK" at bounding box center [549, 449] width 44 height 19
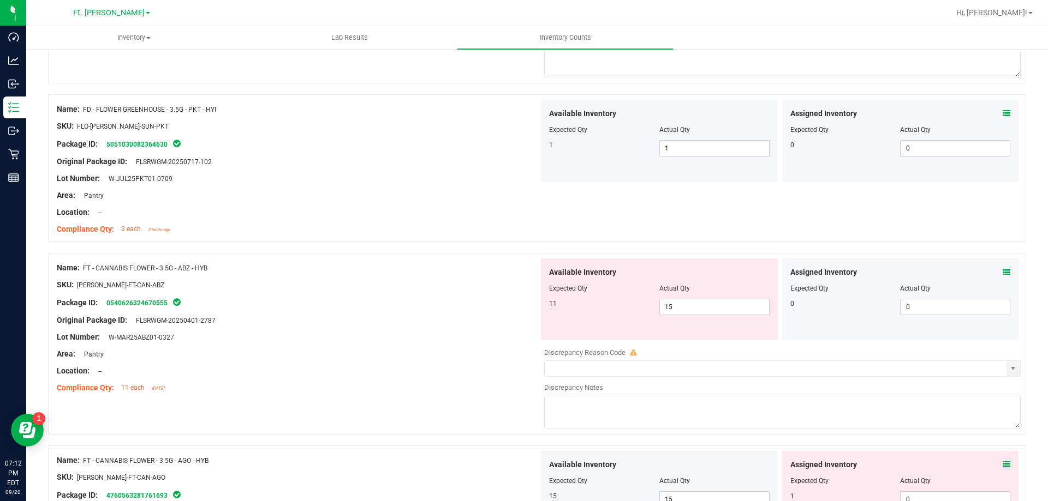
scroll to position [928, 0]
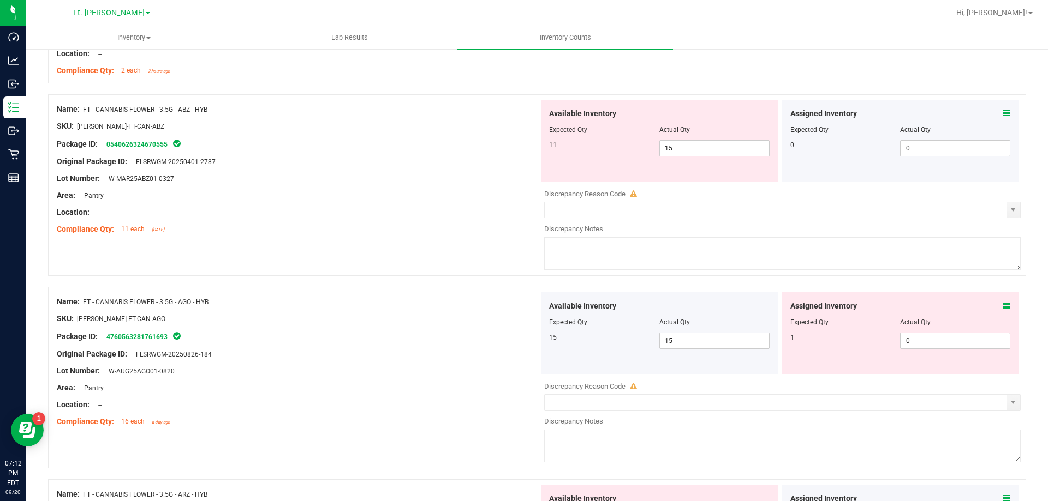
click at [696, 116] on icon at bounding box center [1006, 114] width 8 height 8
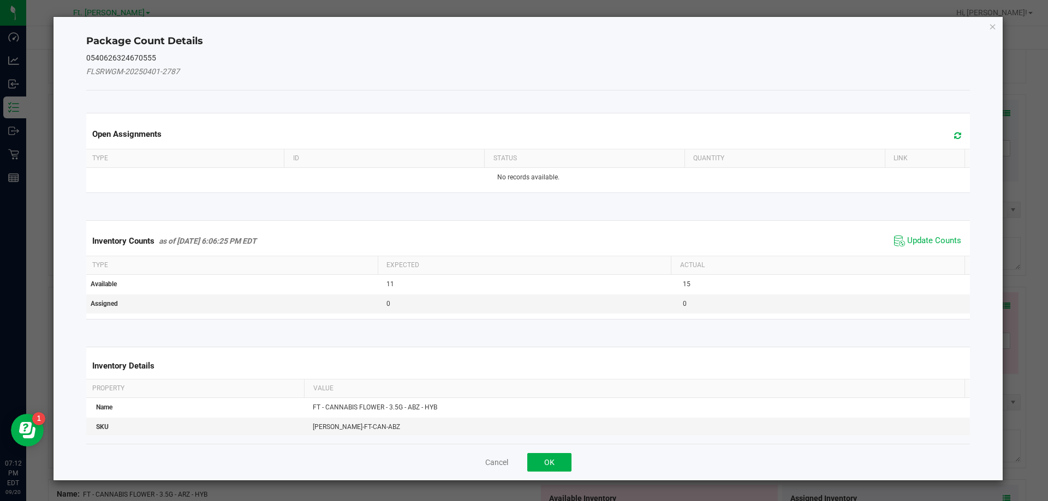
click at [696, 235] on span "Update Counts" at bounding box center [927, 241] width 73 height 16
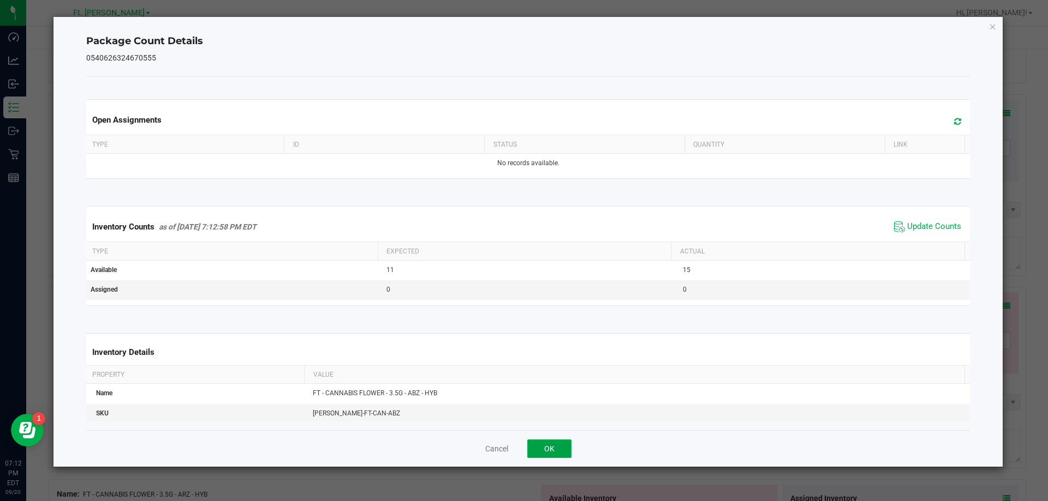
click at [549, 441] on button "OK" at bounding box center [549, 449] width 44 height 19
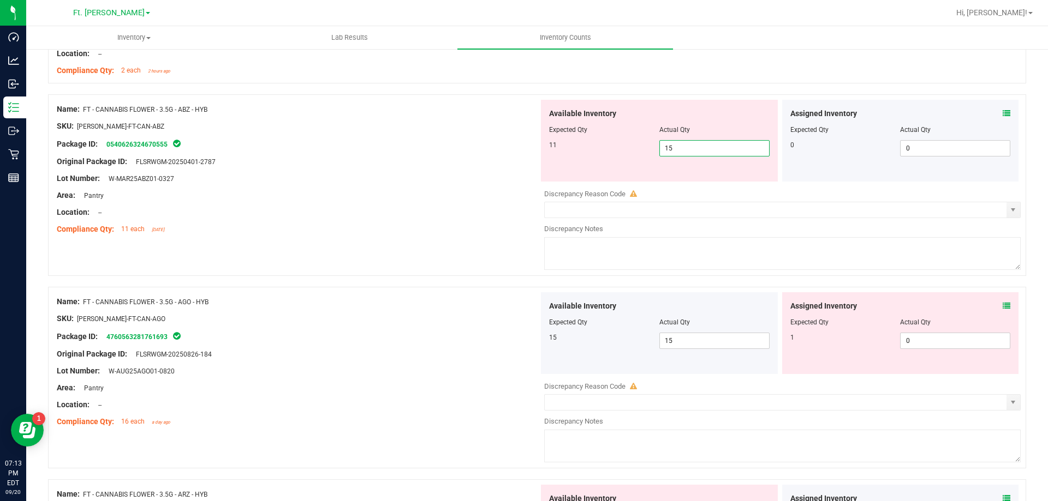
drag, startPoint x: 701, startPoint y: 145, endPoint x: 380, endPoint y: 128, distance: 321.3
click at [380, 128] on div "Name: FT - CANNABIS FLOWER - 3.5G - ABZ - HYB SKU: FLO-BUD-FT-CAN-ABZ Package I…" at bounding box center [537, 185] width 978 height 182
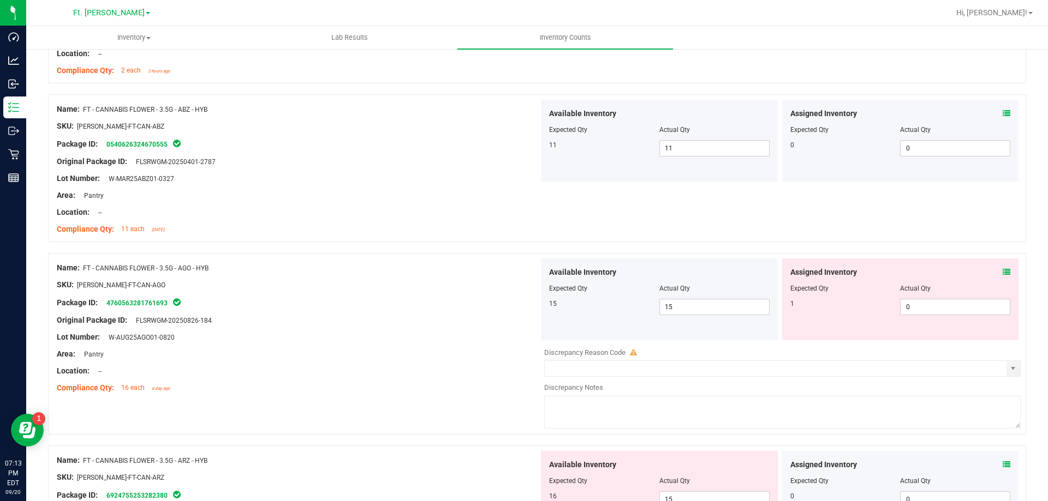
click at [696, 272] on icon at bounding box center [1006, 272] width 8 height 8
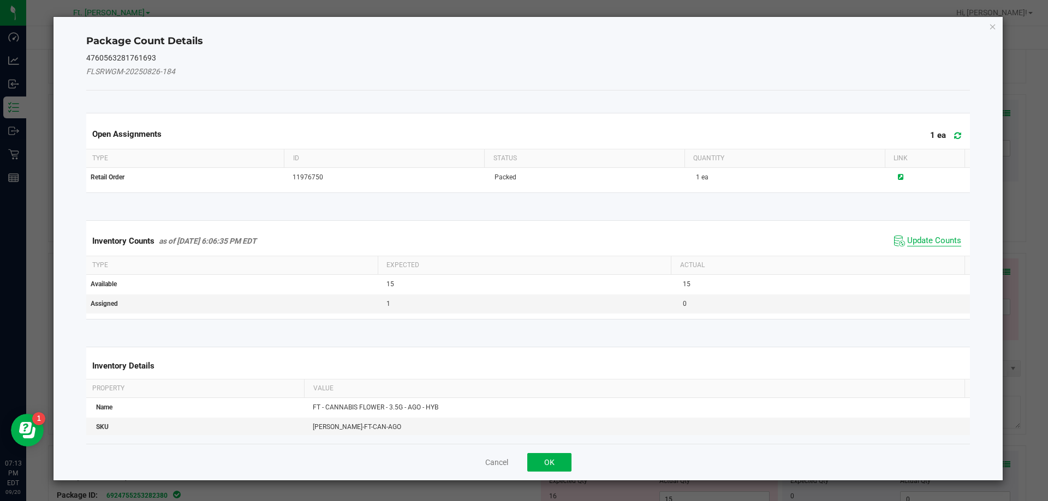
click at [696, 246] on span "Update Counts" at bounding box center [934, 241] width 54 height 11
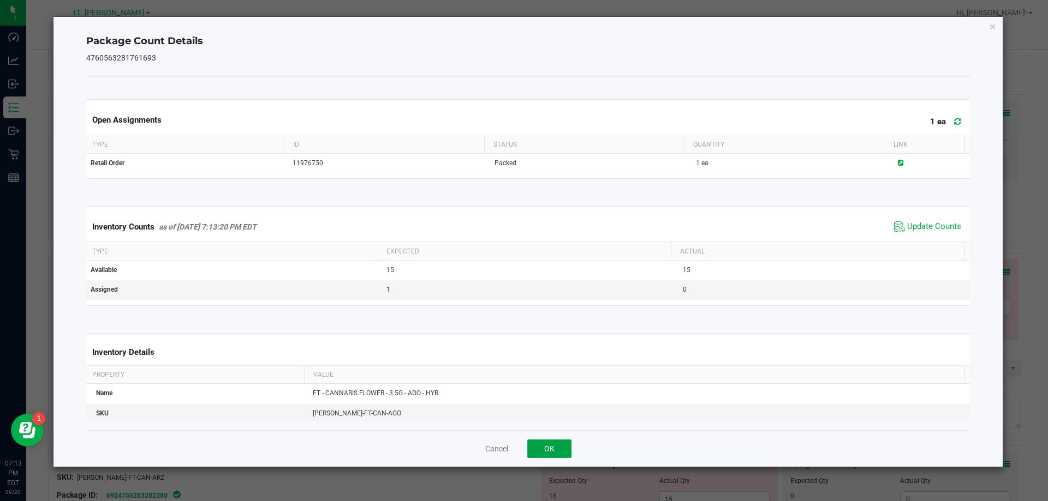
click at [569, 446] on button "OK" at bounding box center [549, 449] width 44 height 19
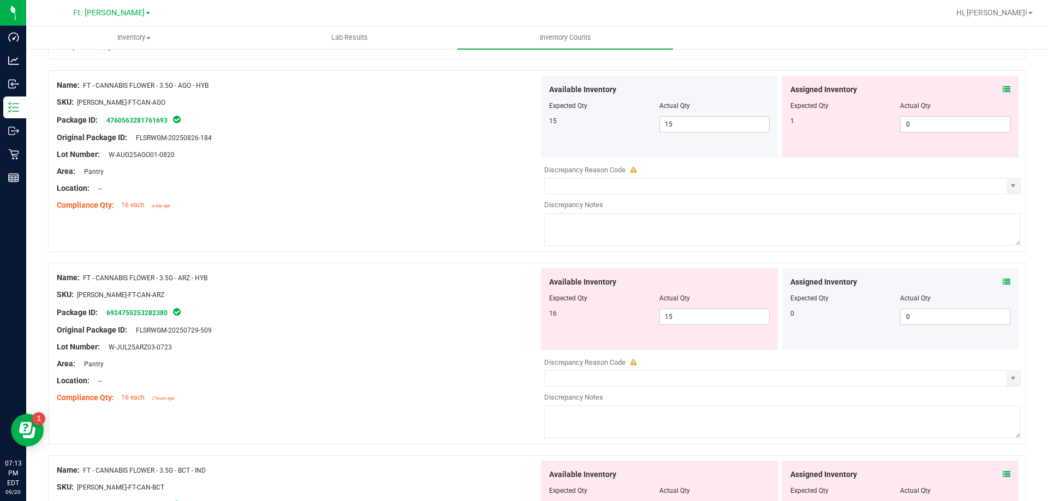
scroll to position [1200, 0]
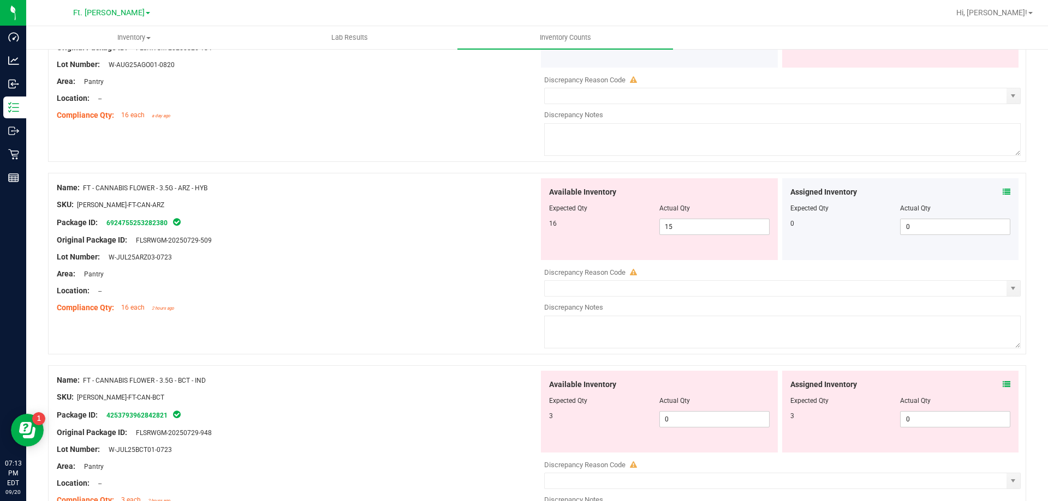
click at [696, 194] on icon at bounding box center [1006, 192] width 8 height 8
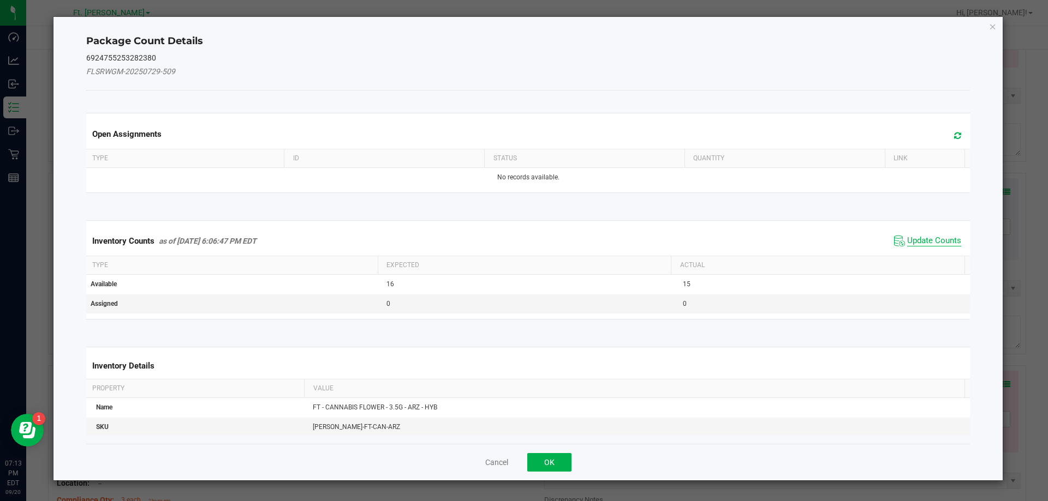
click at [696, 245] on span "Update Counts" at bounding box center [934, 241] width 54 height 11
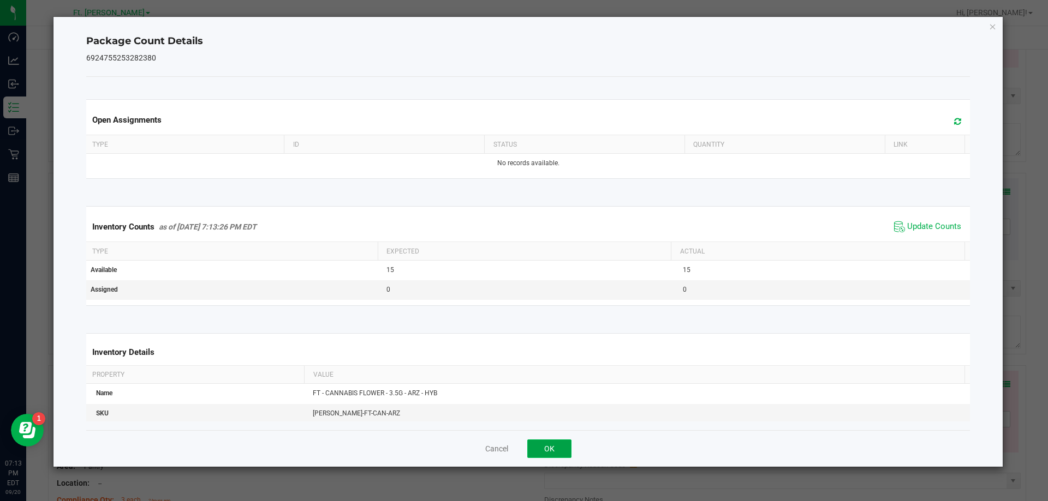
click at [565, 445] on button "OK" at bounding box center [549, 449] width 44 height 19
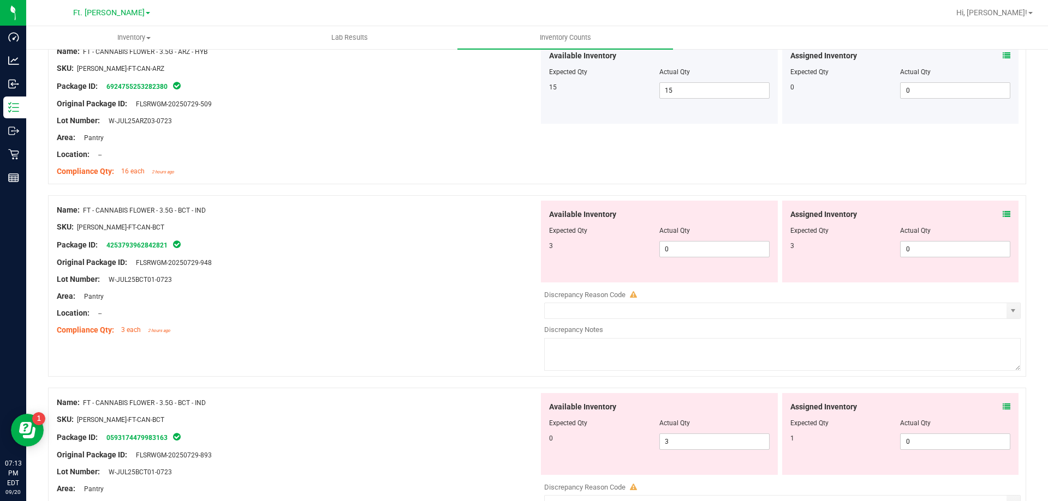
scroll to position [1364, 0]
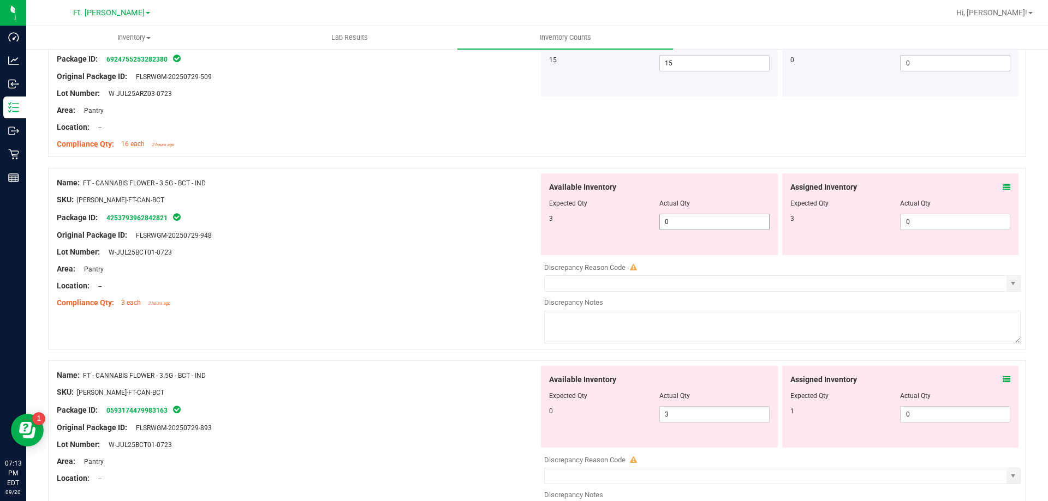
click at [696, 225] on span "0 0" at bounding box center [714, 222] width 110 height 16
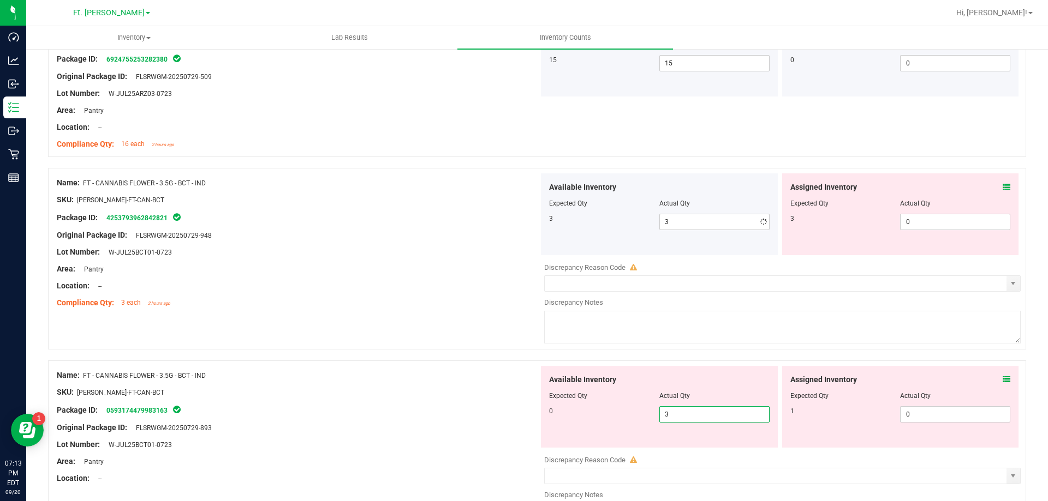
drag, startPoint x: 695, startPoint y: 416, endPoint x: 354, endPoint y: 392, distance: 341.9
click at [354, 393] on div "Name: FT - CANNABIS FLOWER - 3.5G - BCT - IND SKU: FLO-BUD-FT-CAN-BCT Package I…" at bounding box center [537, 452] width 978 height 182
click at [355, 391] on div "SKU: FLO-BUD-FT-CAN-BCT" at bounding box center [298, 392] width 482 height 11
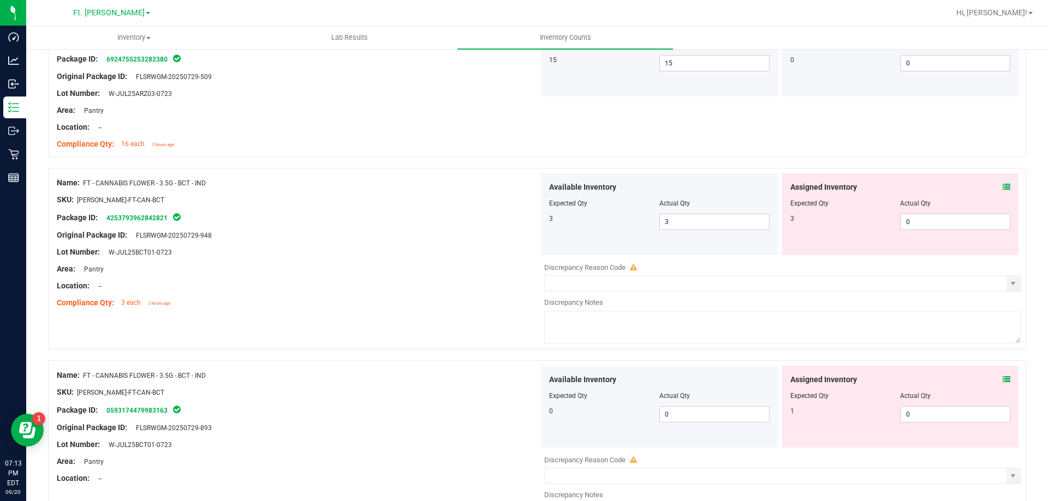
click at [696, 184] on icon at bounding box center [1006, 187] width 8 height 8
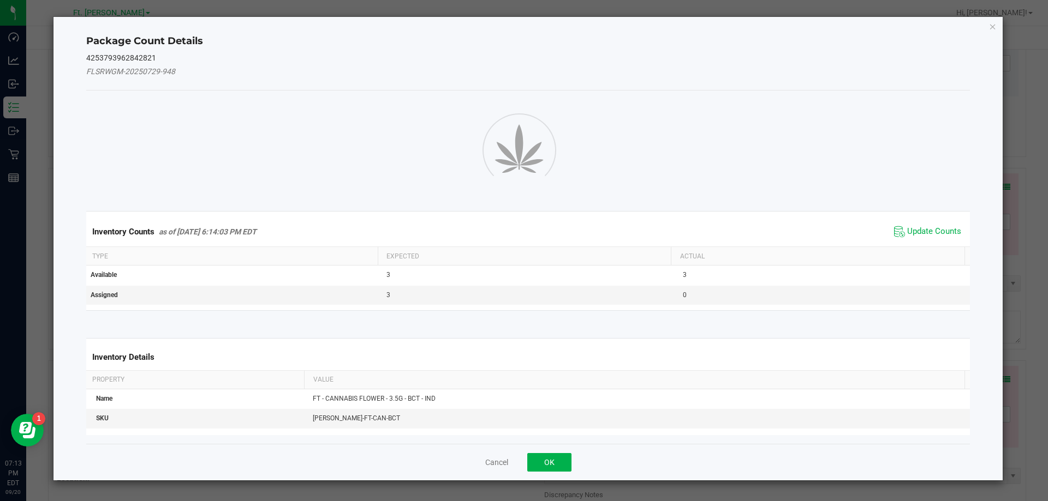
click at [696, 185] on div "Package Count Details 4253793962842821 FLSRWGM-20250729-948 Inventory Counts as…" at bounding box center [527, 249] width 949 height 464
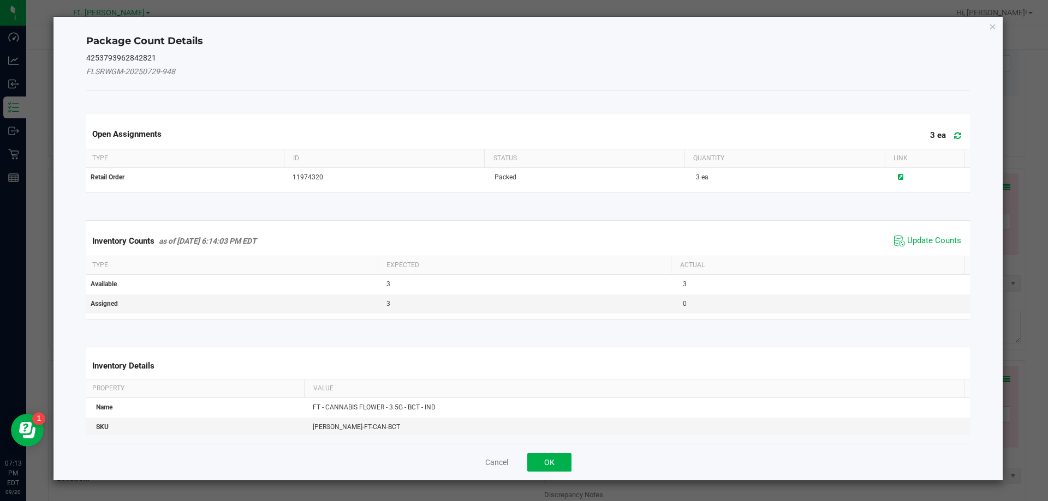
click at [696, 242] on span "Update Counts" at bounding box center [927, 241] width 73 height 16
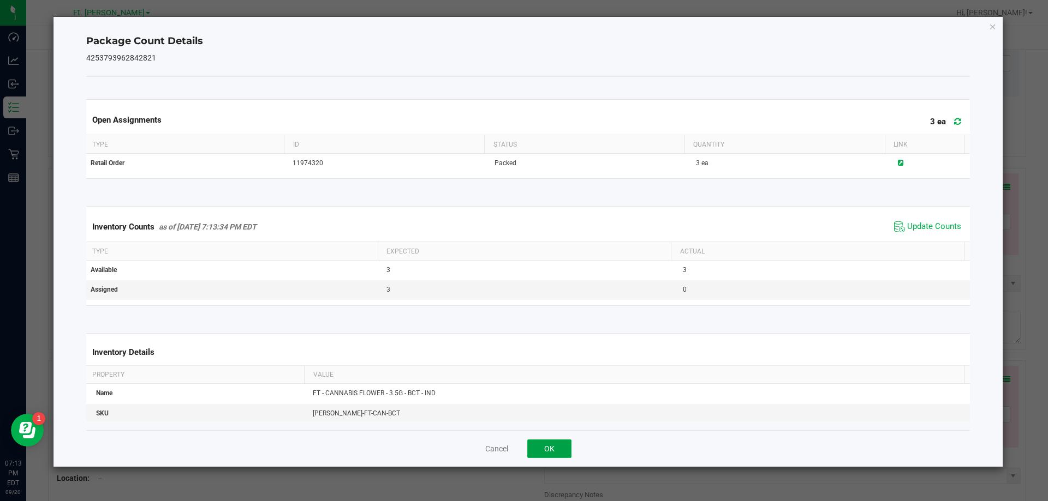
click at [564, 446] on button "OK" at bounding box center [549, 449] width 44 height 19
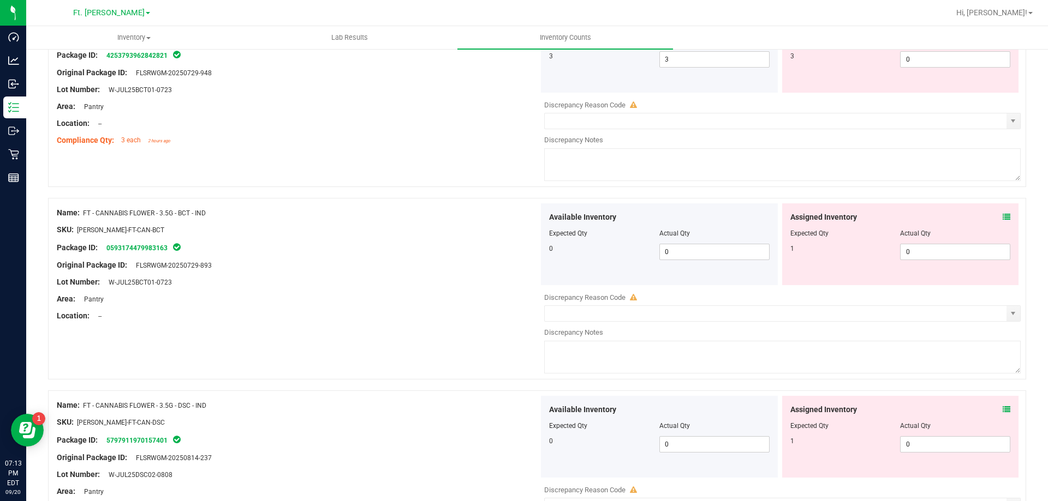
scroll to position [1528, 0]
click at [696, 215] on div "Assigned Inventory Expected Qty Actual Qty 1 0 0" at bounding box center [900, 243] width 237 height 82
click at [696, 214] on icon at bounding box center [1006, 216] width 8 height 8
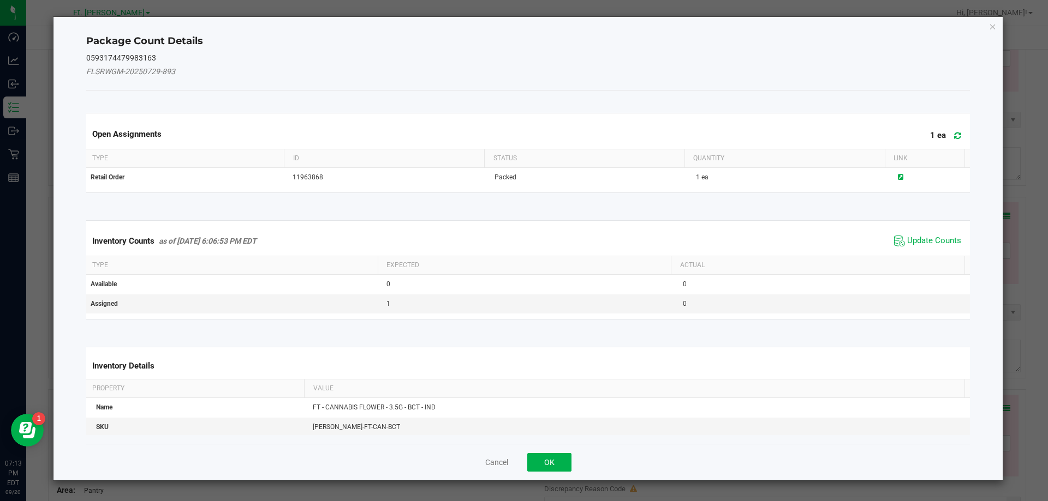
click at [696, 228] on div "Inventory Counts as of Sep 20, 2025 6:06:53 PM EDT Update Counts" at bounding box center [528, 240] width 888 height 29
click at [696, 246] on span "Update Counts" at bounding box center [934, 241] width 54 height 11
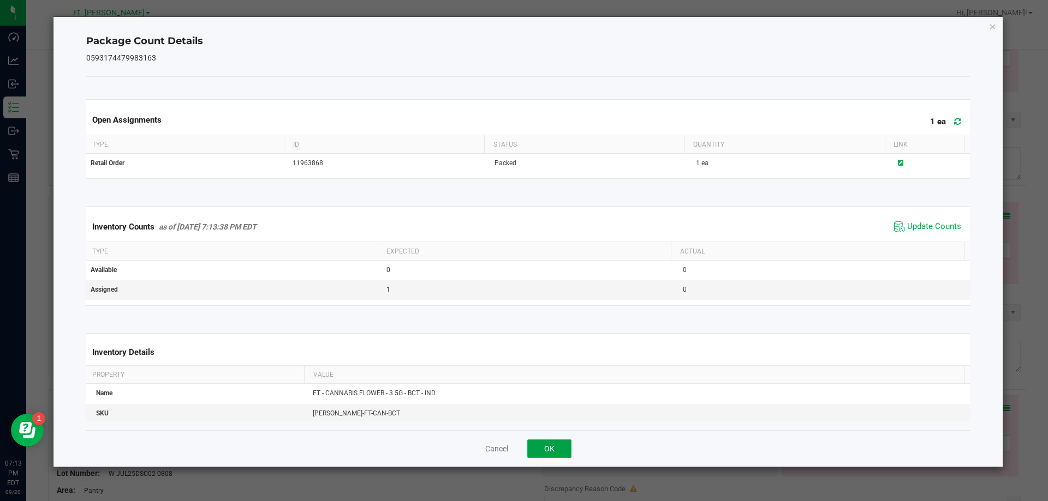
click at [558, 451] on button "OK" at bounding box center [549, 449] width 44 height 19
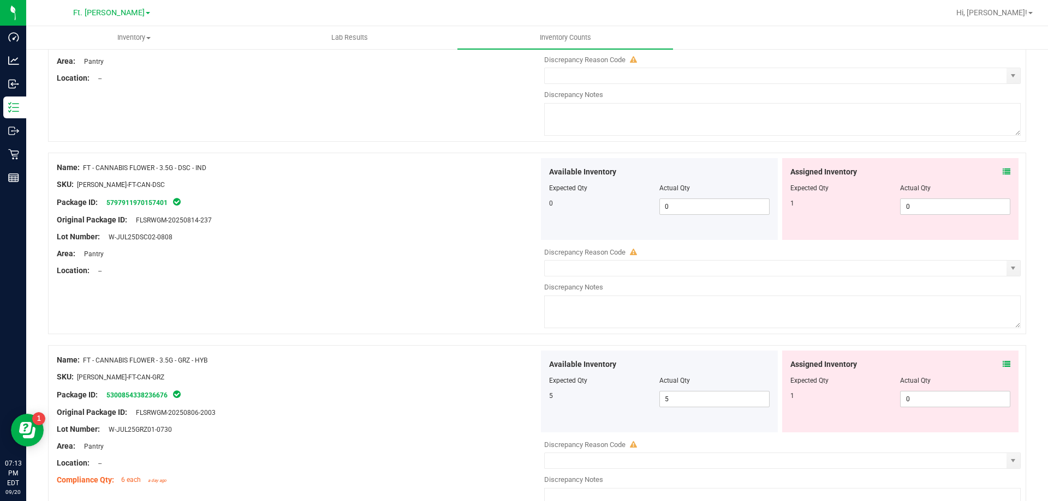
scroll to position [1801, 0]
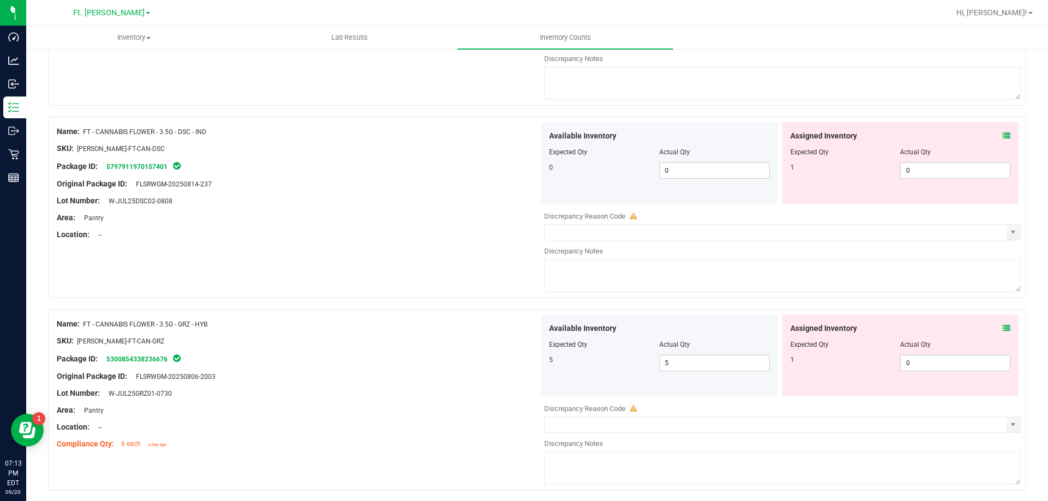
click at [696, 133] on div "Assigned Inventory" at bounding box center [900, 135] width 220 height 11
click at [696, 133] on icon at bounding box center [1006, 136] width 8 height 8
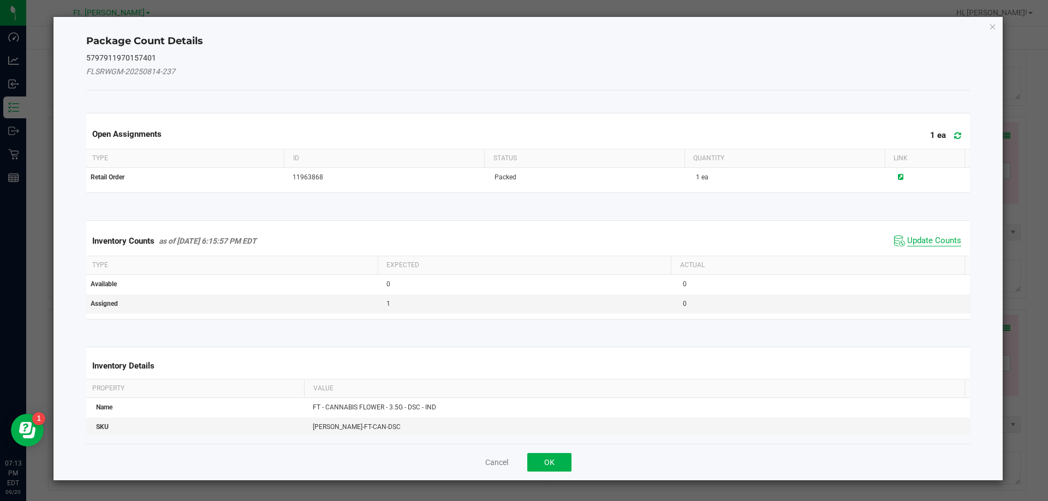
click at [696, 236] on span "Update Counts" at bounding box center [934, 241] width 54 height 11
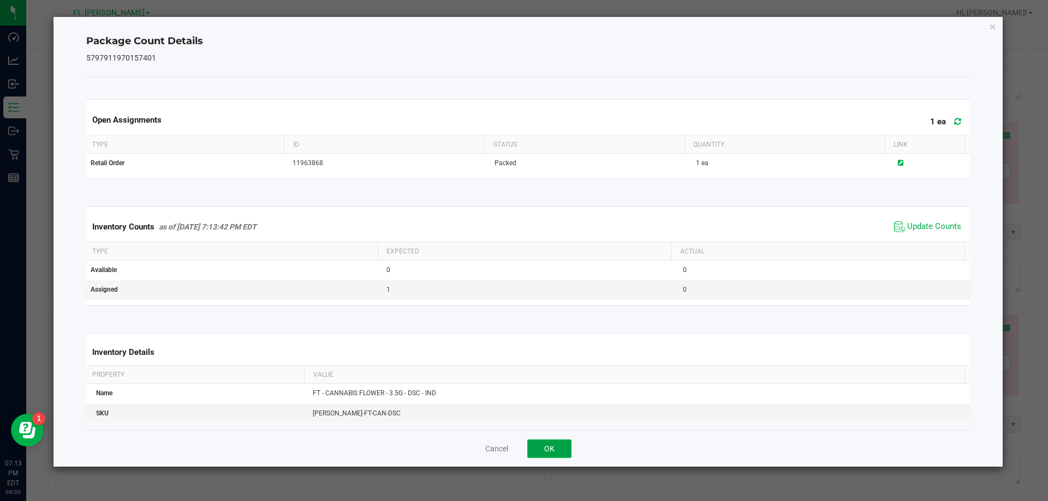
click at [541, 447] on button "OK" at bounding box center [549, 449] width 44 height 19
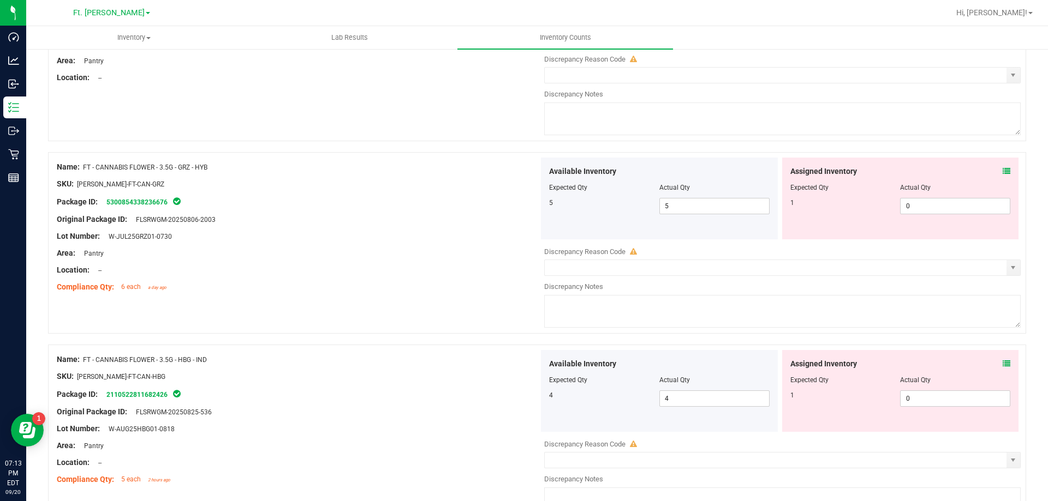
scroll to position [1964, 0]
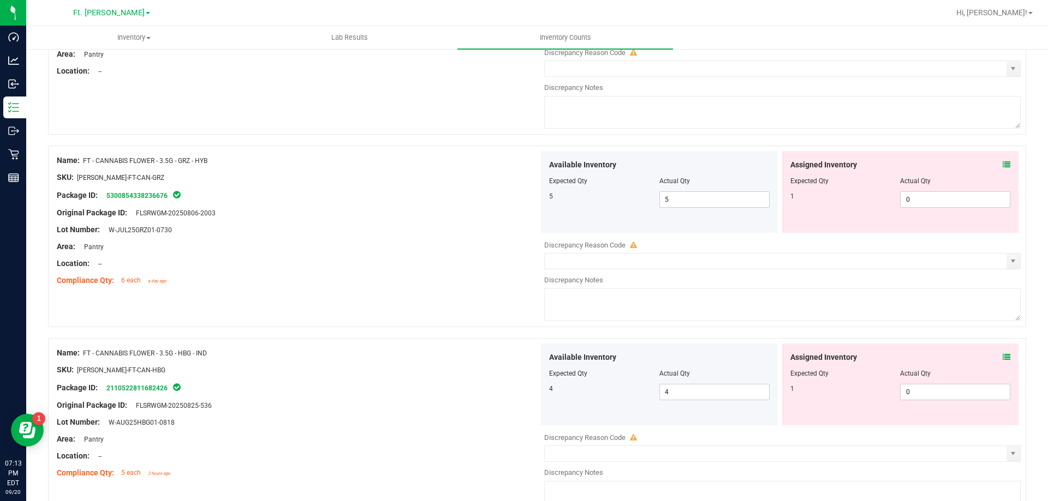
click at [696, 163] on div "Assigned Inventory" at bounding box center [900, 164] width 220 height 11
click at [696, 164] on icon at bounding box center [1006, 165] width 8 height 8
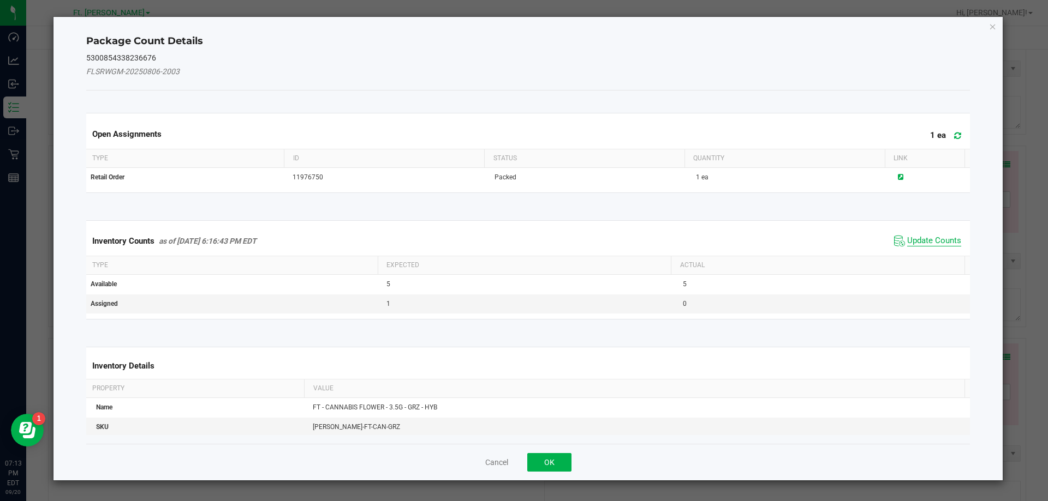
click at [696, 245] on span "Update Counts" at bounding box center [934, 241] width 54 height 11
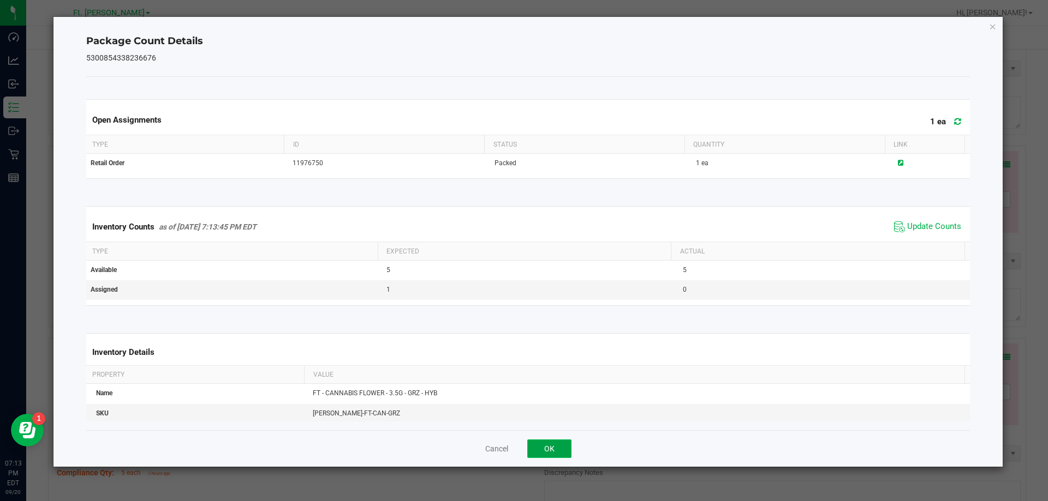
click at [545, 440] on button "OK" at bounding box center [549, 449] width 44 height 19
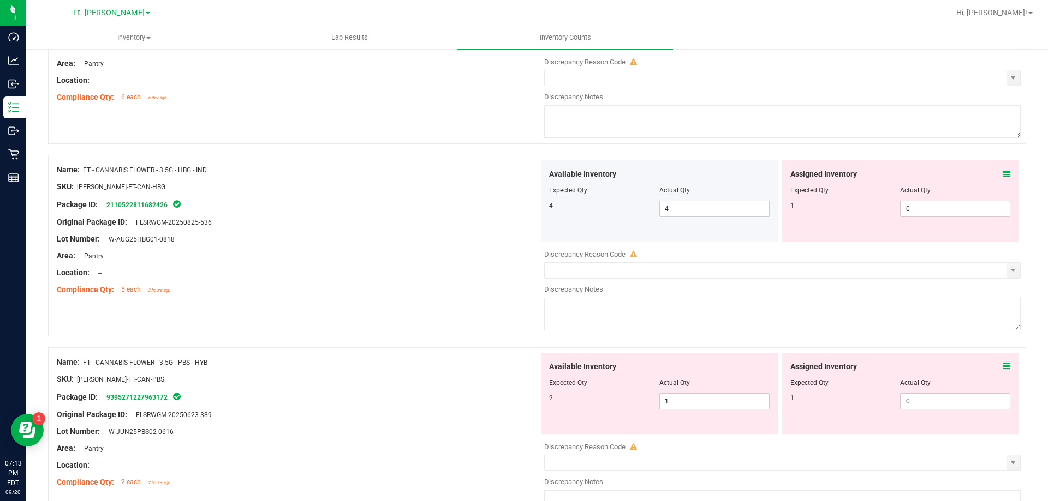
scroll to position [2183, 0]
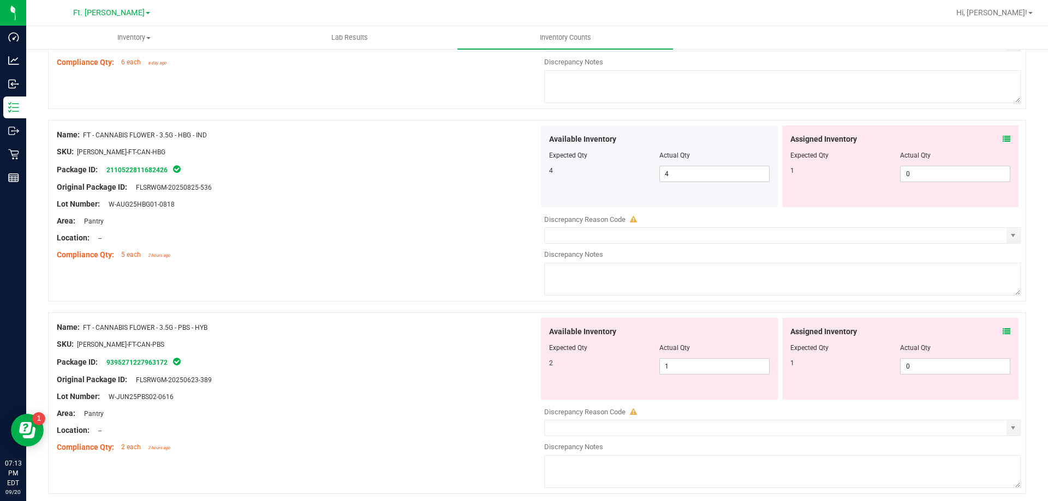
click at [696, 135] on icon at bounding box center [1006, 139] width 8 height 8
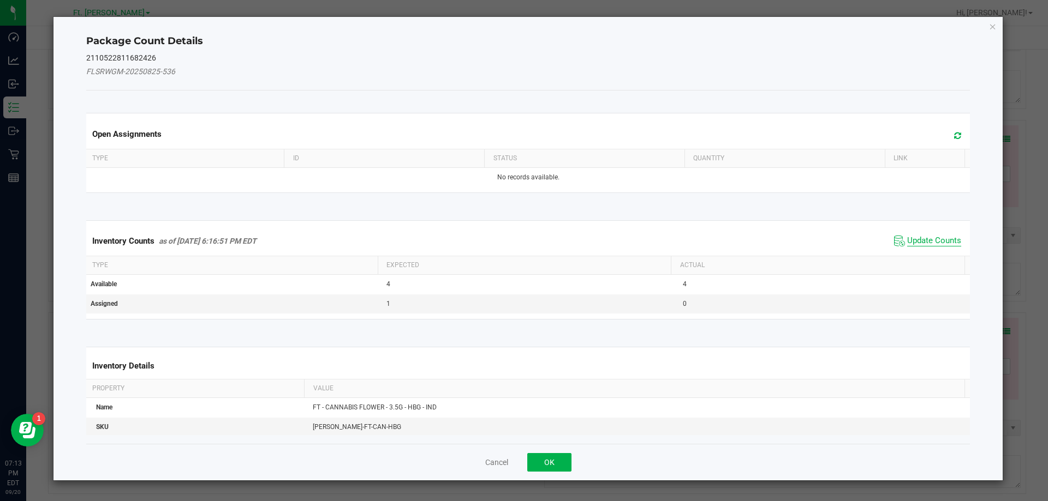
click at [696, 241] on span "Update Counts" at bounding box center [934, 241] width 54 height 11
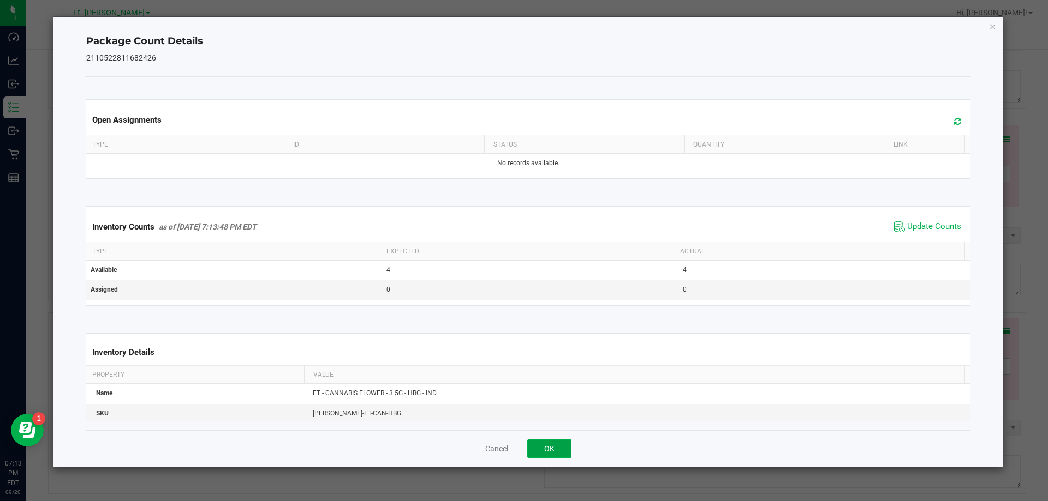
click at [550, 453] on button "OK" at bounding box center [549, 449] width 44 height 19
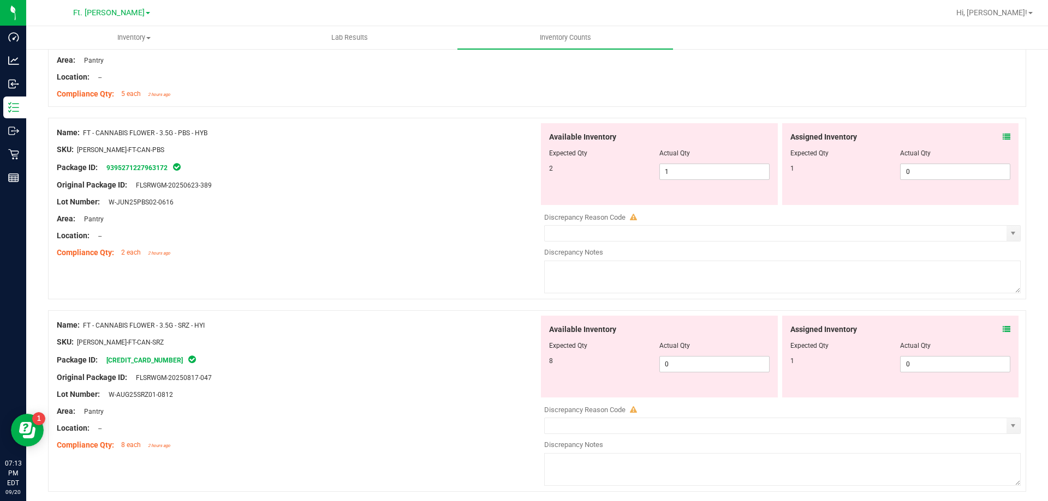
scroll to position [2346, 0]
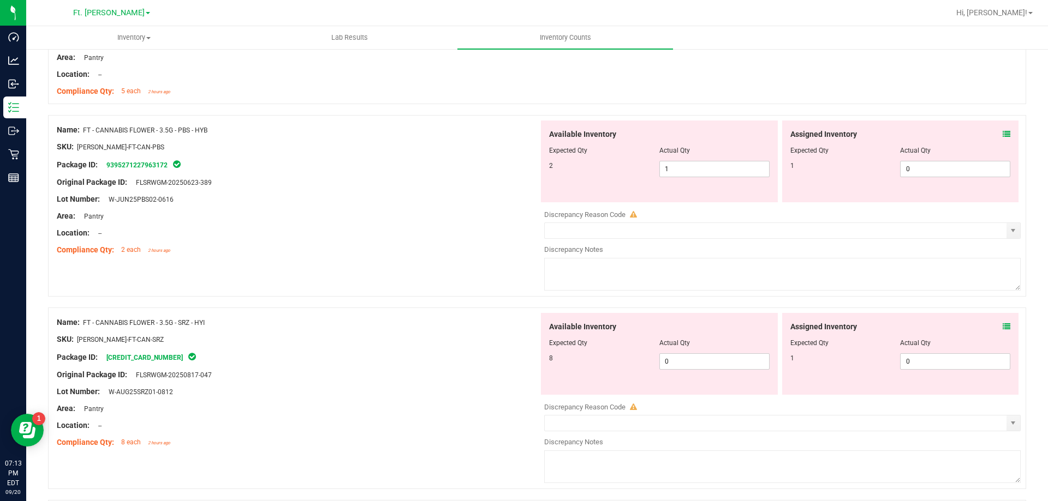
click at [696, 134] on icon at bounding box center [1006, 134] width 8 height 8
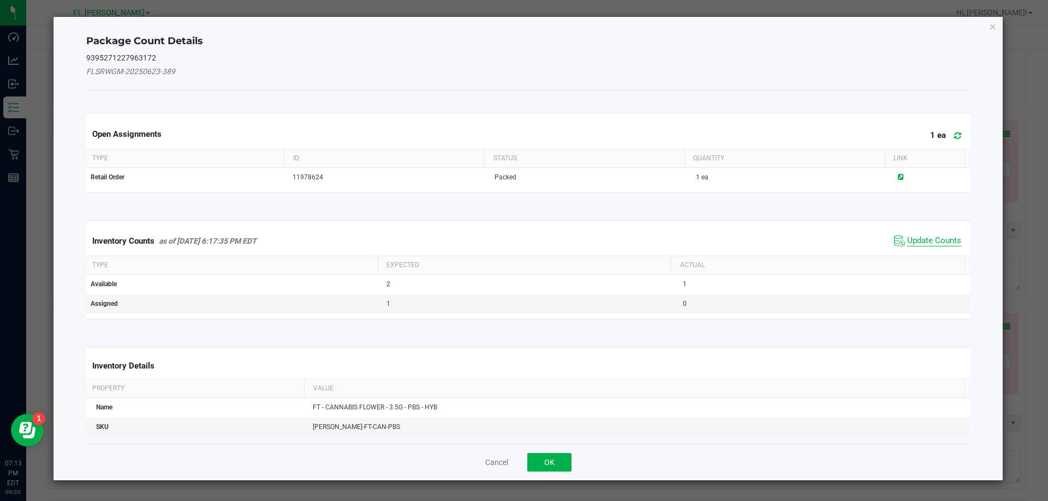
click at [696, 240] on span "Update Counts" at bounding box center [934, 241] width 54 height 11
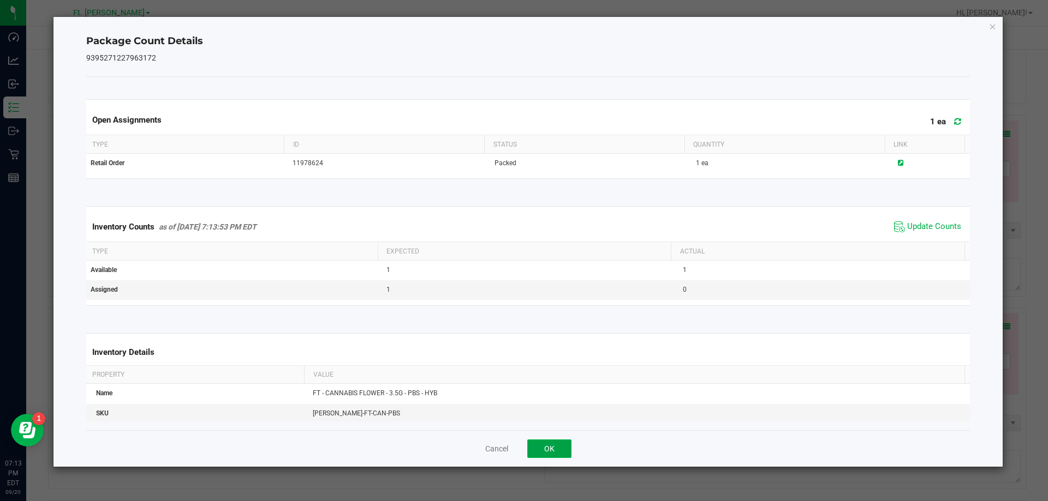
click at [547, 447] on button "OK" at bounding box center [549, 449] width 44 height 19
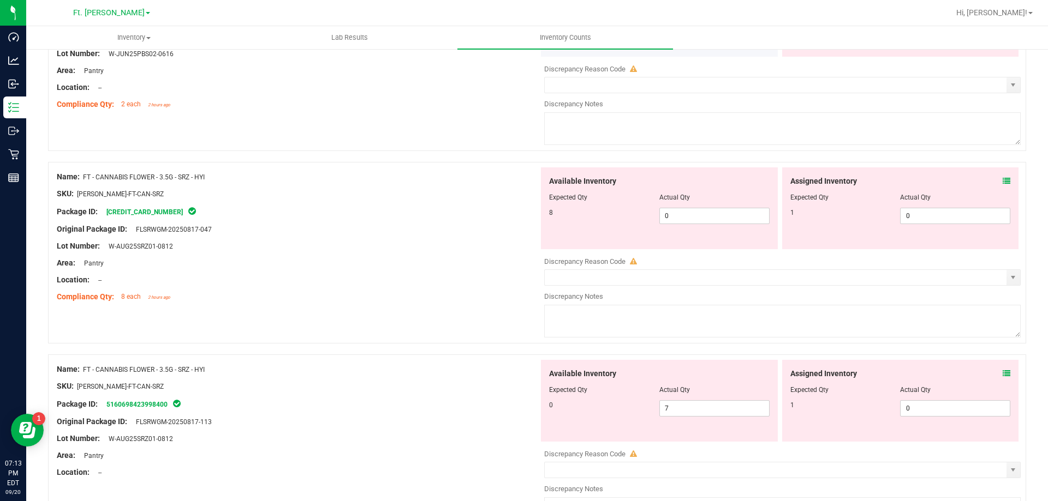
scroll to position [2510, 0]
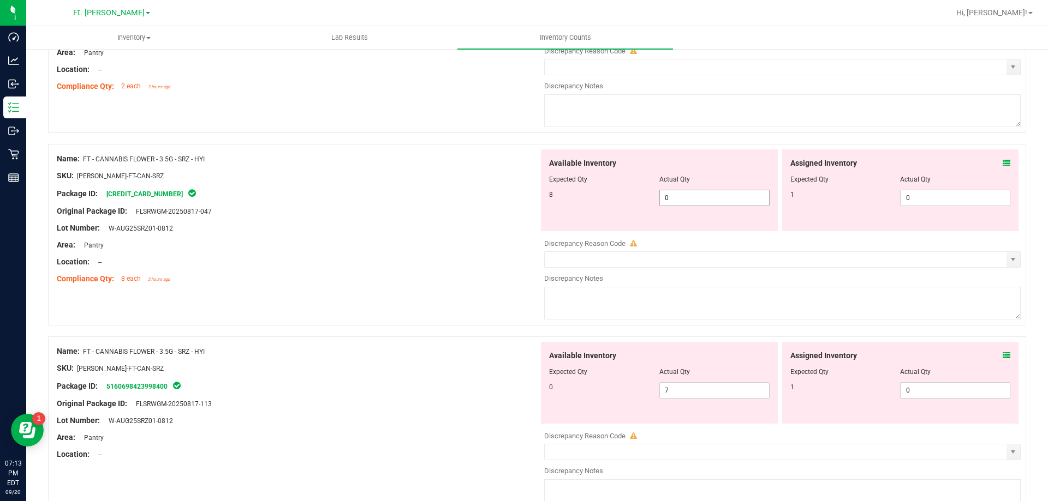
click at [696, 200] on span "0 0" at bounding box center [714, 198] width 110 height 16
drag, startPoint x: 672, startPoint y: 392, endPoint x: 444, endPoint y: 357, distance: 231.3
click at [444, 357] on div "Name: FT - CANNABIS FLOWER - 3.5G - SRZ - HYI SKU: FLO-BUD-FT-CAN-SRZ Package I…" at bounding box center [537, 428] width 978 height 182
drag, startPoint x: 444, startPoint y: 343, endPoint x: 642, endPoint y: 256, distance: 216.7
click at [446, 340] on div "Name: FT - CANNABIS FLOWER - 3.5G - SRZ - HYI SKU: FLO-BUD-FT-CAN-SRZ Package I…" at bounding box center [537, 428] width 978 height 182
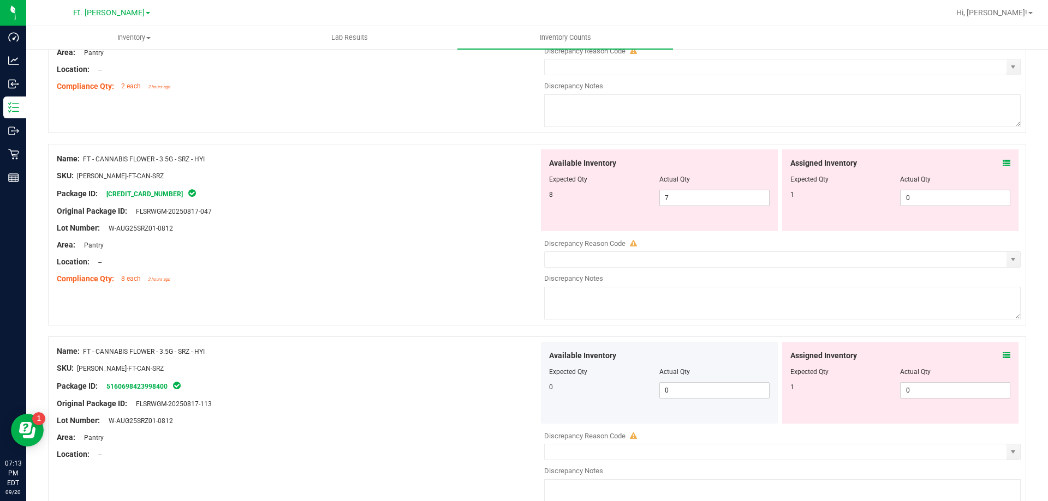
click at [696, 159] on icon at bounding box center [1006, 163] width 8 height 8
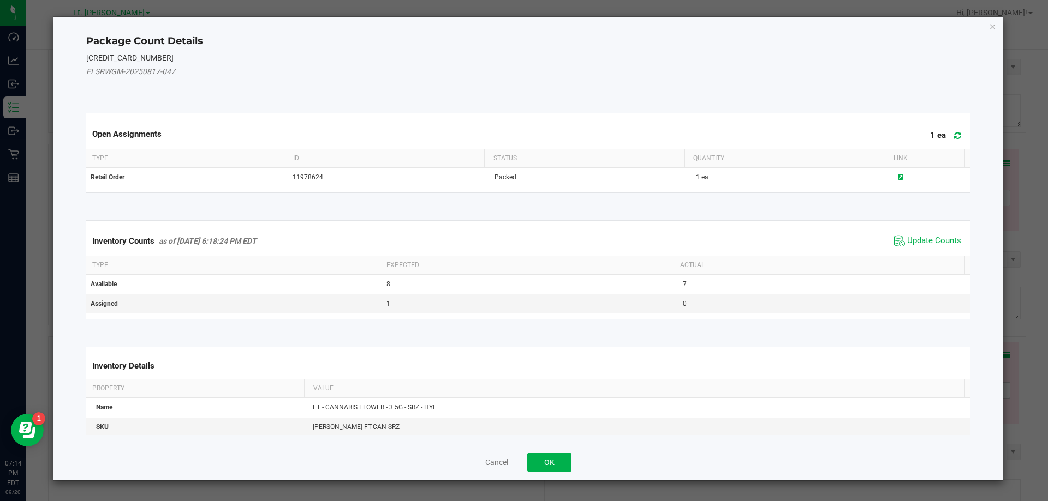
click at [696, 232] on div "Inventory Counts as of Sep 20, 2025 6:18:24 PM EDT Update Counts" at bounding box center [528, 240] width 888 height 29
click at [696, 241] on span "Update Counts" at bounding box center [934, 241] width 54 height 11
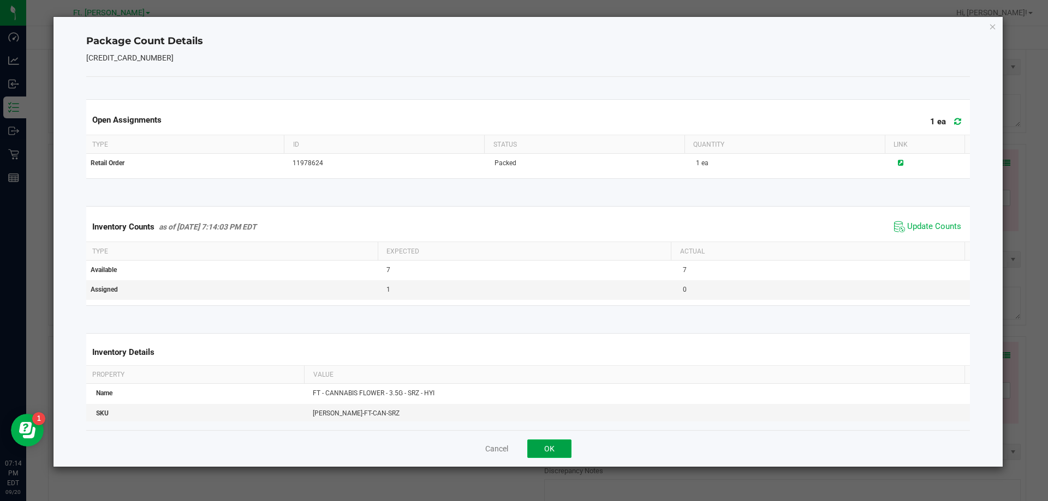
click at [554, 458] on button "OK" at bounding box center [549, 449] width 44 height 19
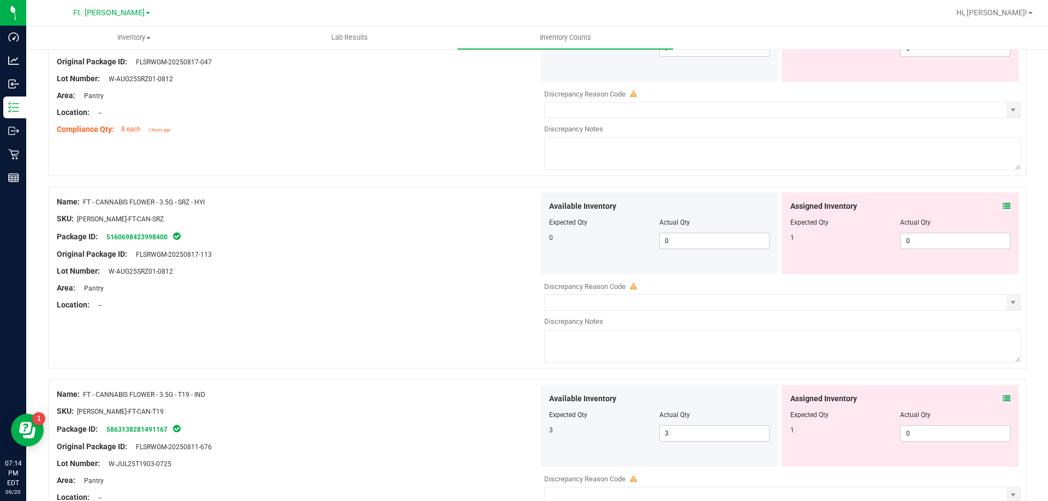
scroll to position [2674, 0]
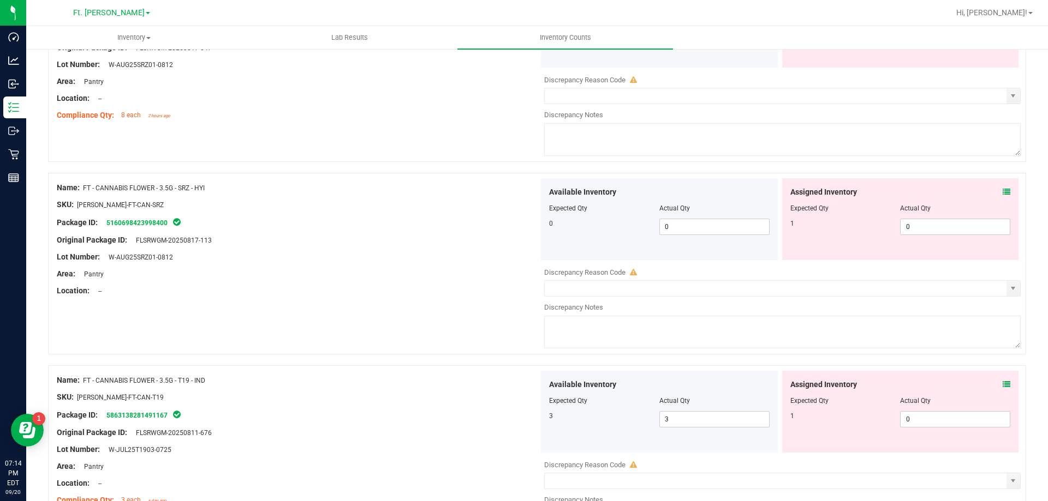
click at [696, 190] on icon at bounding box center [1006, 192] width 8 height 8
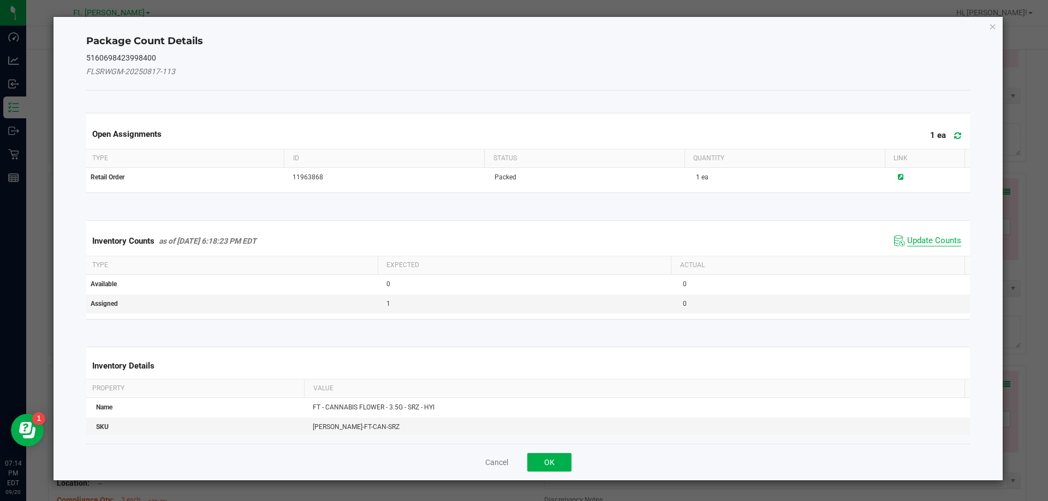
click at [696, 236] on span "Update Counts" at bounding box center [934, 241] width 54 height 11
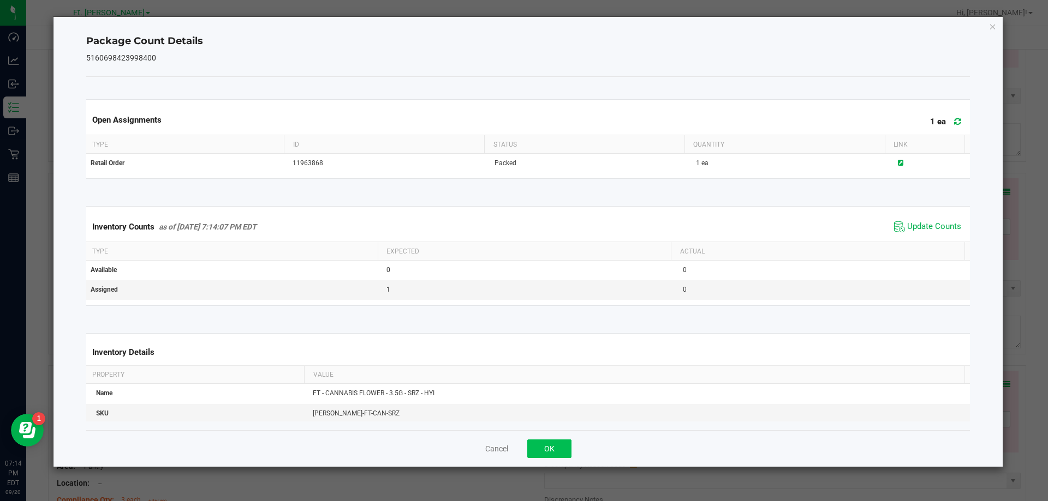
drag, startPoint x: 527, startPoint y: 464, endPoint x: 538, endPoint y: 453, distance: 15.4
click at [528, 463] on div "Cancel OK" at bounding box center [528, 449] width 884 height 37
click at [543, 447] on button "OK" at bounding box center [549, 449] width 44 height 19
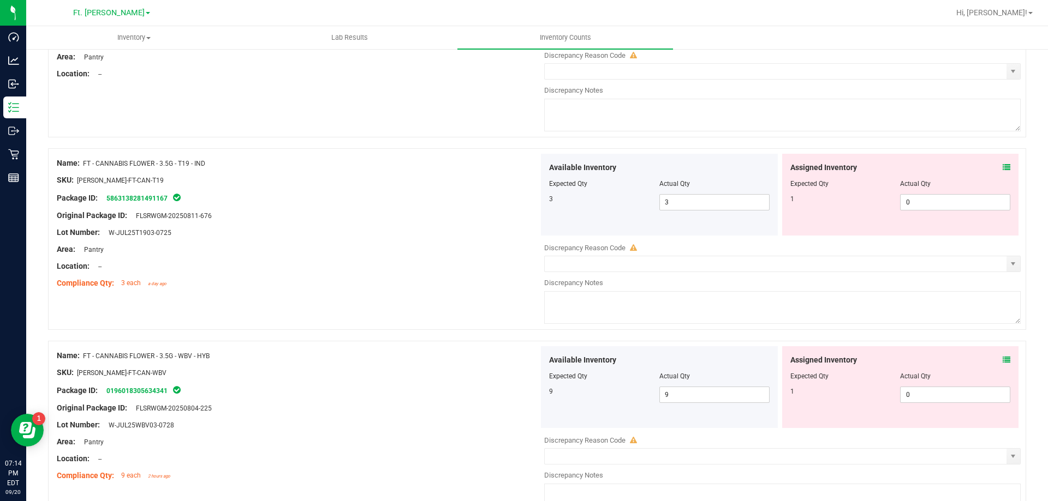
scroll to position [2892, 0]
click at [696, 164] on icon at bounding box center [1006, 167] width 8 height 8
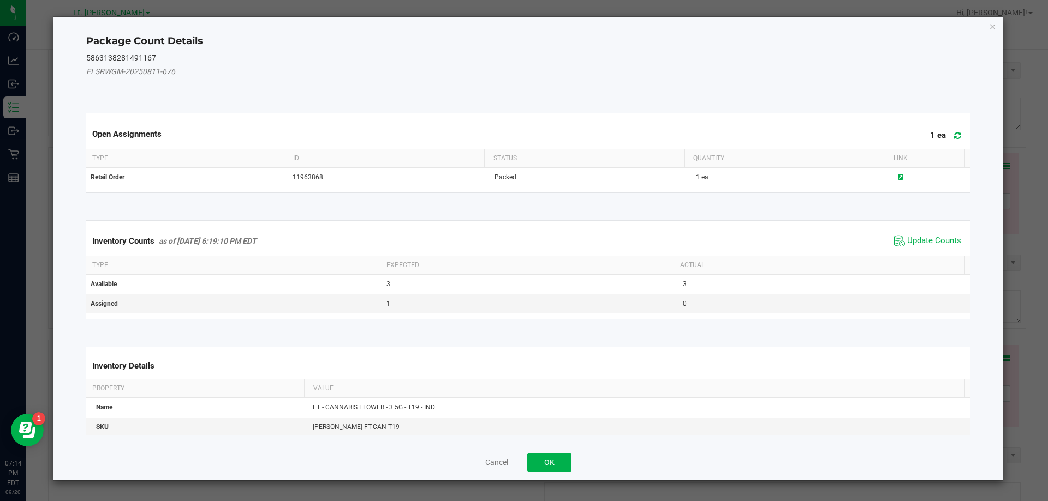
click at [696, 242] on span "Update Counts" at bounding box center [934, 241] width 54 height 11
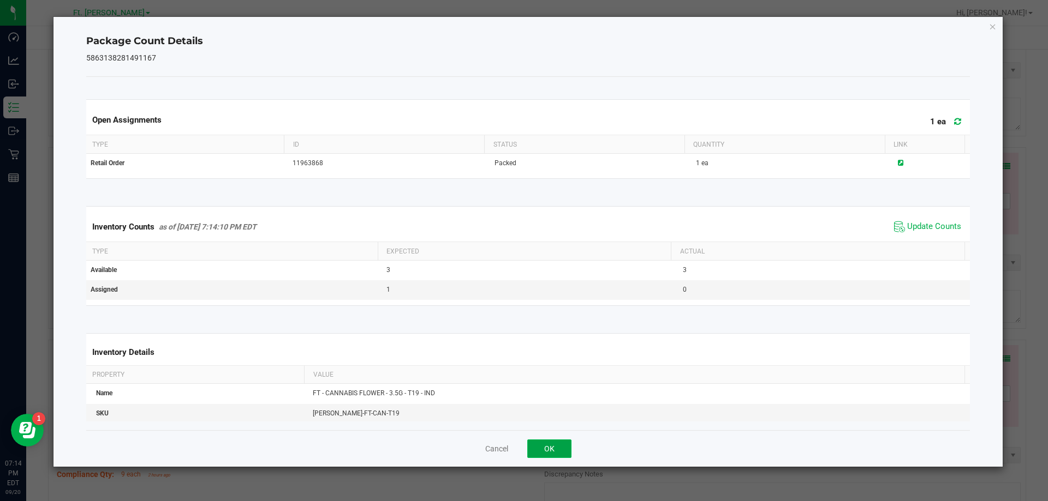
click at [566, 444] on button "OK" at bounding box center [549, 449] width 44 height 19
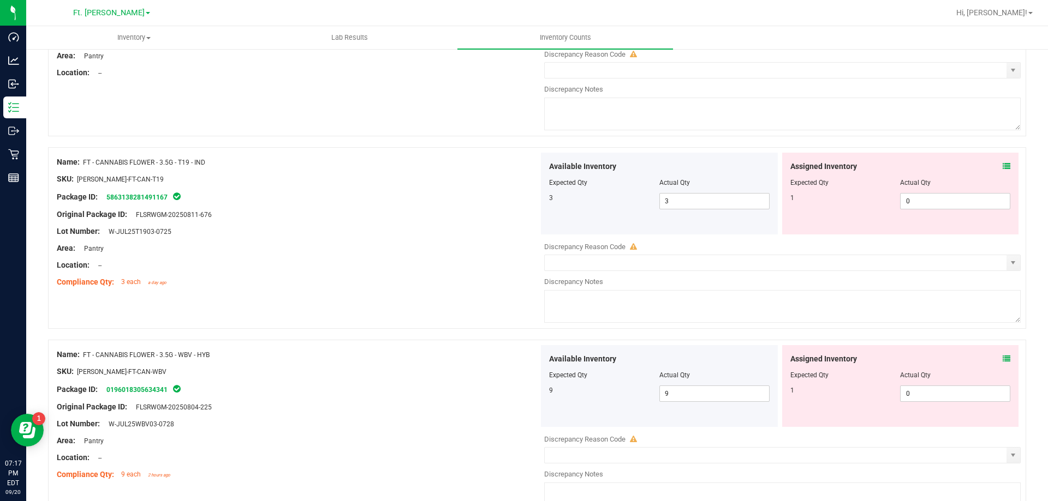
click at [696, 173] on div at bounding box center [900, 174] width 220 height 5
click at [696, 163] on icon at bounding box center [1006, 167] width 8 height 8
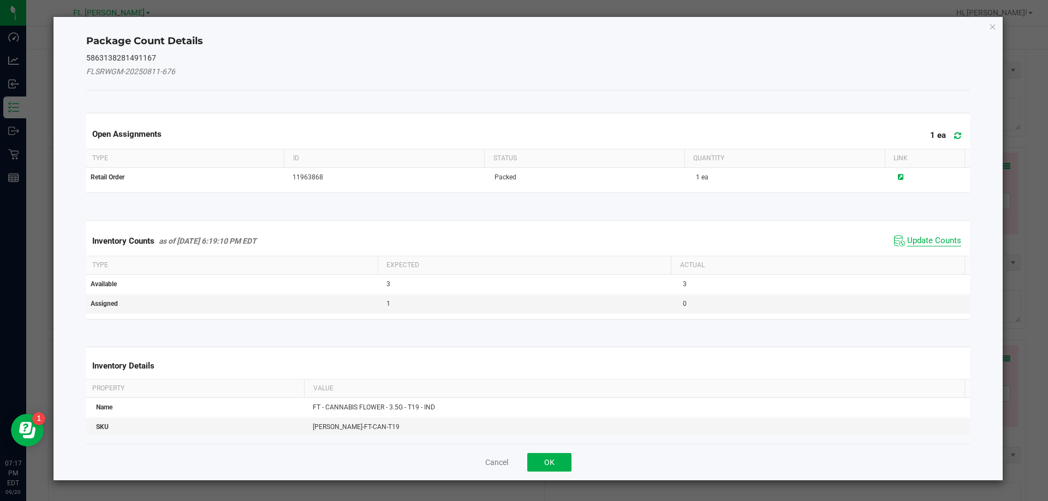
click at [696, 237] on span "Update Counts" at bounding box center [934, 241] width 54 height 11
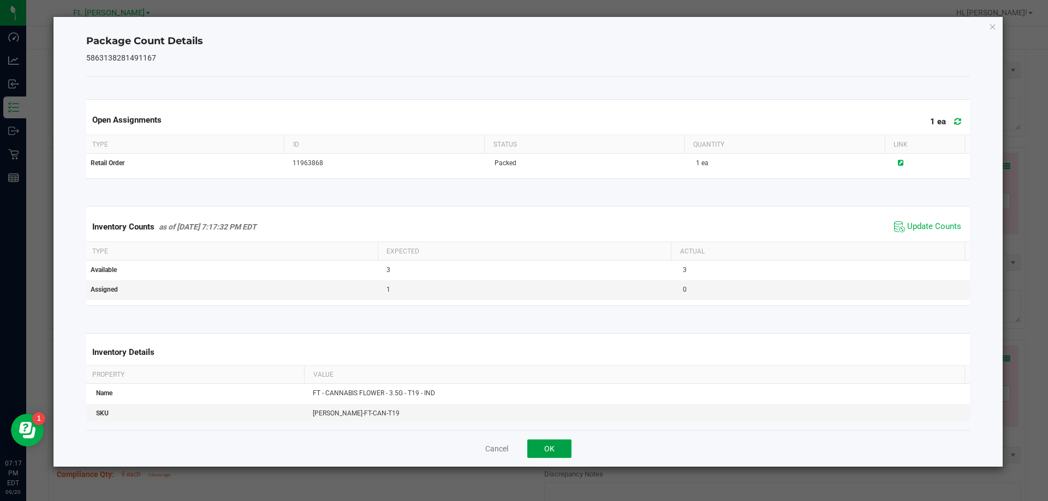
click at [563, 441] on button "OK" at bounding box center [549, 449] width 44 height 19
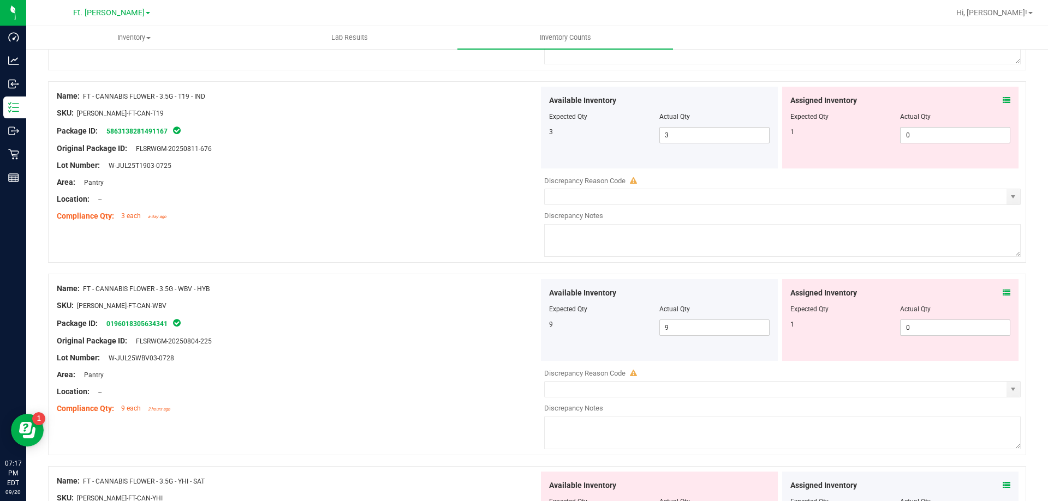
scroll to position [3056, 0]
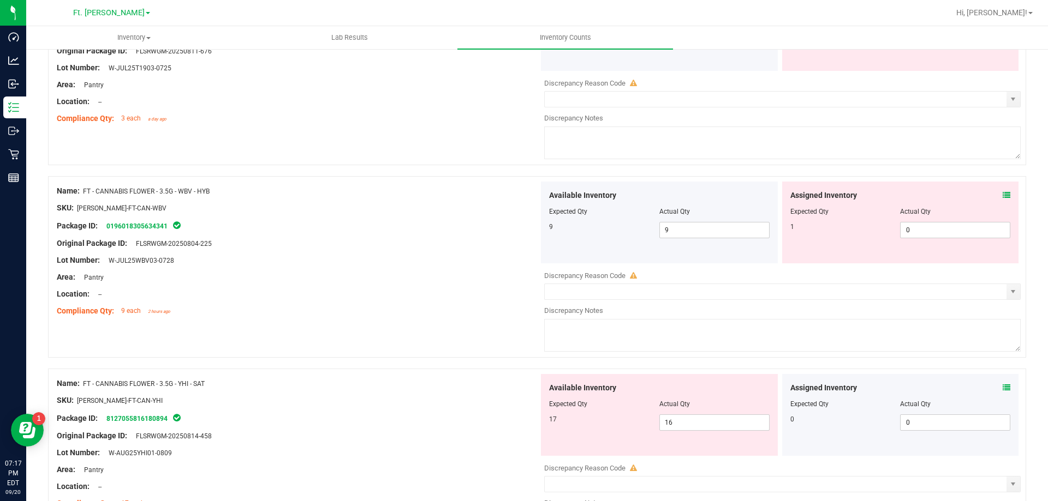
click at [696, 194] on div "Assigned Inventory" at bounding box center [900, 195] width 220 height 11
click at [696, 195] on icon at bounding box center [1006, 196] width 8 height 8
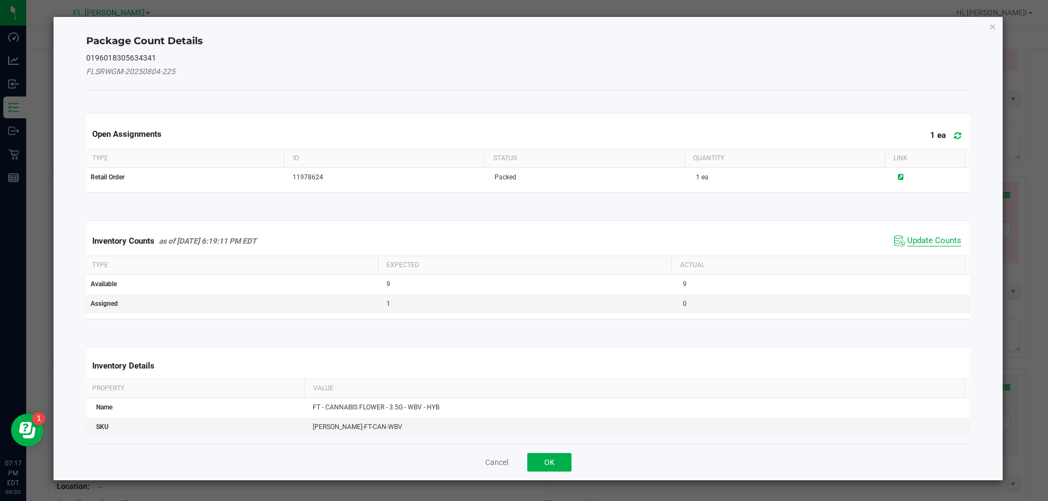
click at [696, 240] on span "Update Counts" at bounding box center [934, 241] width 54 height 11
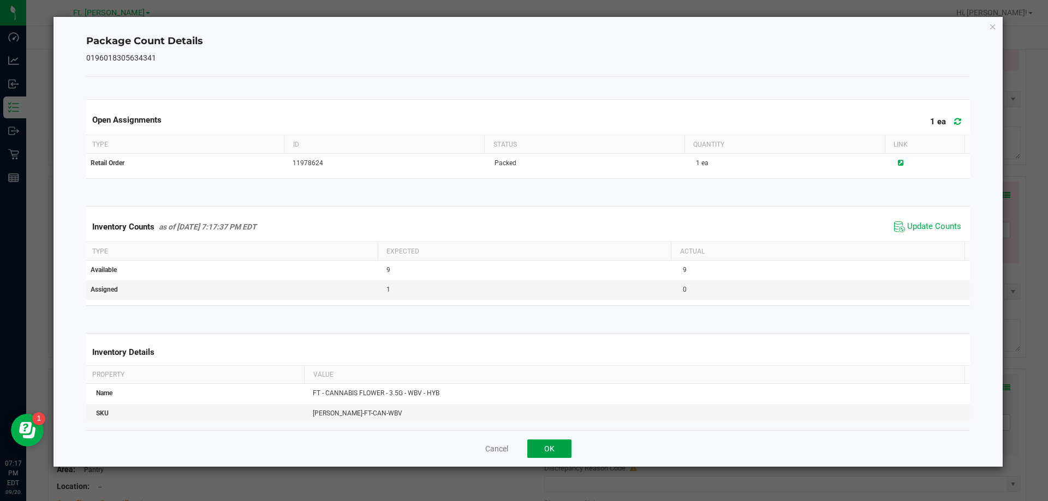
click at [543, 444] on button "OK" at bounding box center [549, 449] width 44 height 19
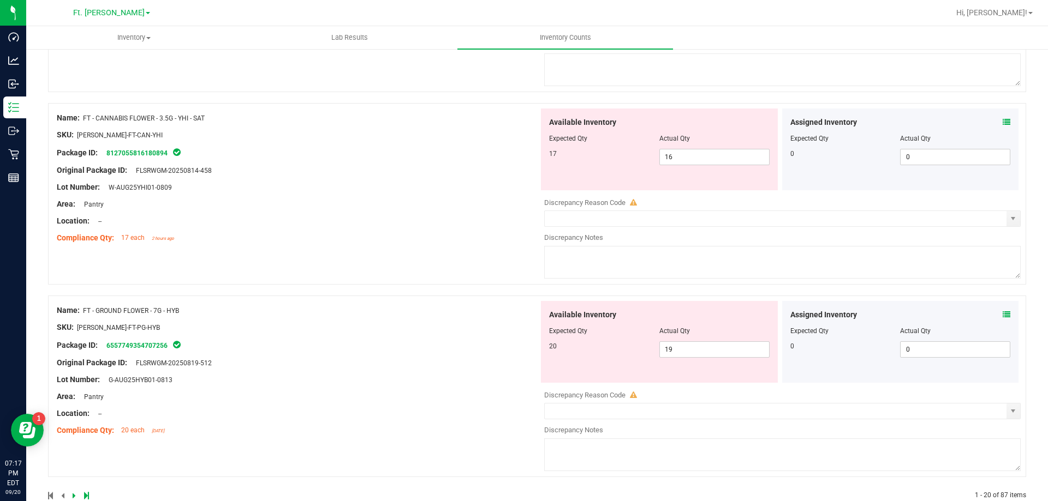
scroll to position [3329, 0]
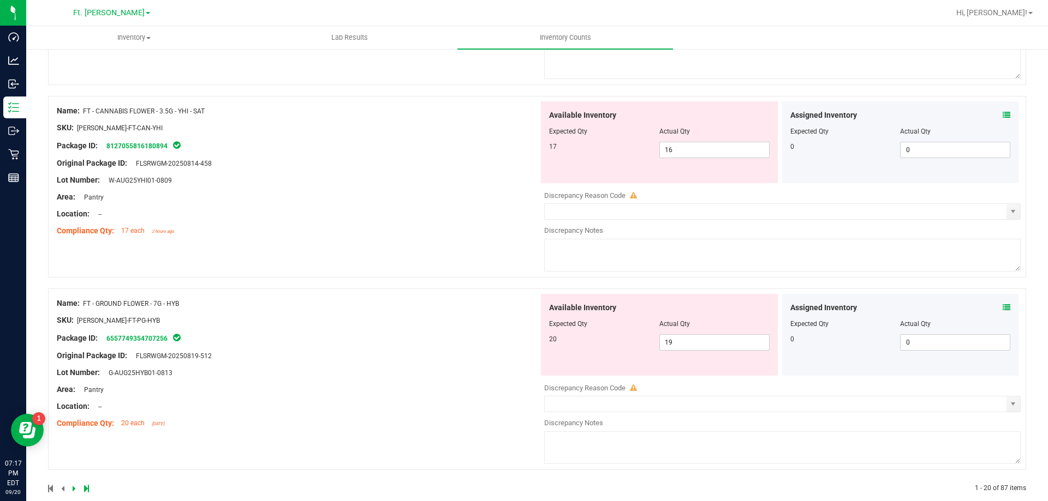
click at [696, 117] on icon at bounding box center [1006, 115] width 8 height 8
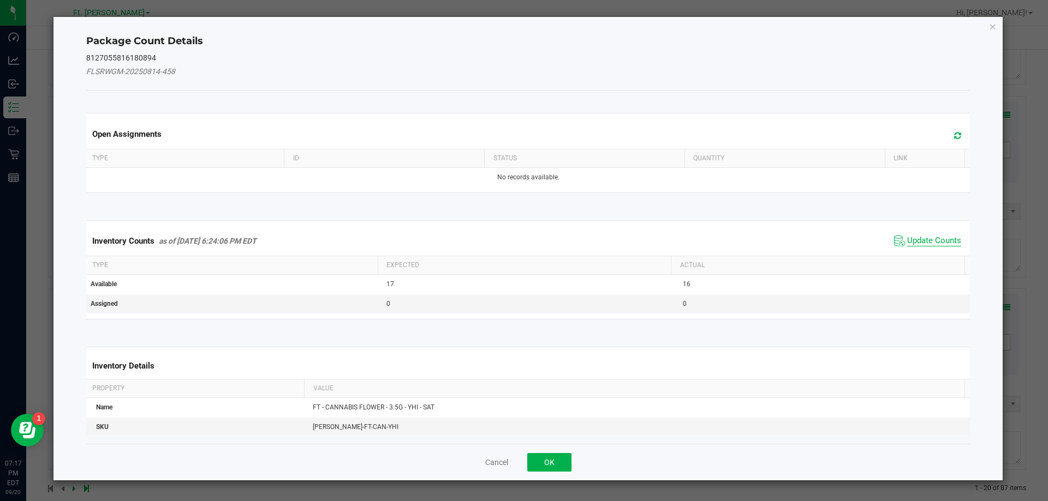
click at [696, 238] on span "Update Counts" at bounding box center [934, 241] width 54 height 11
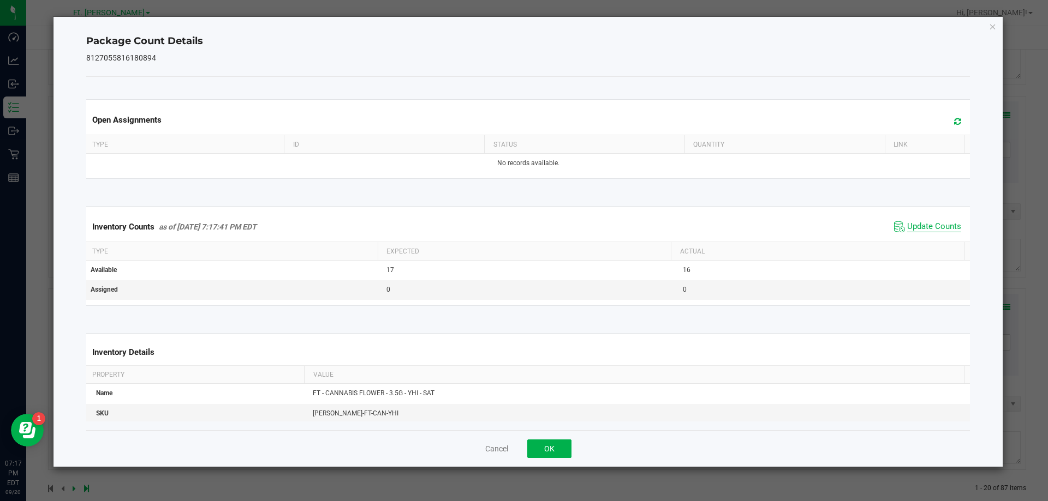
click at [696, 223] on span "Update Counts" at bounding box center [934, 227] width 54 height 11
click at [549, 446] on button "OK" at bounding box center [549, 449] width 44 height 19
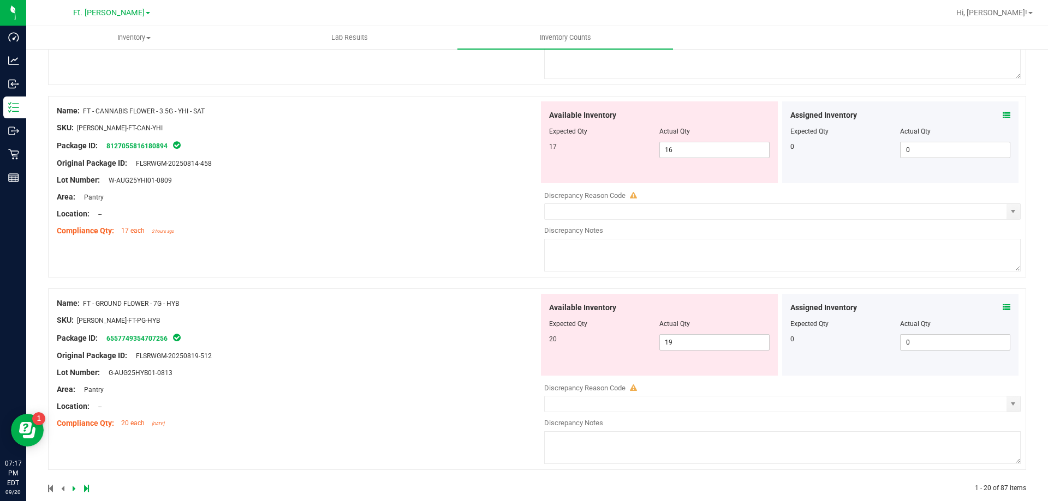
click at [696, 306] on icon at bounding box center [1006, 308] width 8 height 8
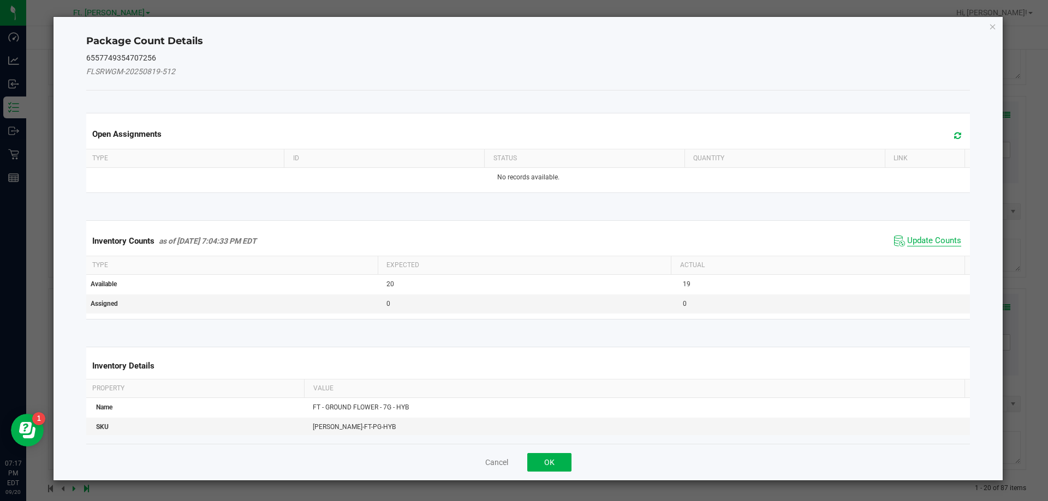
click at [696, 244] on span "Update Counts" at bounding box center [934, 241] width 54 height 11
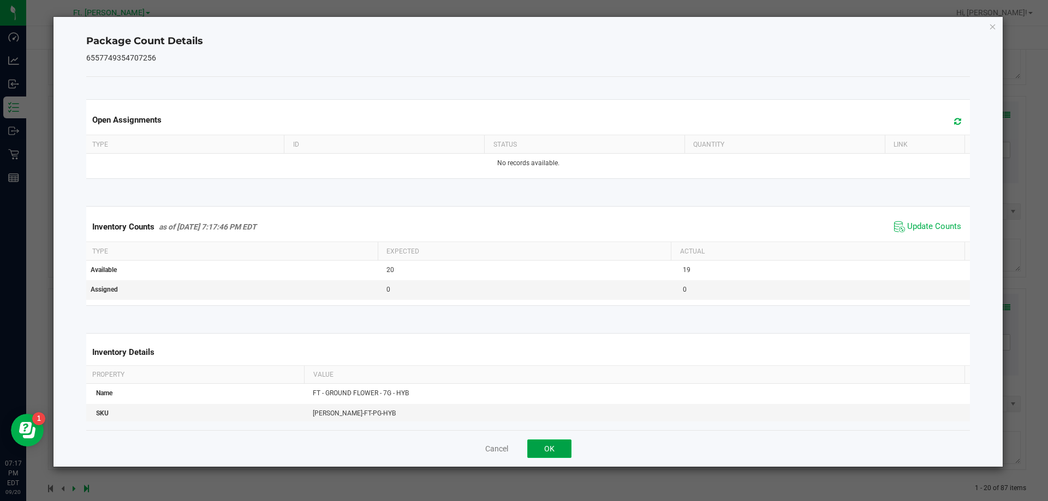
click at [556, 440] on button "OK" at bounding box center [549, 449] width 44 height 19
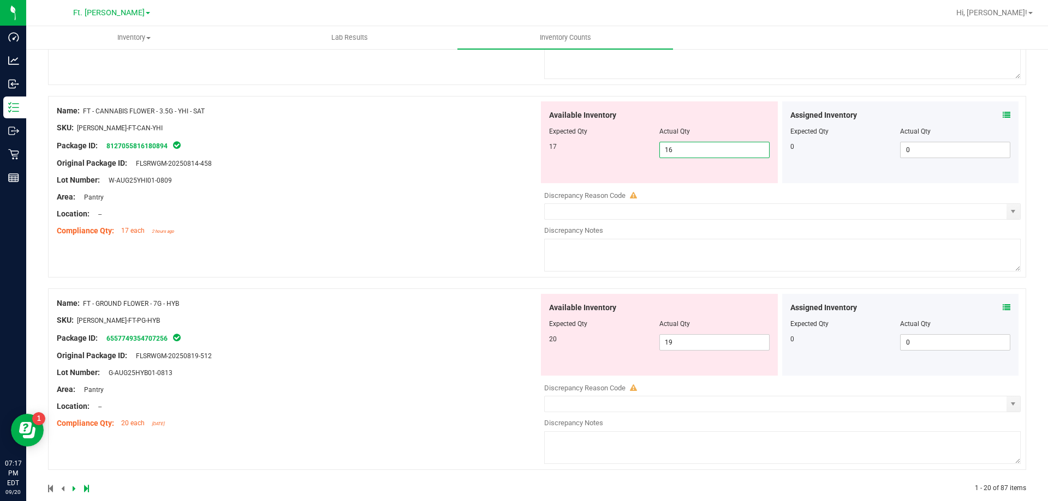
click at [696, 142] on span "16 16" at bounding box center [714, 150] width 110 height 16
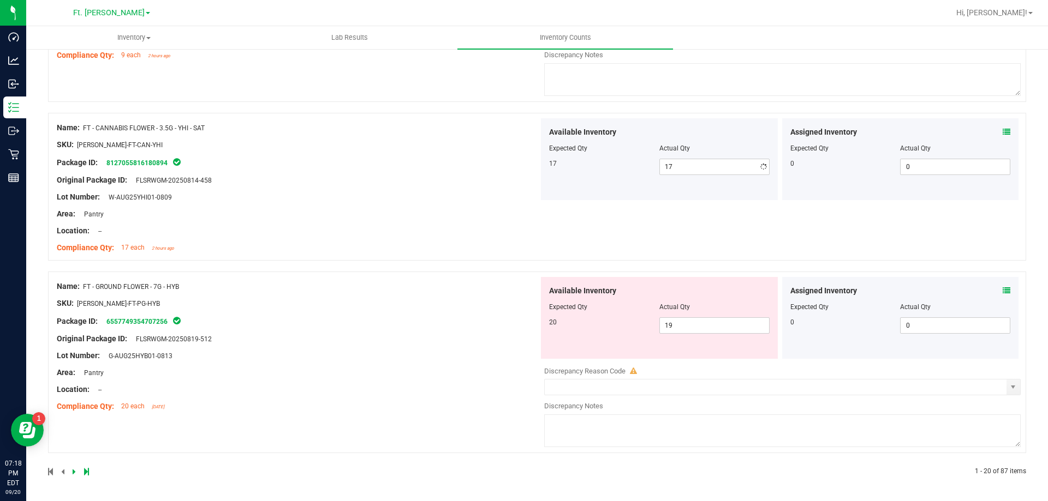
click at [445, 259] on div "Name: FT - CANNABIS FLOWER - 3.5G - YHI - SAT SKU: FLO-BUD-FT-CAN-YHI Package I…" at bounding box center [537, 187] width 978 height 148
click at [696, 286] on span at bounding box center [1006, 290] width 8 height 11
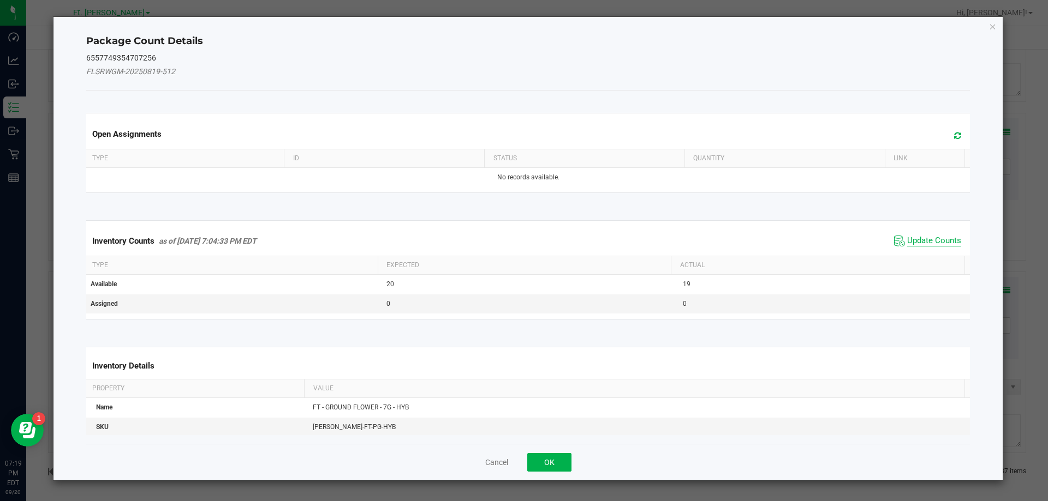
click at [696, 240] on span "Update Counts" at bounding box center [934, 241] width 54 height 11
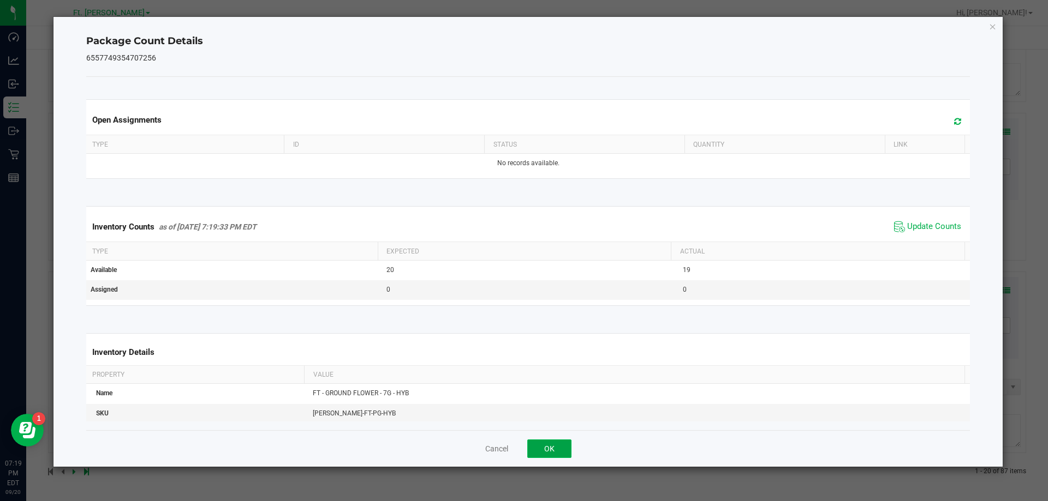
click at [534, 443] on button "OK" at bounding box center [549, 449] width 44 height 19
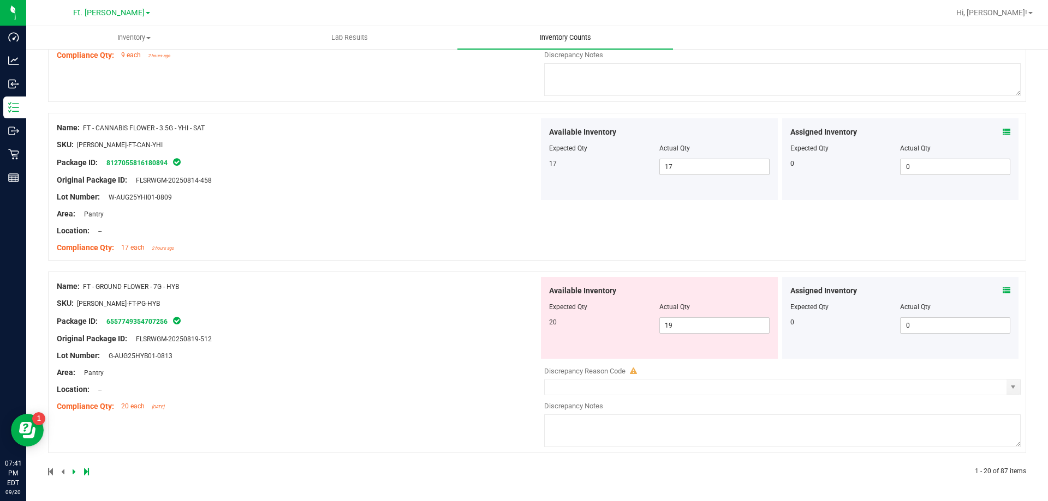
click at [554, 39] on span "Inventory Counts" at bounding box center [565, 38] width 81 height 10
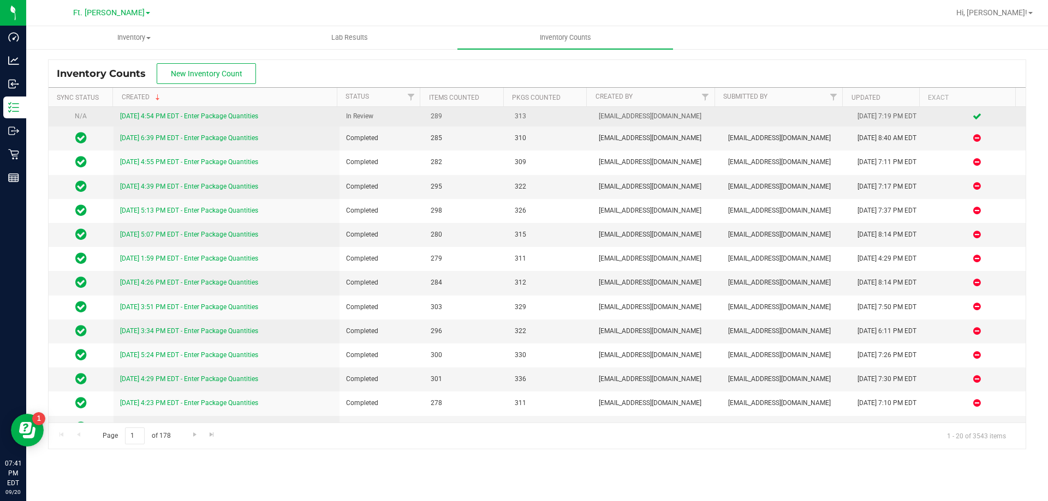
click at [171, 116] on link "9/20/25 4:54 PM EDT - Enter Package Quantities" at bounding box center [189, 116] width 138 height 8
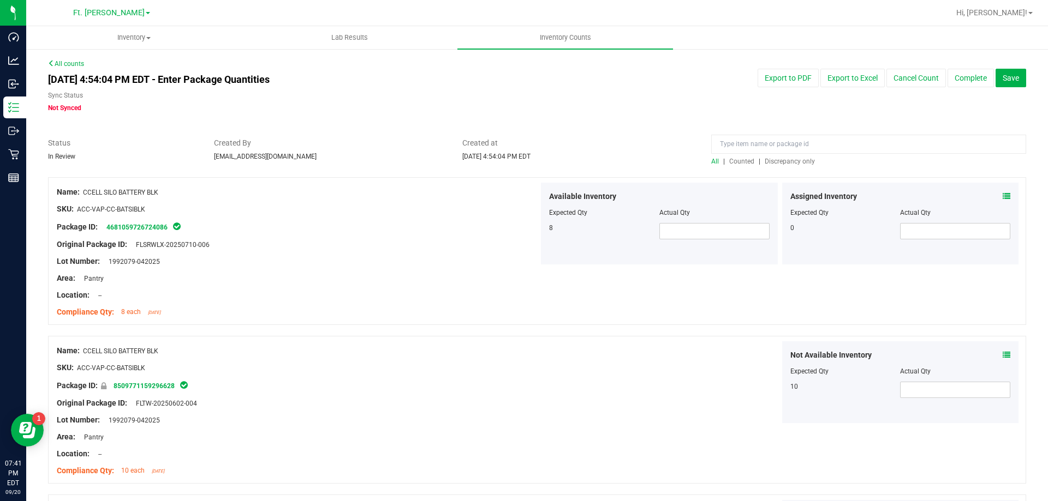
click at [696, 163] on span "Discrepancy only" at bounding box center [789, 162] width 50 height 8
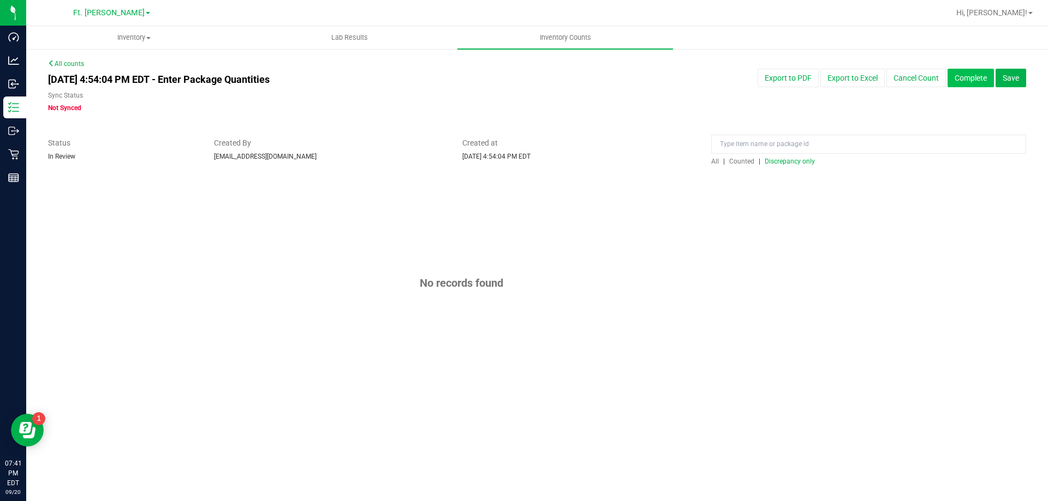
click at [696, 80] on button "Complete" at bounding box center [970, 78] width 46 height 19
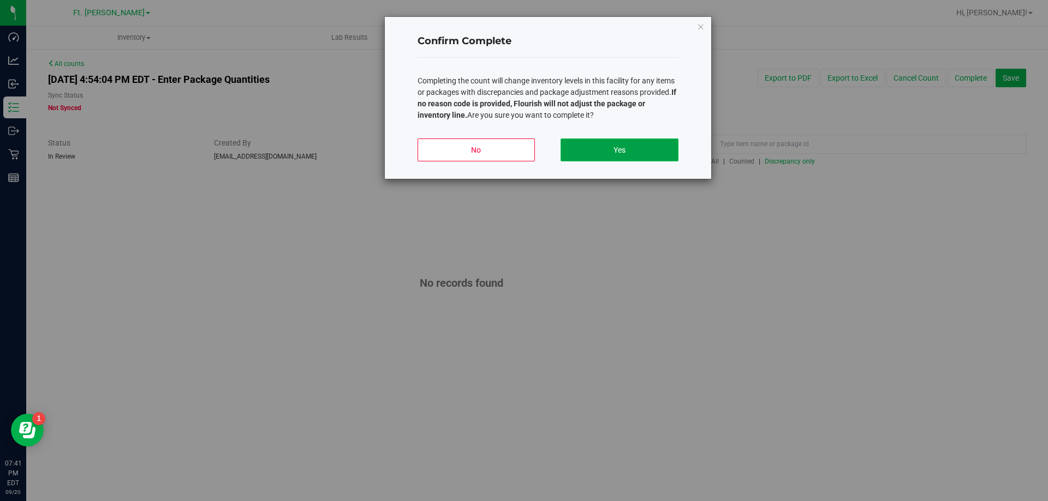
click at [654, 150] on button "Yes" at bounding box center [618, 150] width 117 height 23
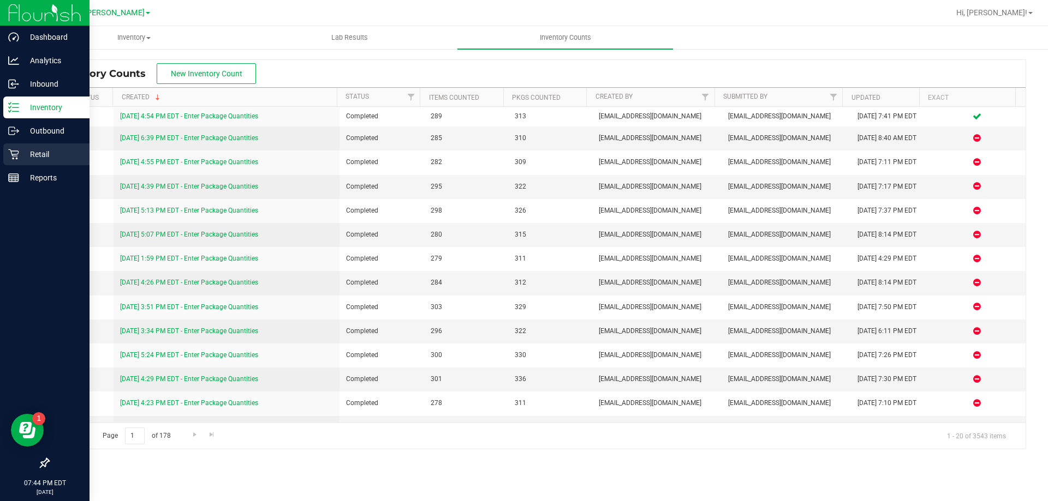
click at [41, 151] on p "Retail" at bounding box center [51, 154] width 65 height 13
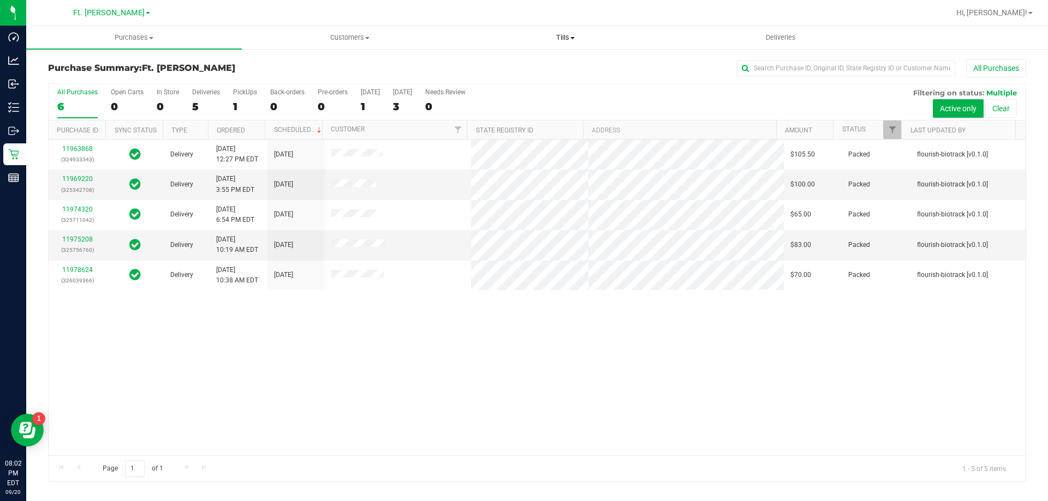
click at [575, 43] on uib-tab-heading "Tills Manage tills Reconcile e-payments" at bounding box center [565, 38] width 214 height 22
click at [539, 68] on li "Manage tills" at bounding box center [565, 65] width 216 height 13
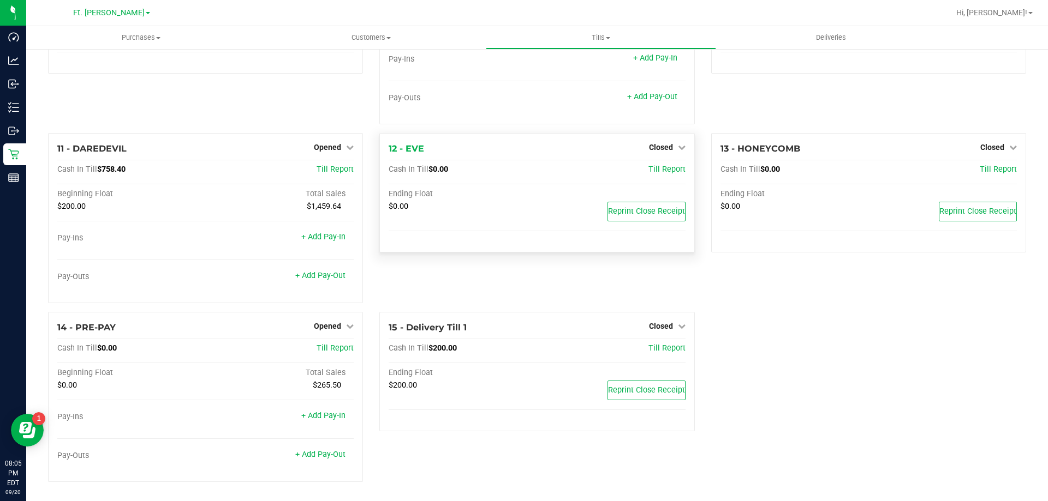
scroll to position [435, 0]
click at [333, 328] on span "Opened" at bounding box center [327, 325] width 27 height 9
click at [336, 346] on link "Close Till" at bounding box center [328, 348] width 29 height 9
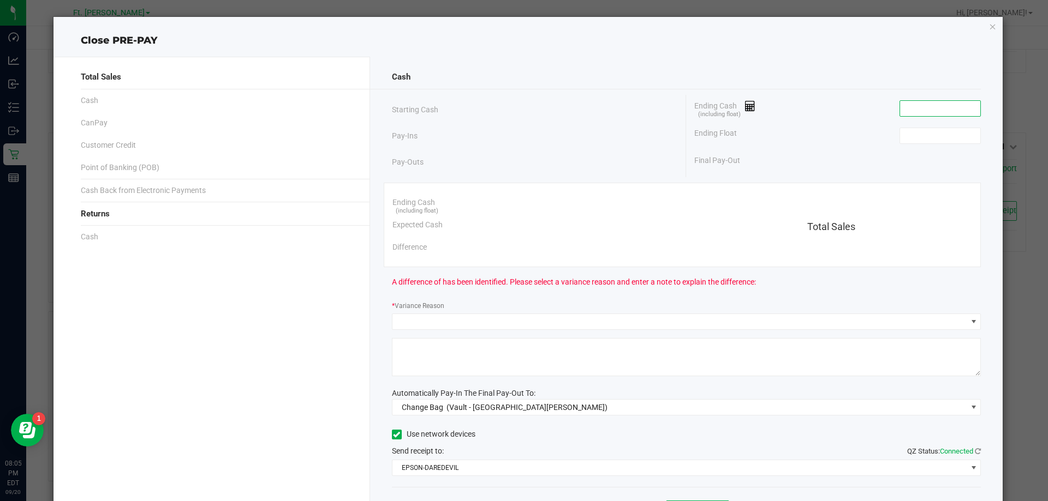
click at [696, 108] on input at bounding box center [940, 108] width 80 height 15
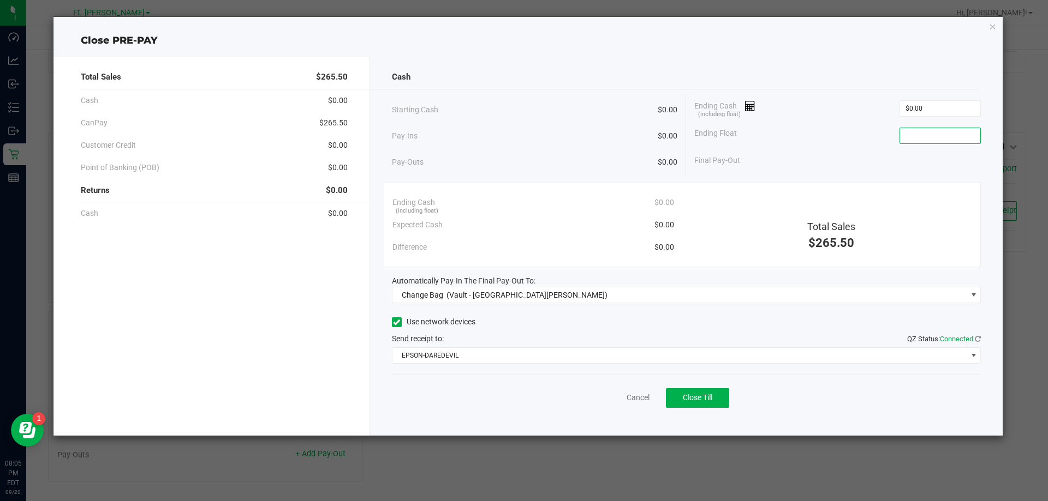
click at [696, 136] on input at bounding box center [940, 135] width 80 height 15
click at [696, 144] on div "Ending Float $0.00" at bounding box center [837, 135] width 286 height 27
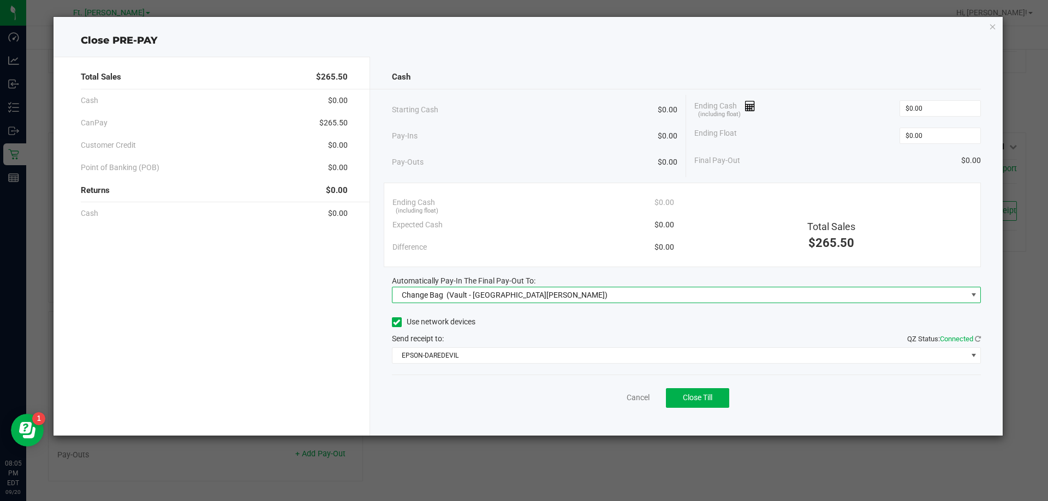
click at [564, 291] on span "Change Bag (Vault - Fort Myers)" at bounding box center [679, 295] width 575 height 15
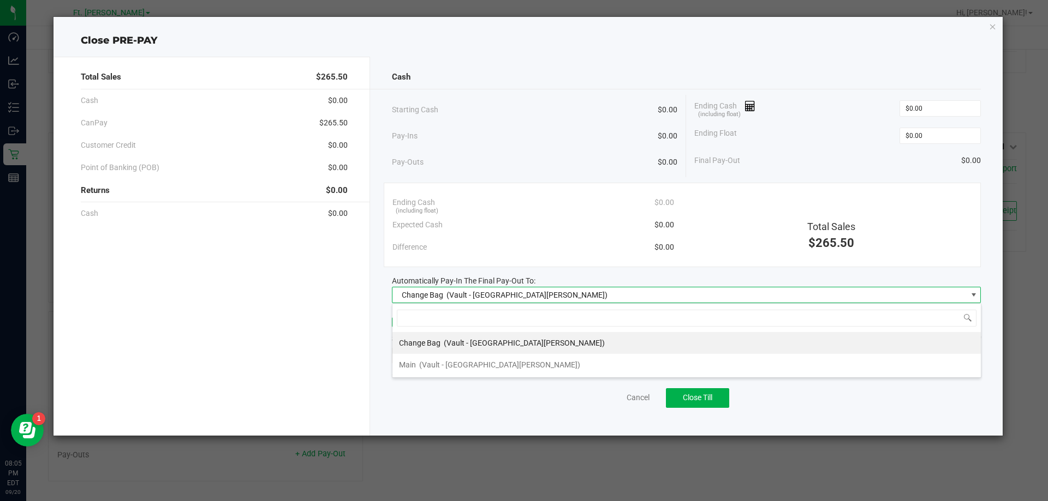
scroll to position [16, 589]
click at [475, 366] on span "(Vault - Fort Myers)" at bounding box center [499, 365] width 161 height 9
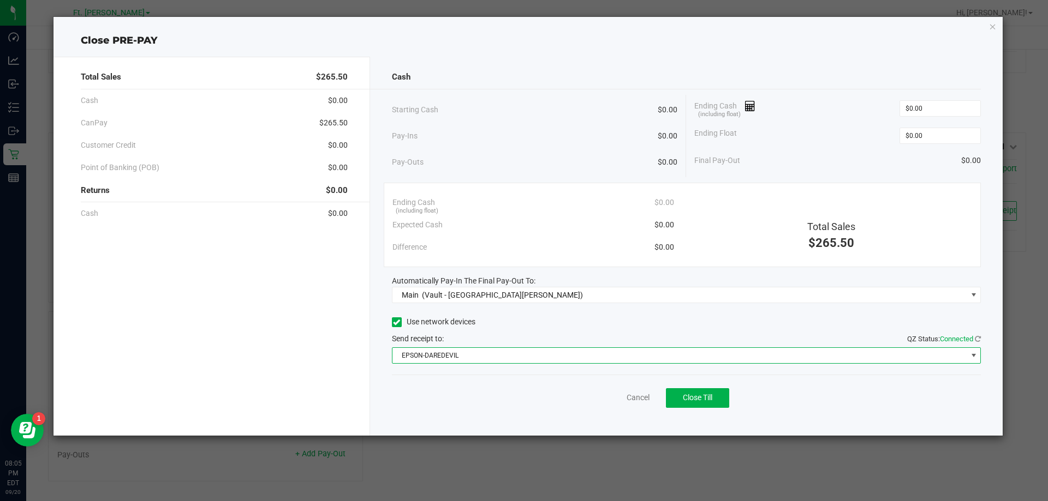
click at [473, 354] on span "EPSON-DAREDEVIL" at bounding box center [679, 355] width 575 height 15
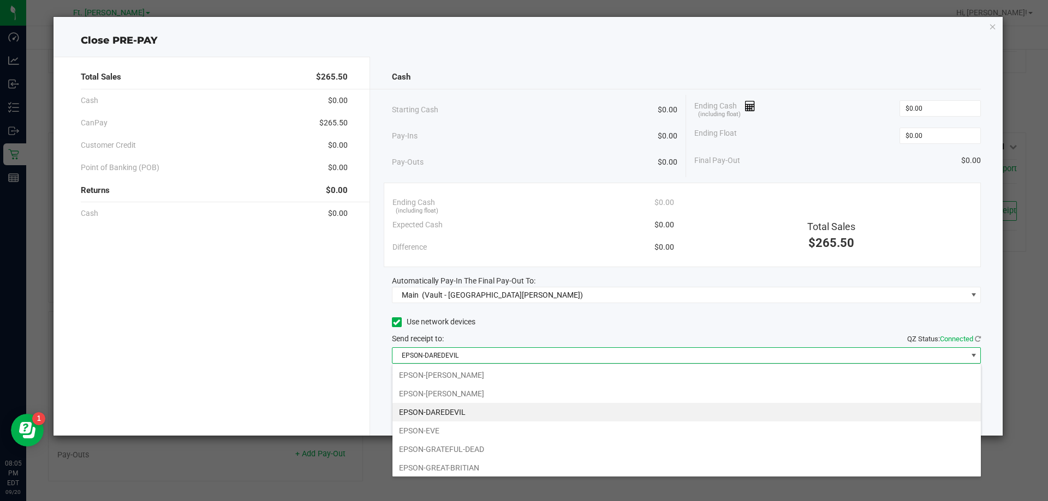
scroll to position [76, 0]
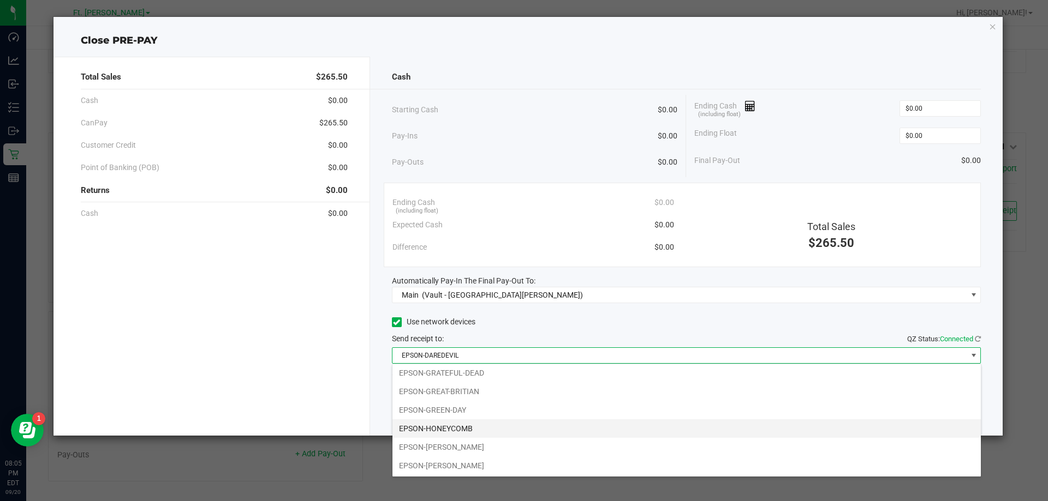
click at [439, 423] on li "EPSON-HONEYCOMB" at bounding box center [686, 429] width 588 height 19
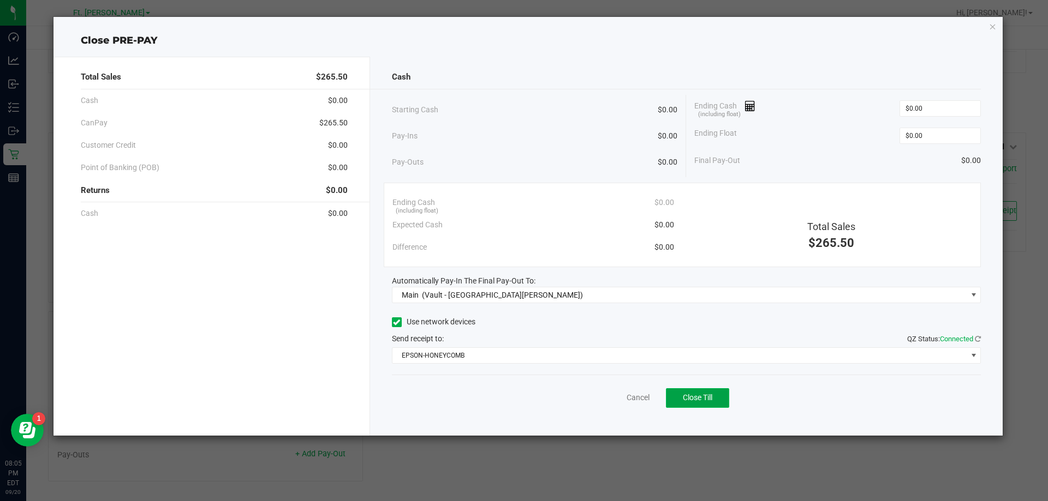
click at [686, 392] on button "Close Till" at bounding box center [697, 399] width 63 height 20
click at [612, 395] on link "Dismiss" at bounding box center [614, 397] width 26 height 11
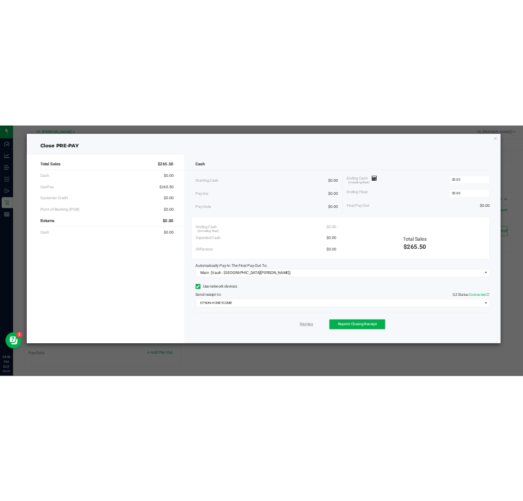
scroll to position [384, 0]
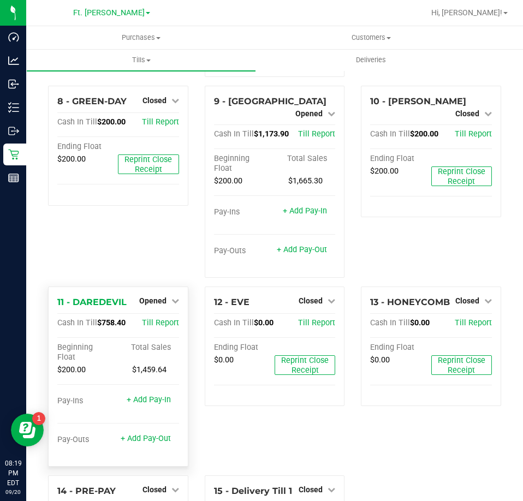
drag, startPoint x: 163, startPoint y: 254, endPoint x: 158, endPoint y: 264, distance: 11.5
click at [163, 296] on span "Opened" at bounding box center [152, 300] width 27 height 9
click at [158, 319] on link "Close Till" at bounding box center [153, 323] width 29 height 9
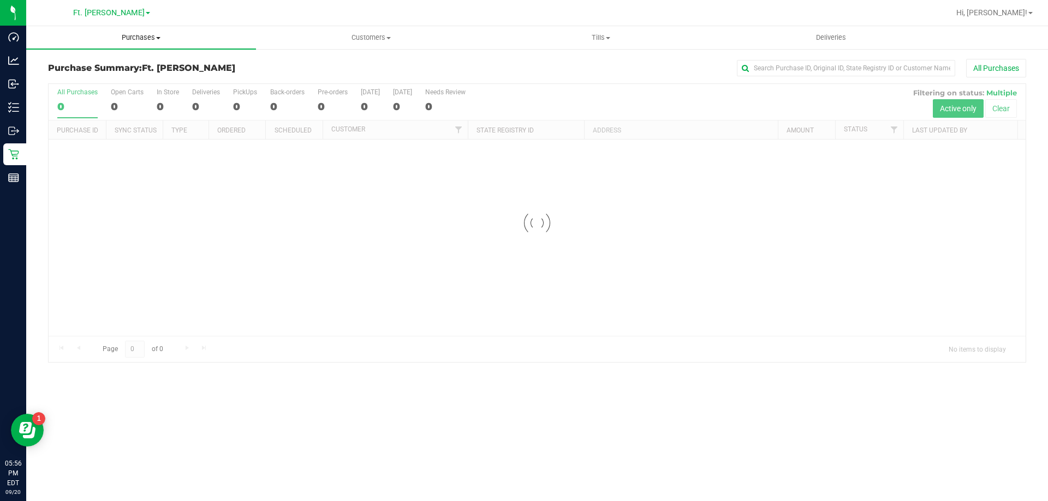
click at [135, 46] on uib-tab-heading "Purchases Summary of purchases Fulfillment All purchases" at bounding box center [141, 37] width 230 height 23
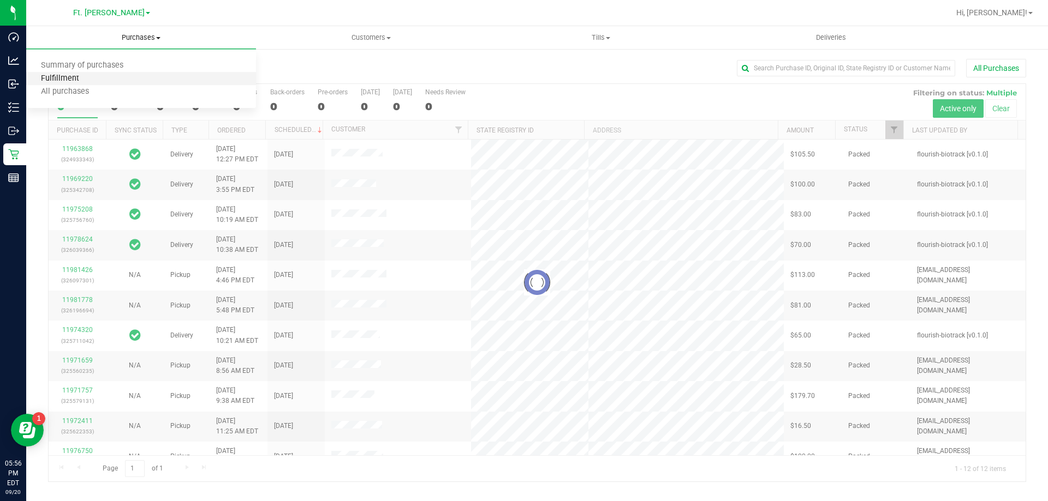
click at [87, 79] on span "Fulfillment" at bounding box center [60, 78] width 68 height 9
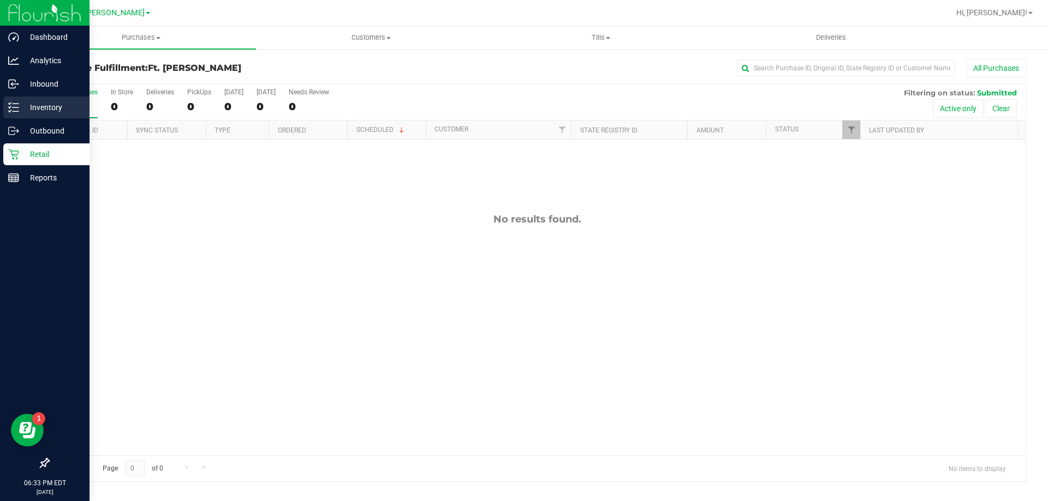
click at [15, 107] on line at bounding box center [16, 107] width 6 height 0
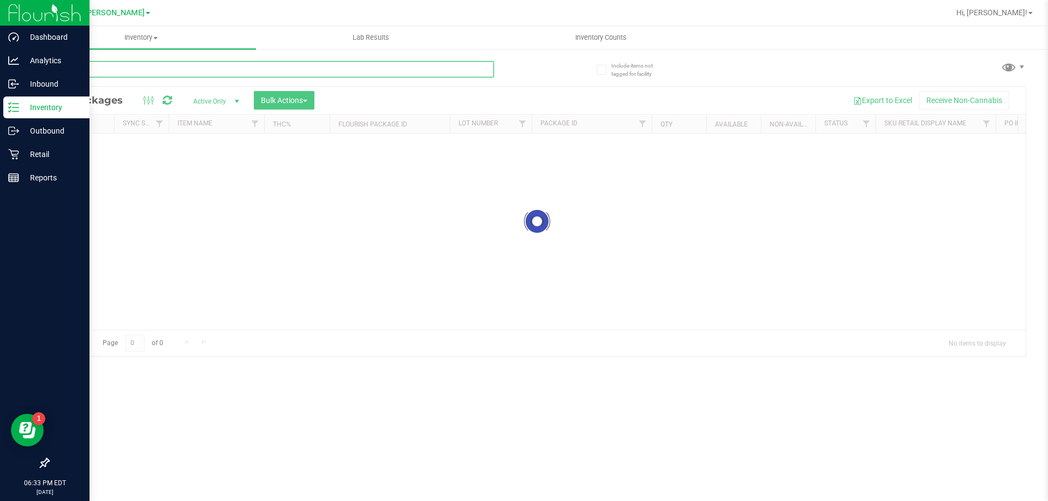
click at [150, 73] on input "text" at bounding box center [271, 69] width 446 height 16
type input "wmo"
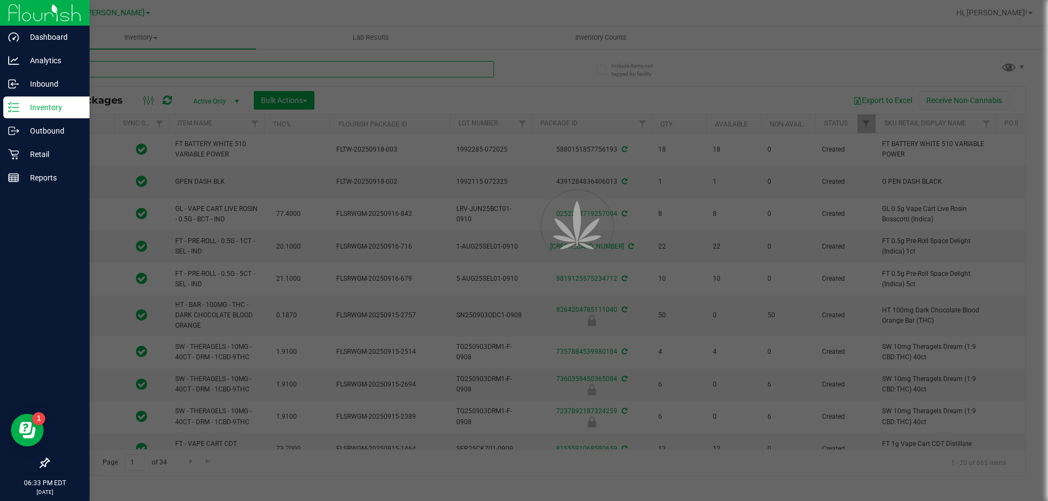
type input "[DATE]"
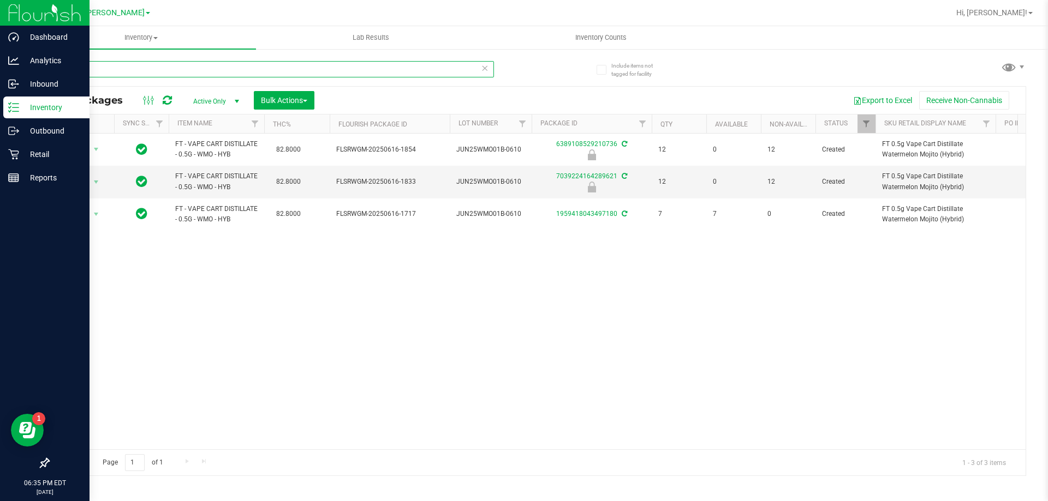
type input "wmo"
drag, startPoint x: 127, startPoint y: 73, endPoint x: 0, endPoint y: 73, distance: 126.6
click at [0, 73] on div "Dashboard Analytics Inbound Inventory Outbound Retail Reports 06:35 PM EDT 09/2…" at bounding box center [524, 250] width 1048 height 501
click at [43, 149] on p "Retail" at bounding box center [51, 154] width 65 height 13
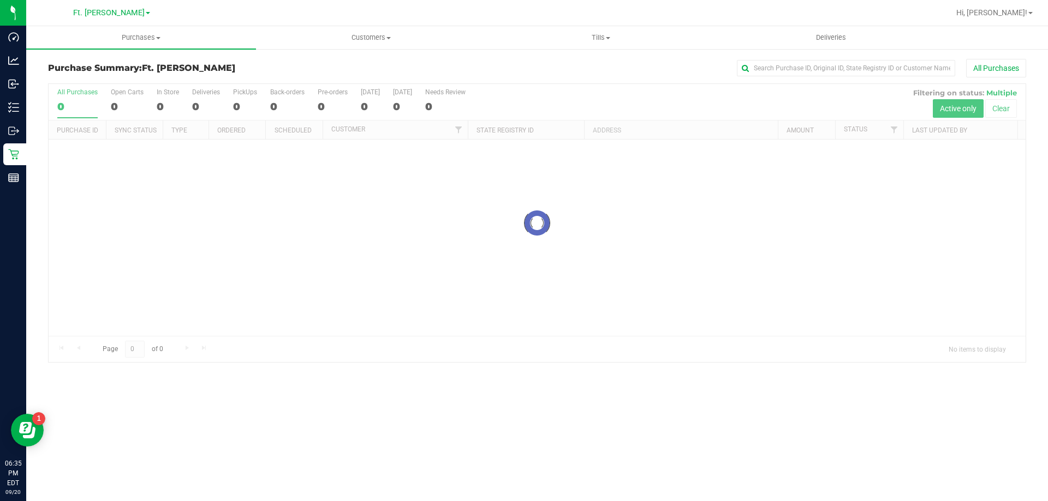
click at [790, 79] on div "Purchase Summary: Ft. Myers WC All Purchases" at bounding box center [537, 71] width 978 height 24
click at [794, 70] on input "text" at bounding box center [846, 68] width 218 height 16
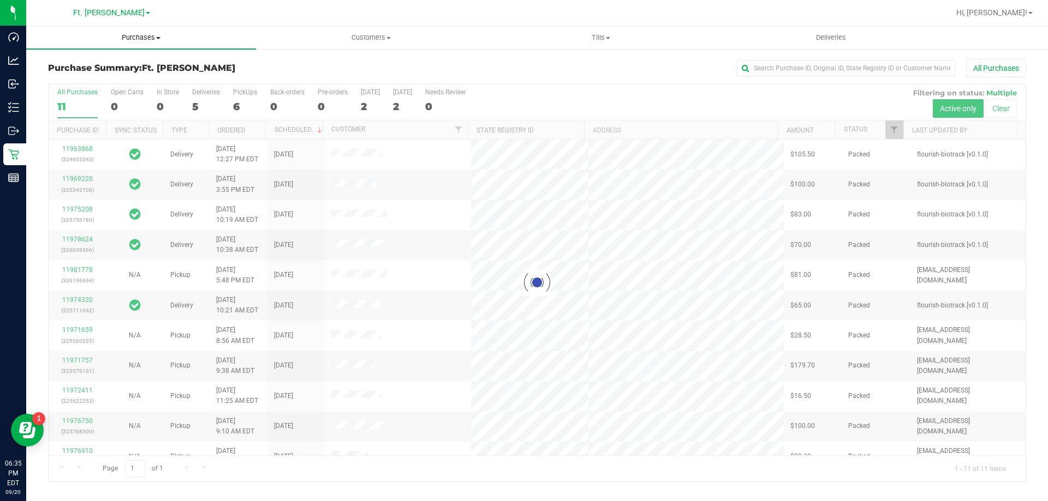
click at [151, 38] on span "Purchases" at bounding box center [141, 38] width 230 height 10
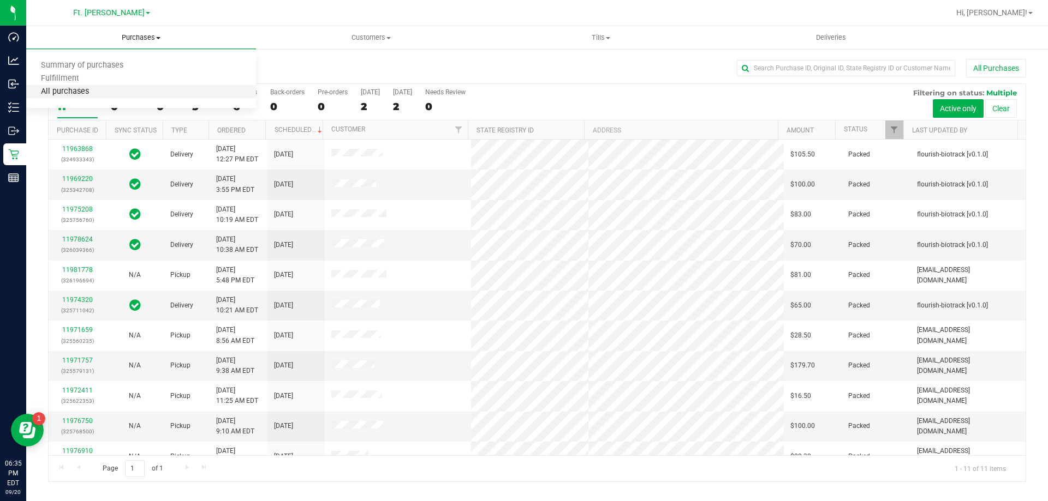
click at [94, 89] on span "All purchases" at bounding box center [64, 91] width 77 height 9
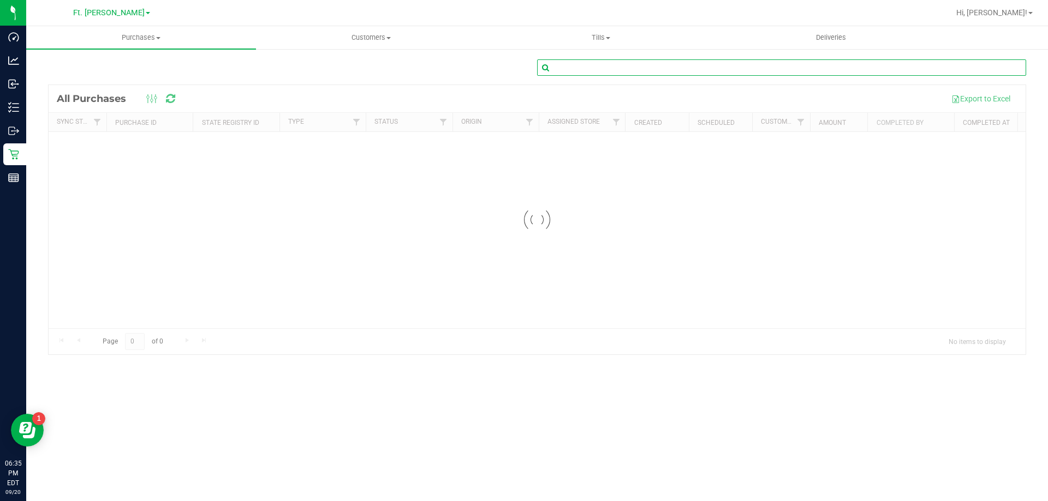
click at [682, 63] on input "text" at bounding box center [781, 67] width 489 height 16
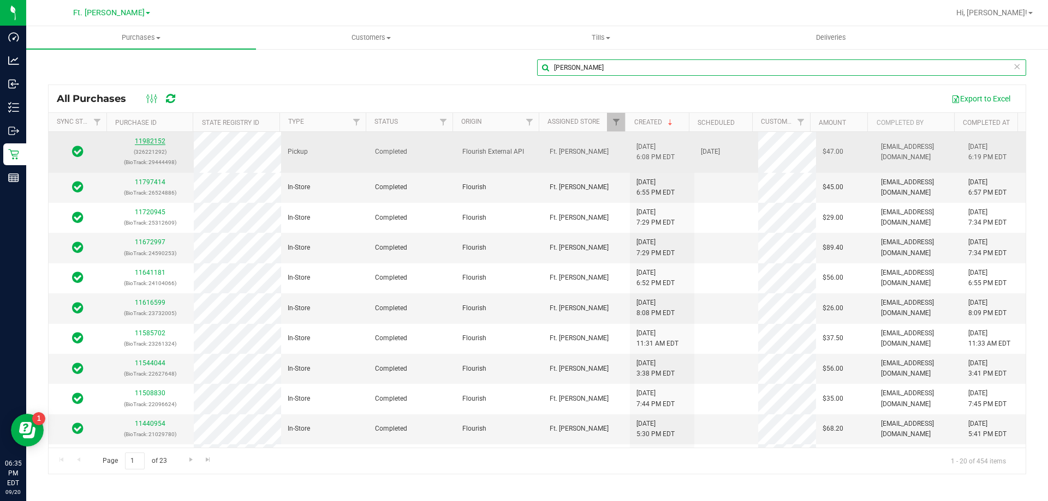
type input "netta"
click at [140, 141] on link "11982152" at bounding box center [150, 142] width 31 height 8
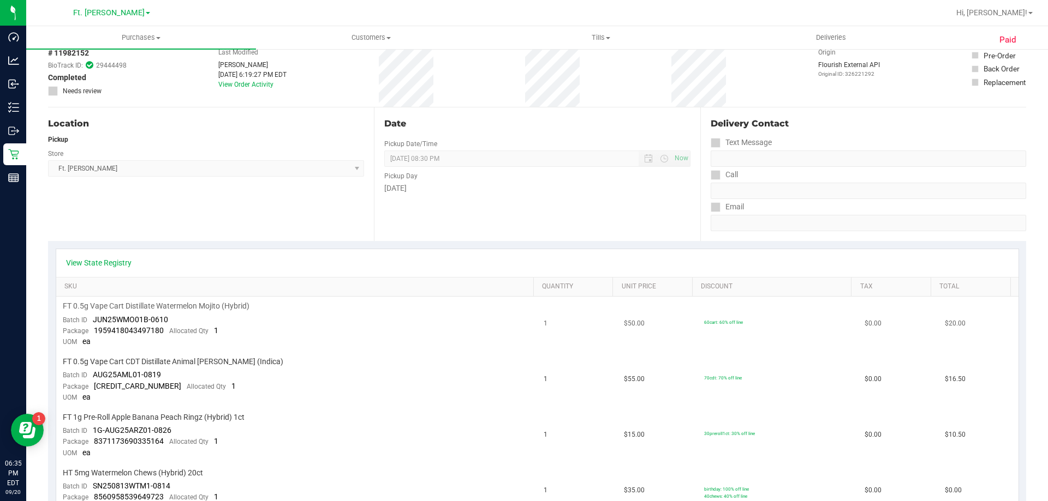
scroll to position [164, 0]
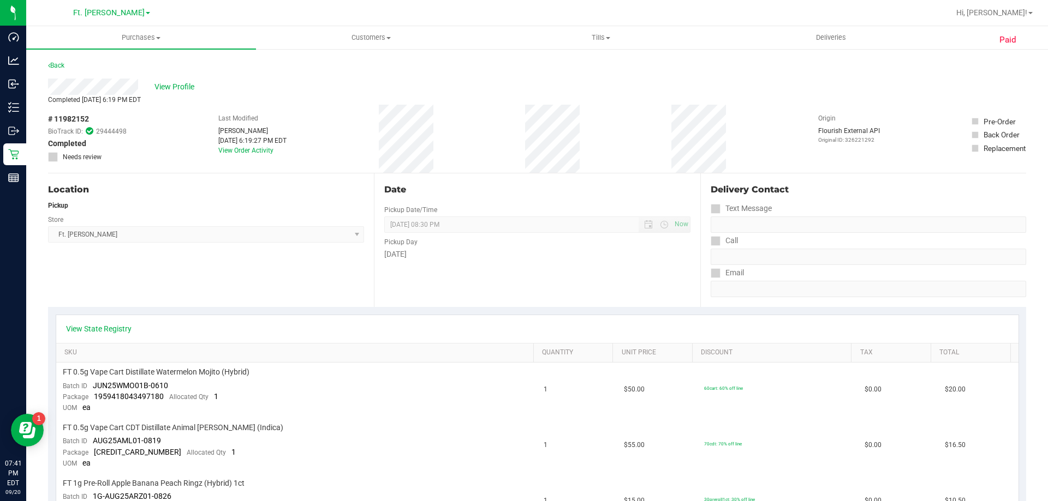
scroll to position [164, 0]
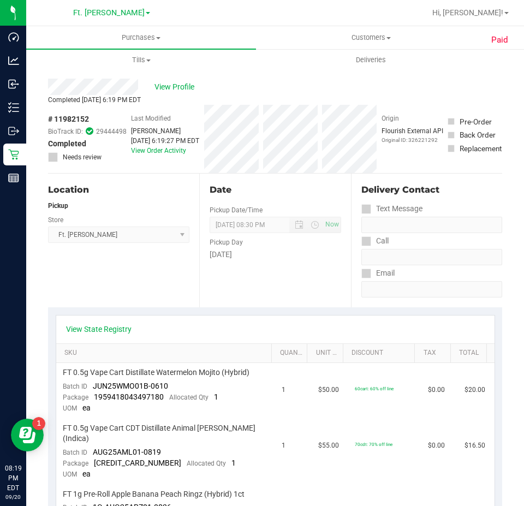
scroll to position [164, 0]
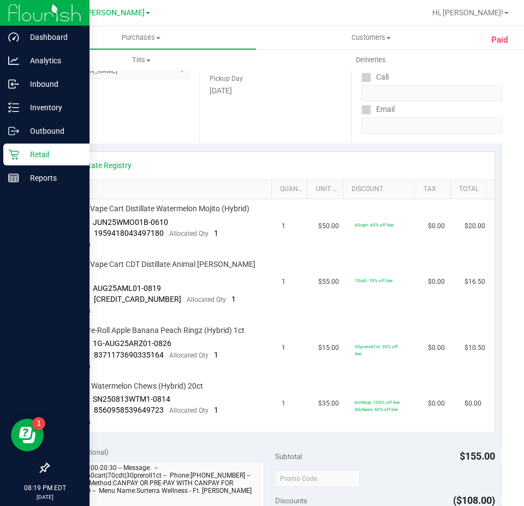
click at [57, 157] on p "Retail" at bounding box center [51, 154] width 65 height 13
